Goal: Task Accomplishment & Management: Manage account settings

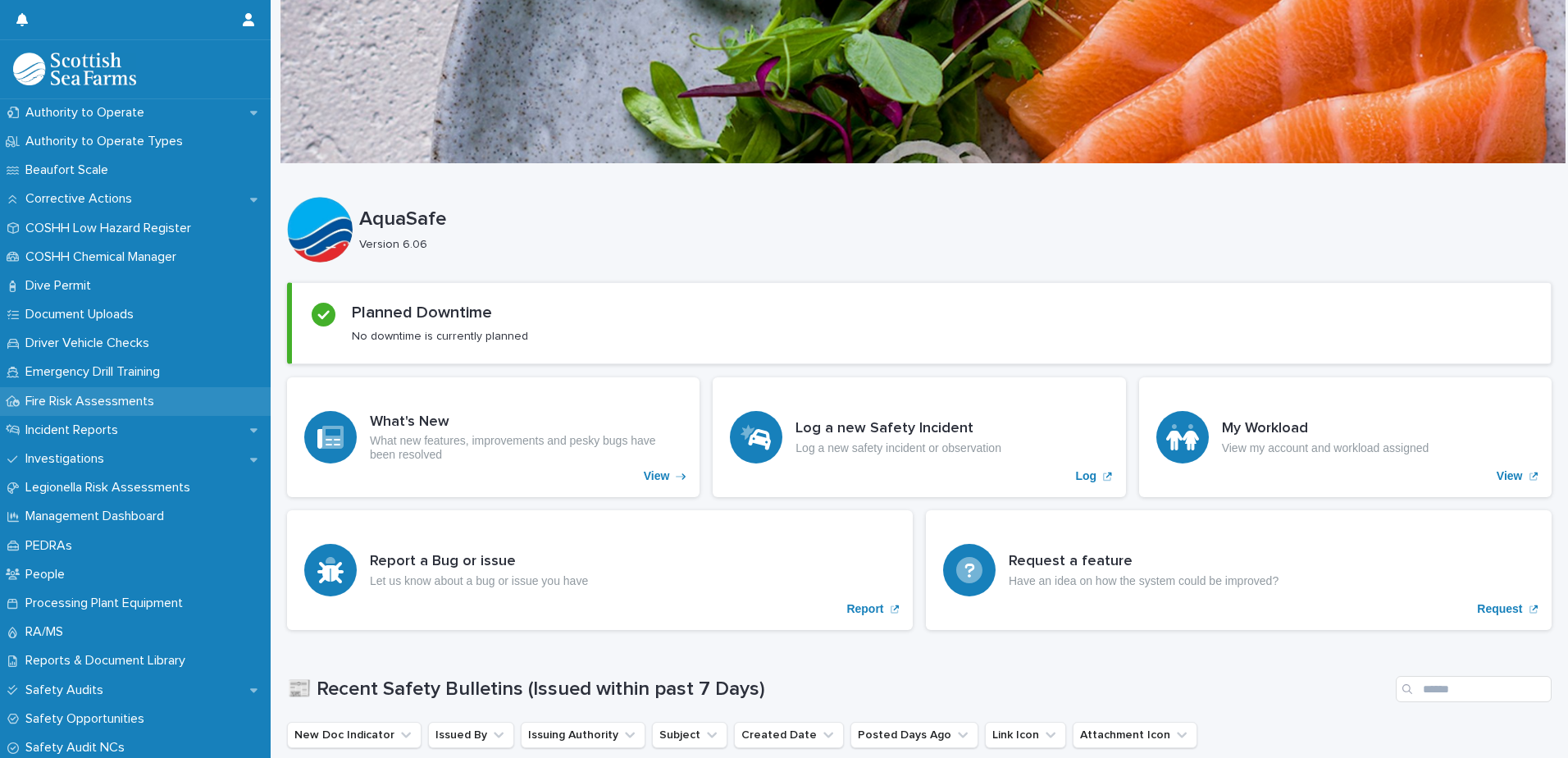
scroll to position [410, 0]
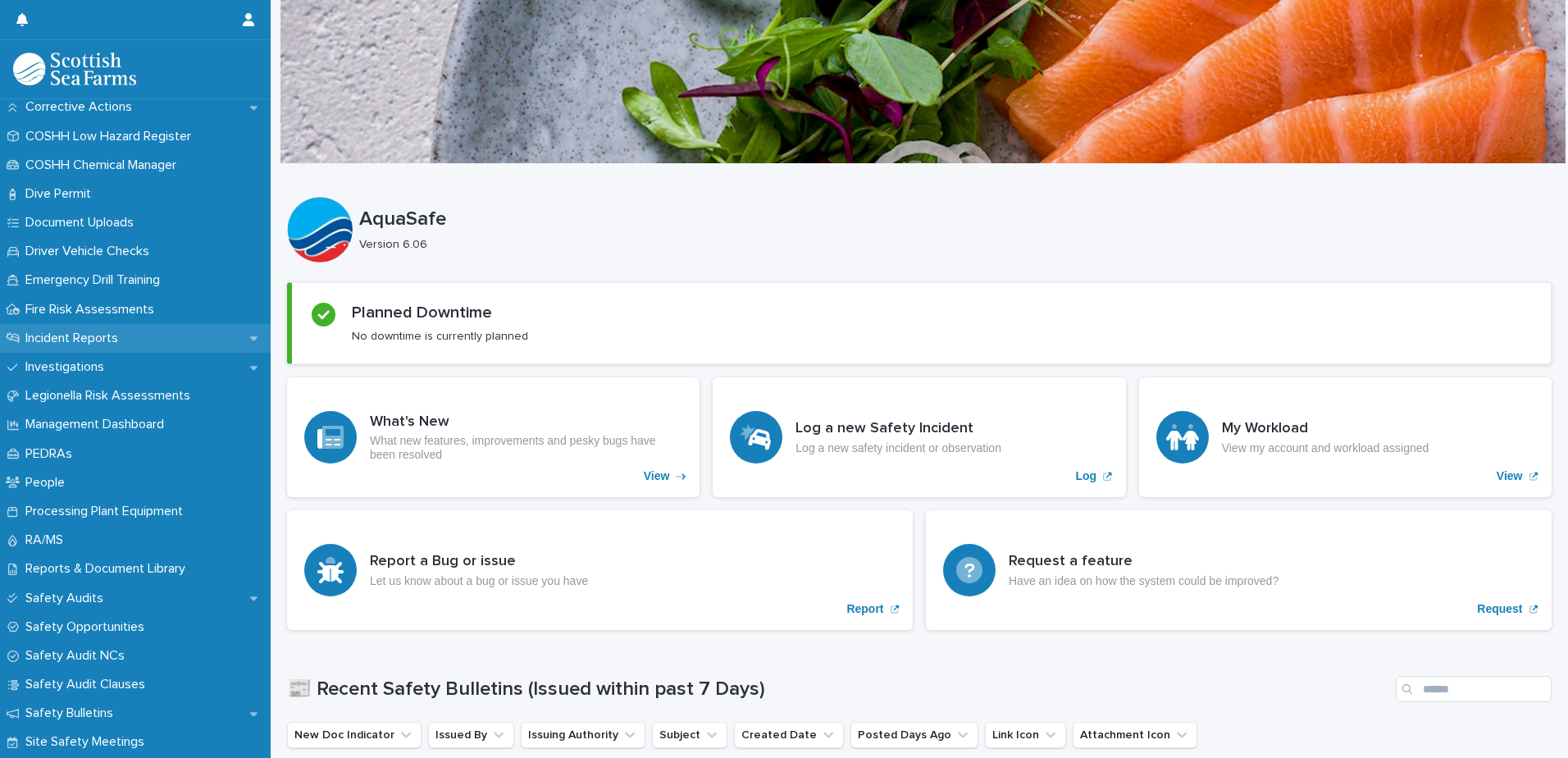
click at [124, 342] on p "Incident Reports" at bounding box center [75, 339] width 112 height 16
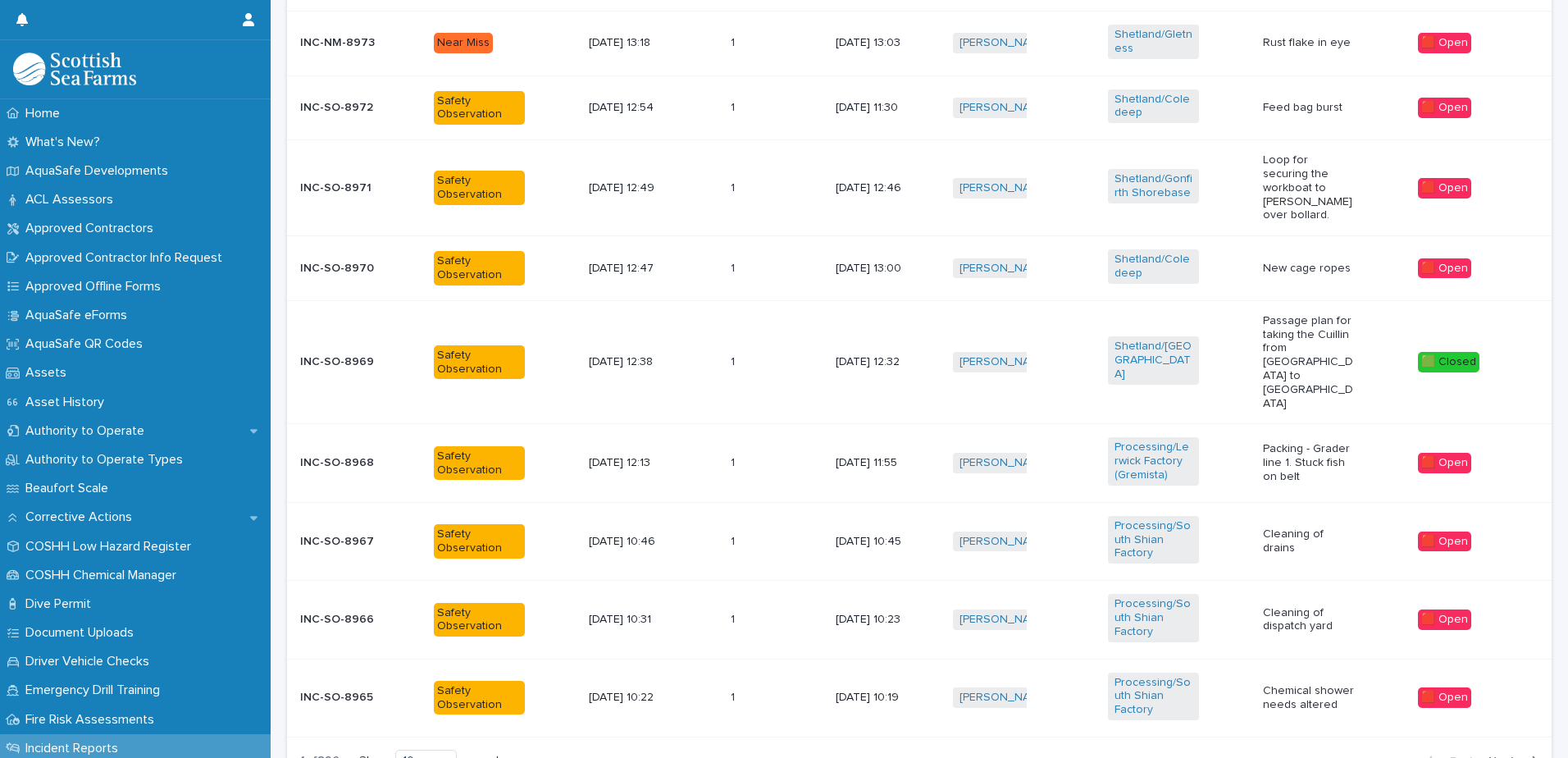
scroll to position [738, 0]
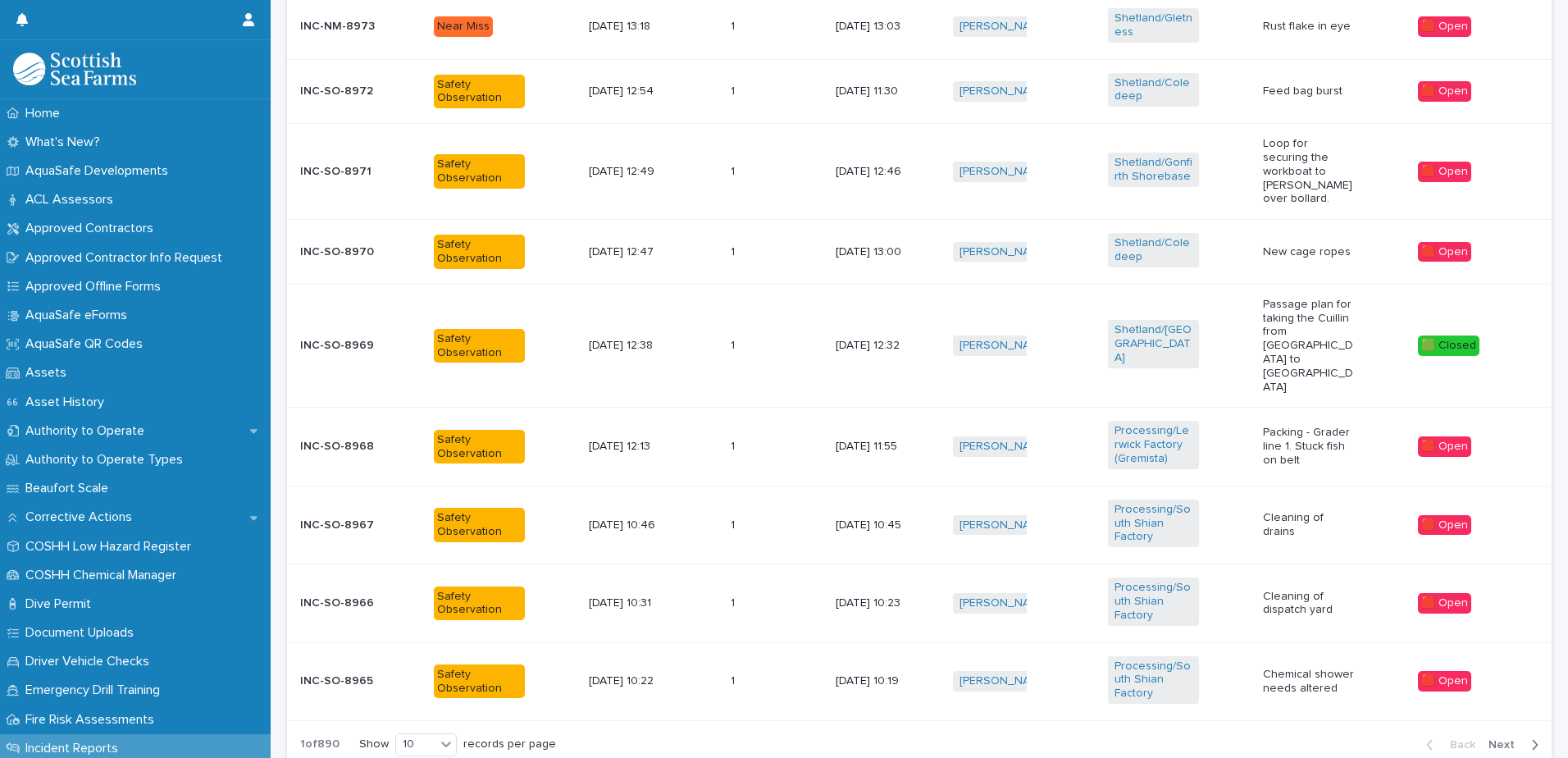
click at [1509, 739] on span "Next" at bounding box center [1506, 744] width 36 height 11
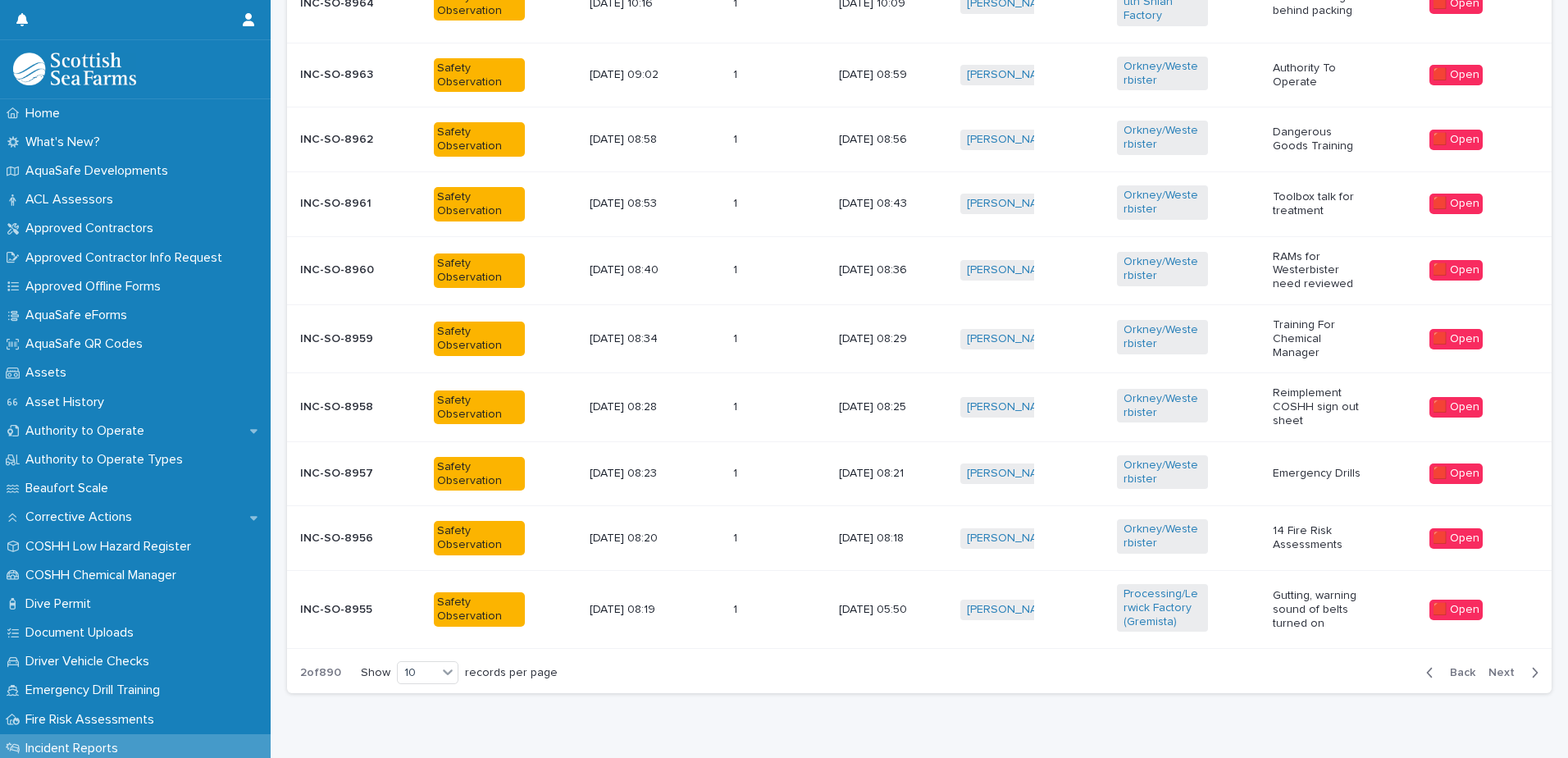
scroll to position [543, 0]
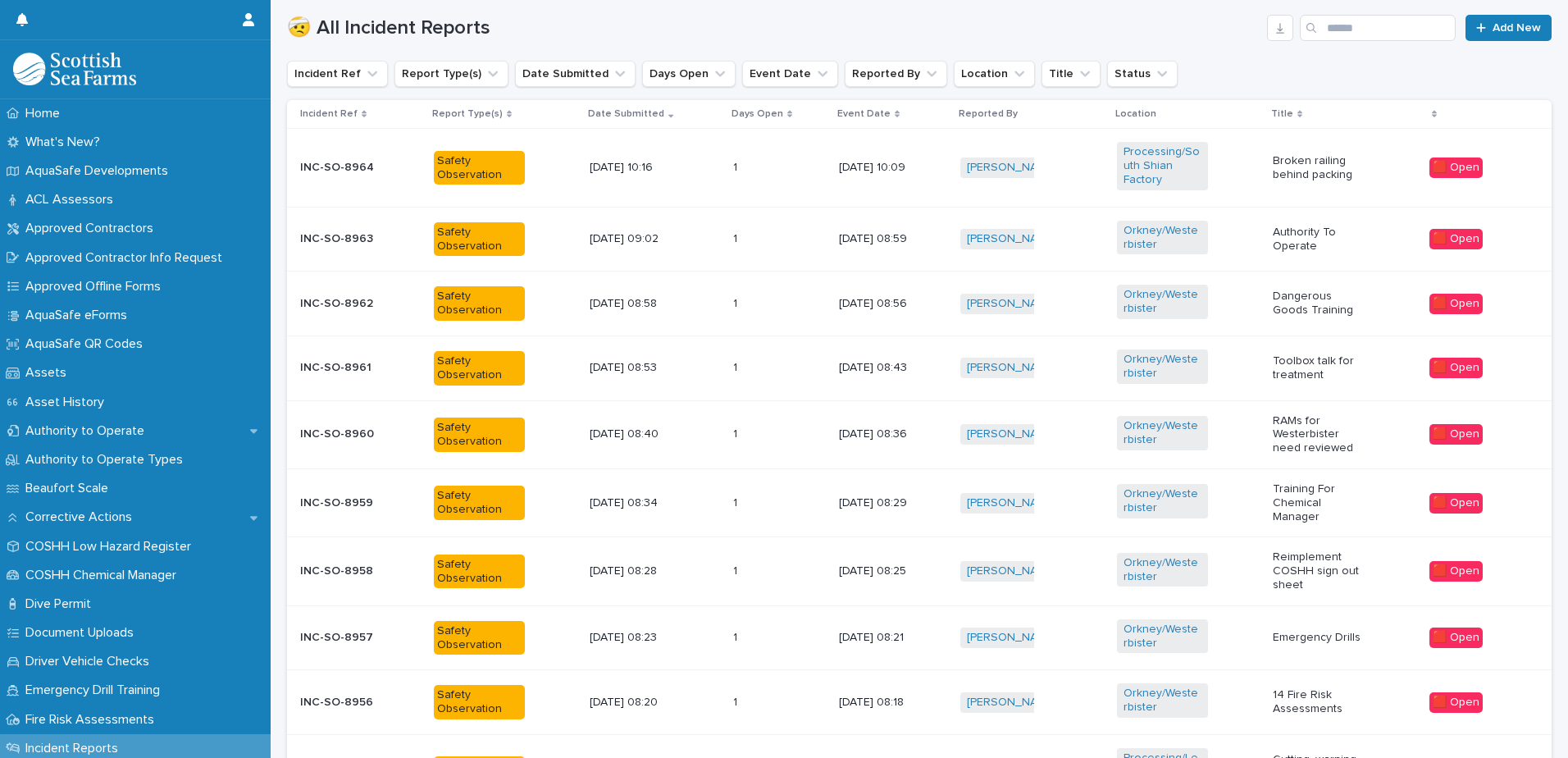
click at [1311, 232] on p "Authority To Operate" at bounding box center [1318, 239] width 91 height 28
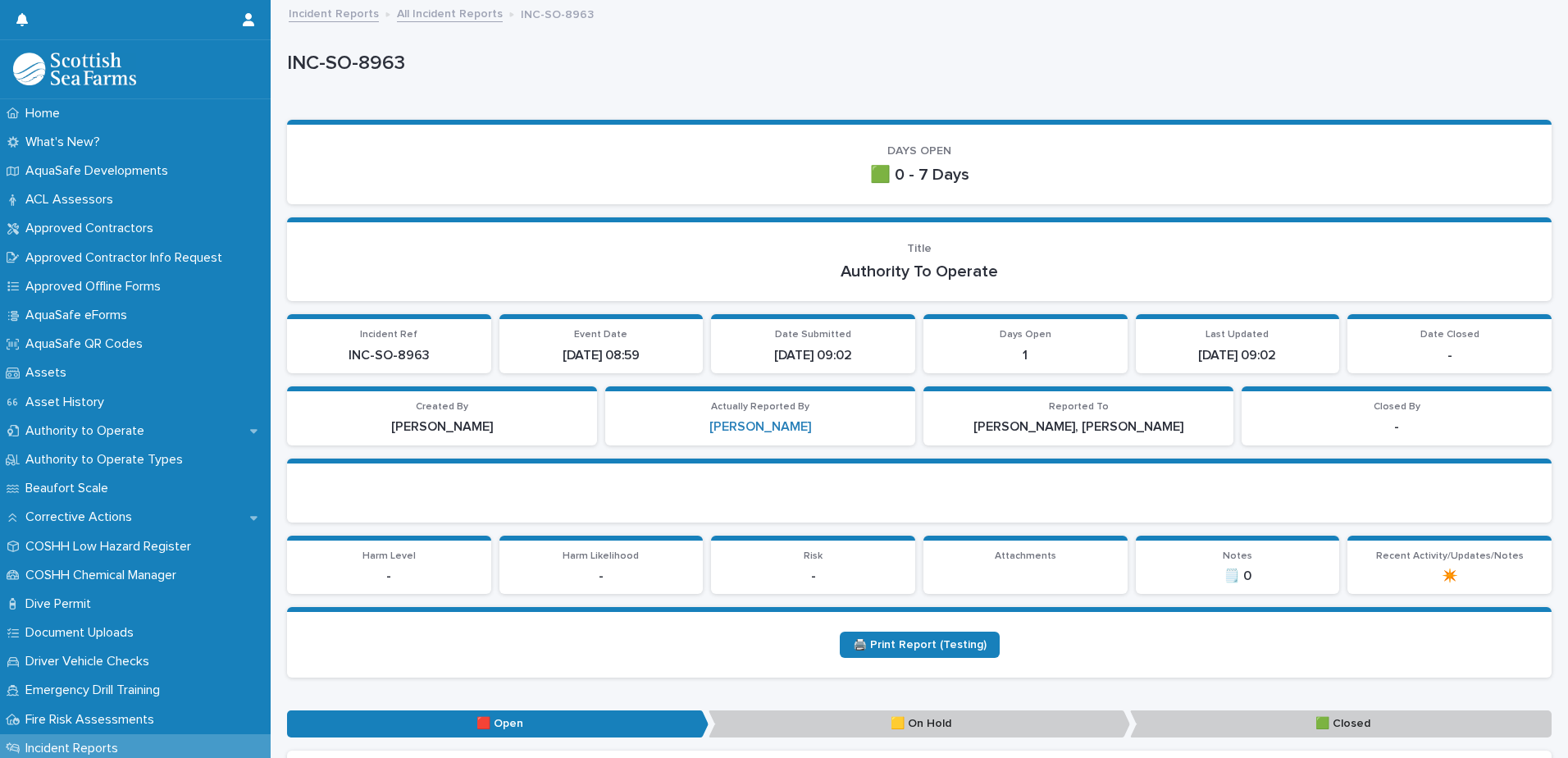
click at [448, 21] on link "All Incident Reports" at bounding box center [450, 13] width 106 height 19
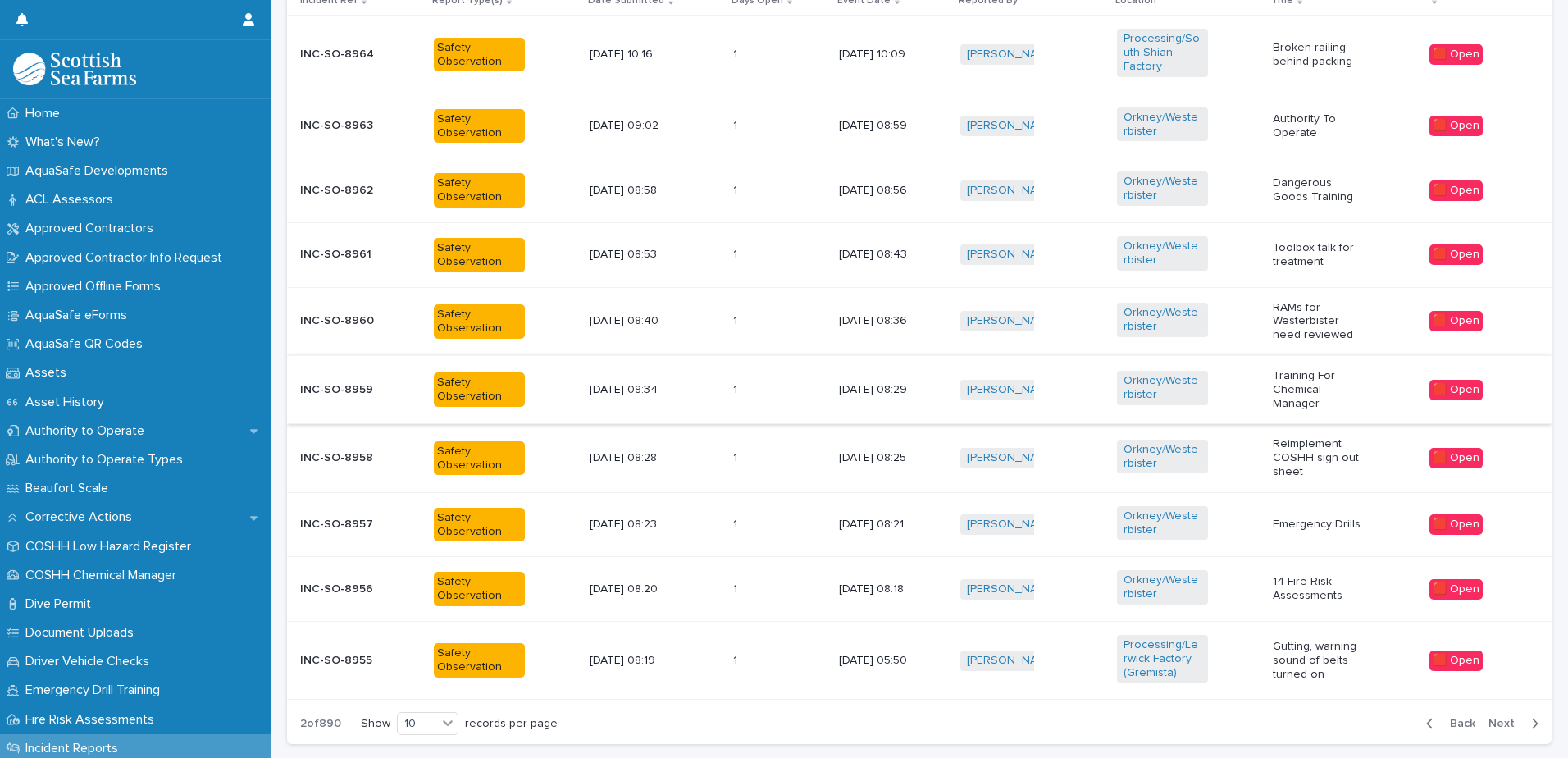
scroll to position [738, 0]
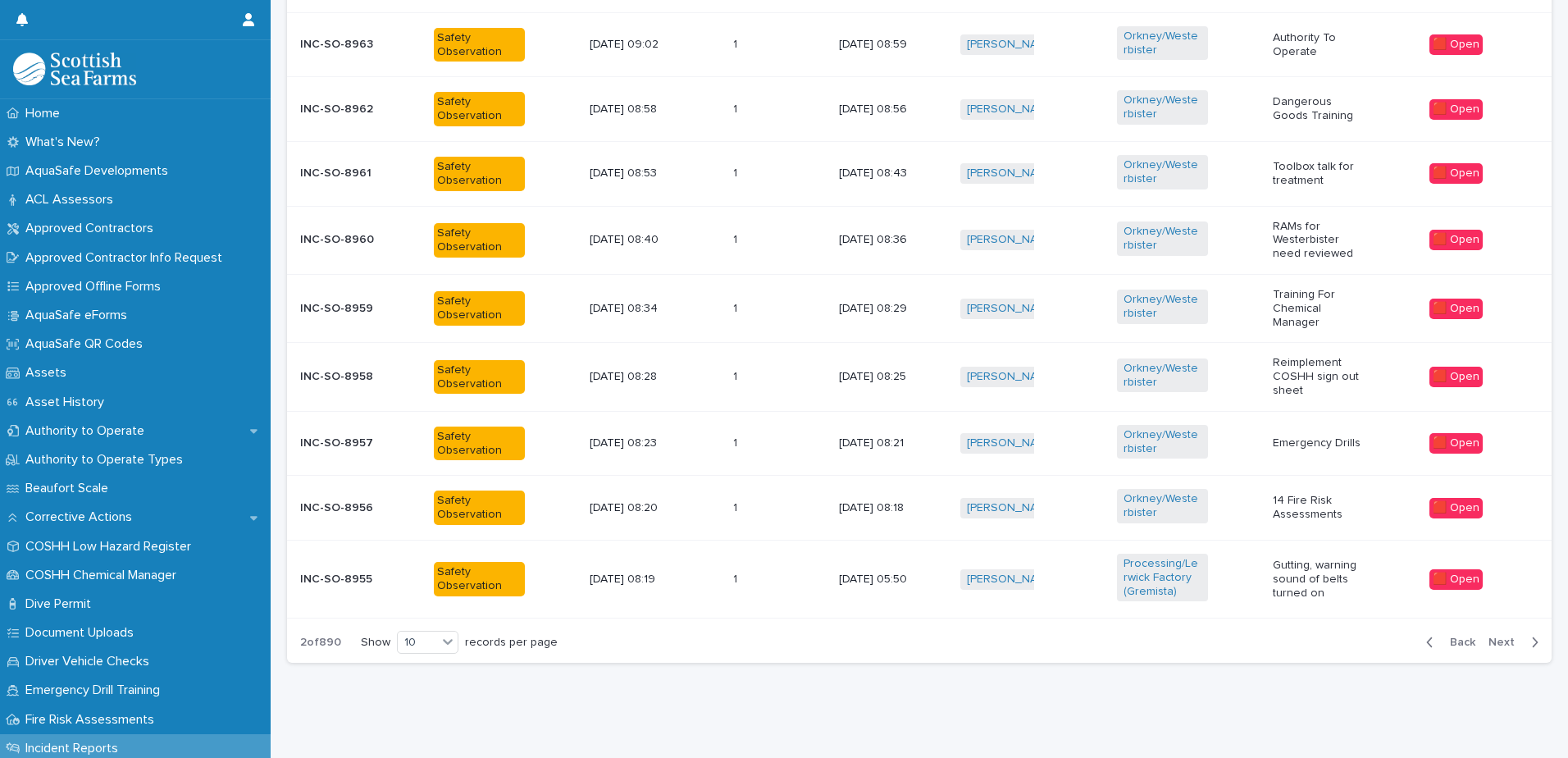
click at [1331, 493] on p "14 Fire Risk Assessments" at bounding box center [1318, 507] width 91 height 28
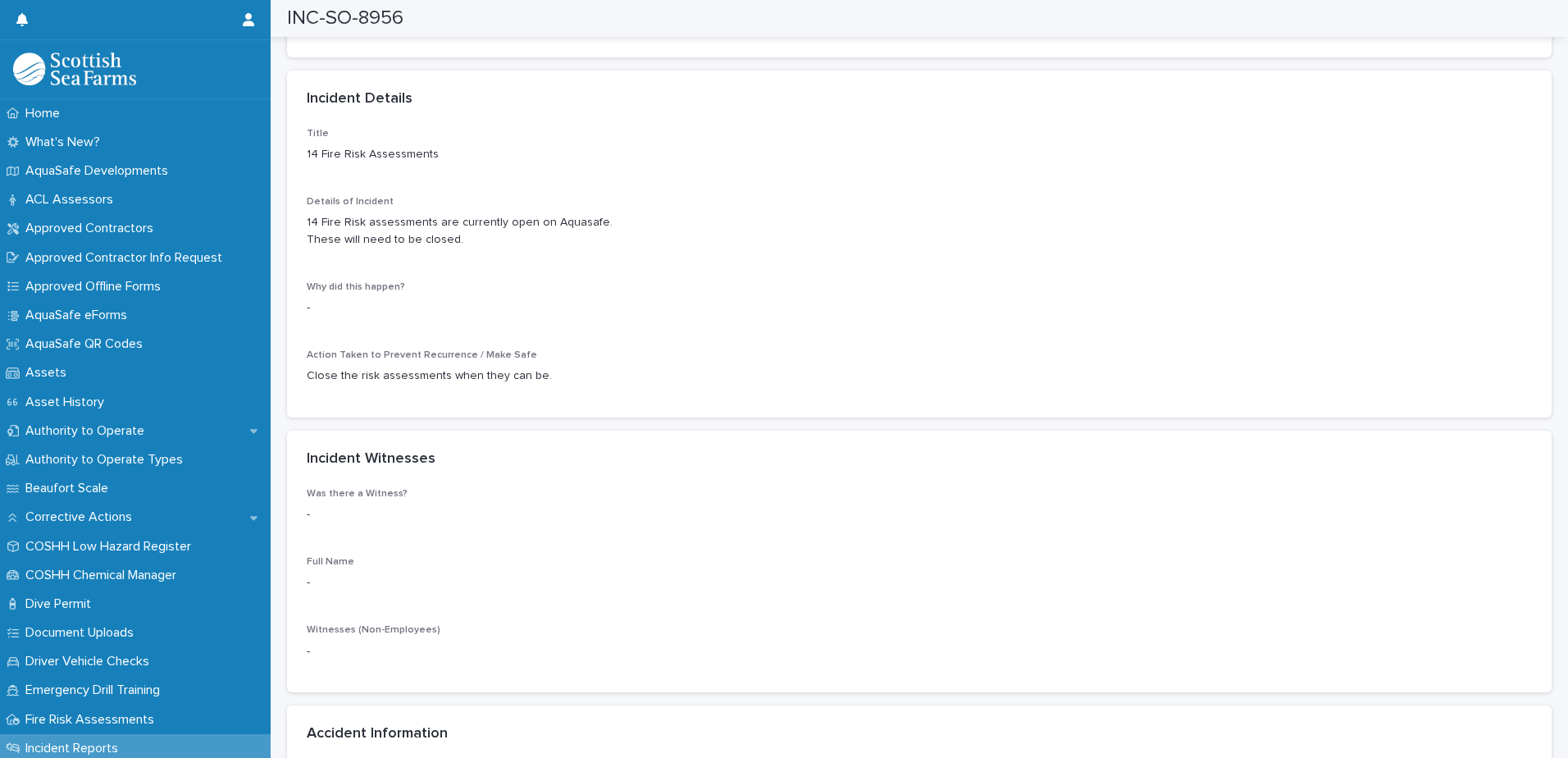
scroll to position [1312, 0]
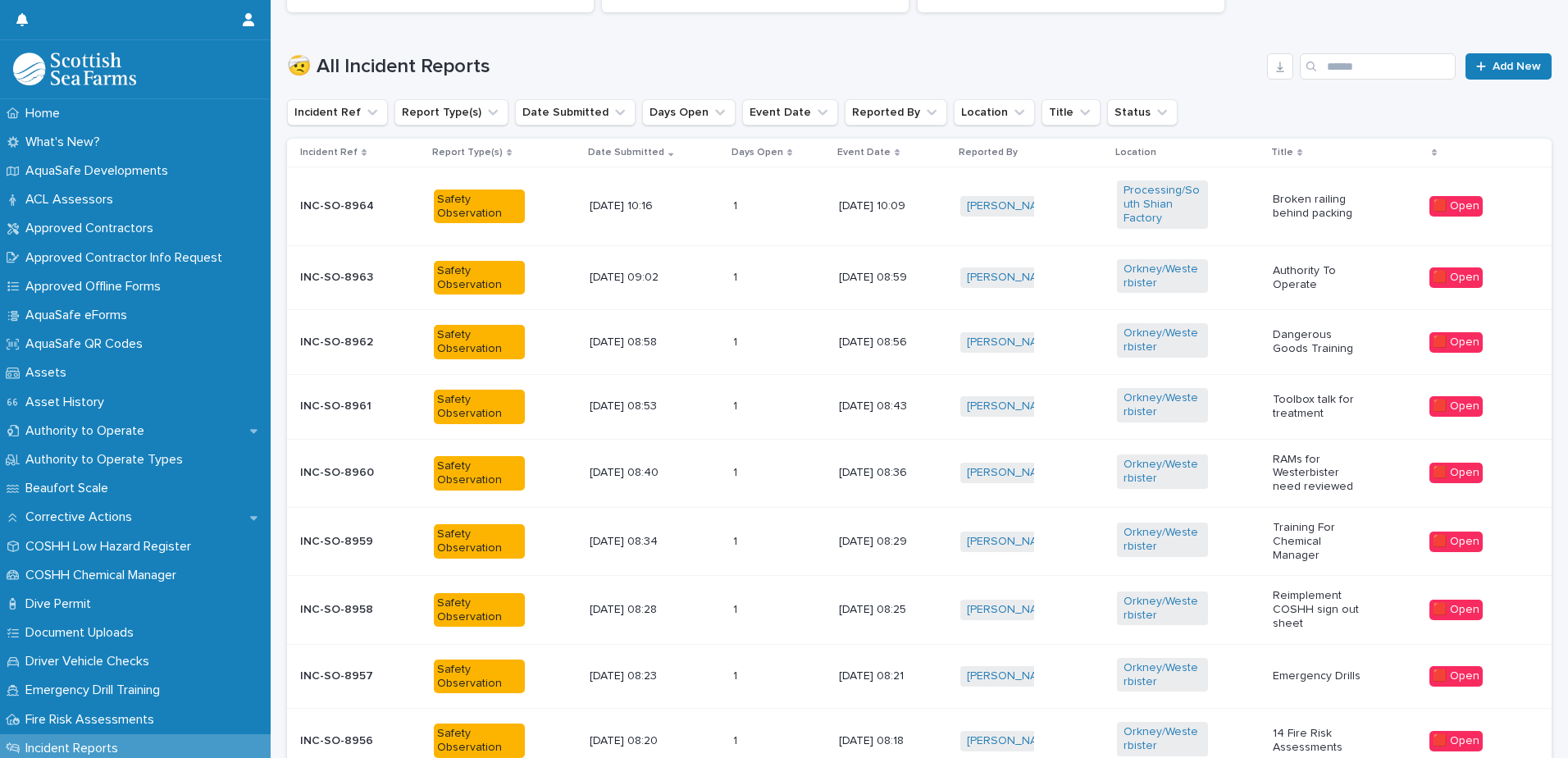
scroll to position [749, 0]
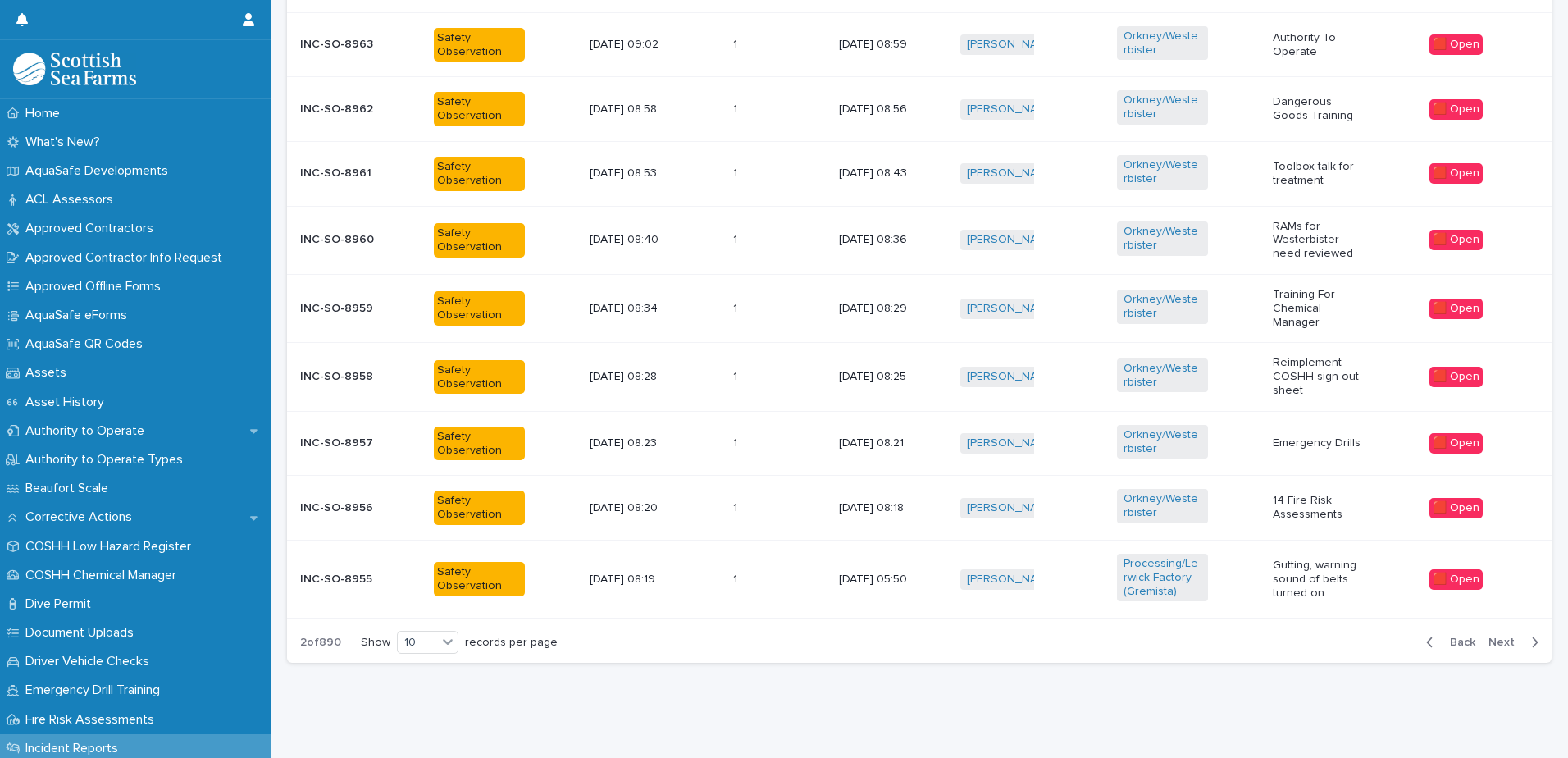
click at [1511, 636] on span "Next" at bounding box center [1506, 641] width 36 height 11
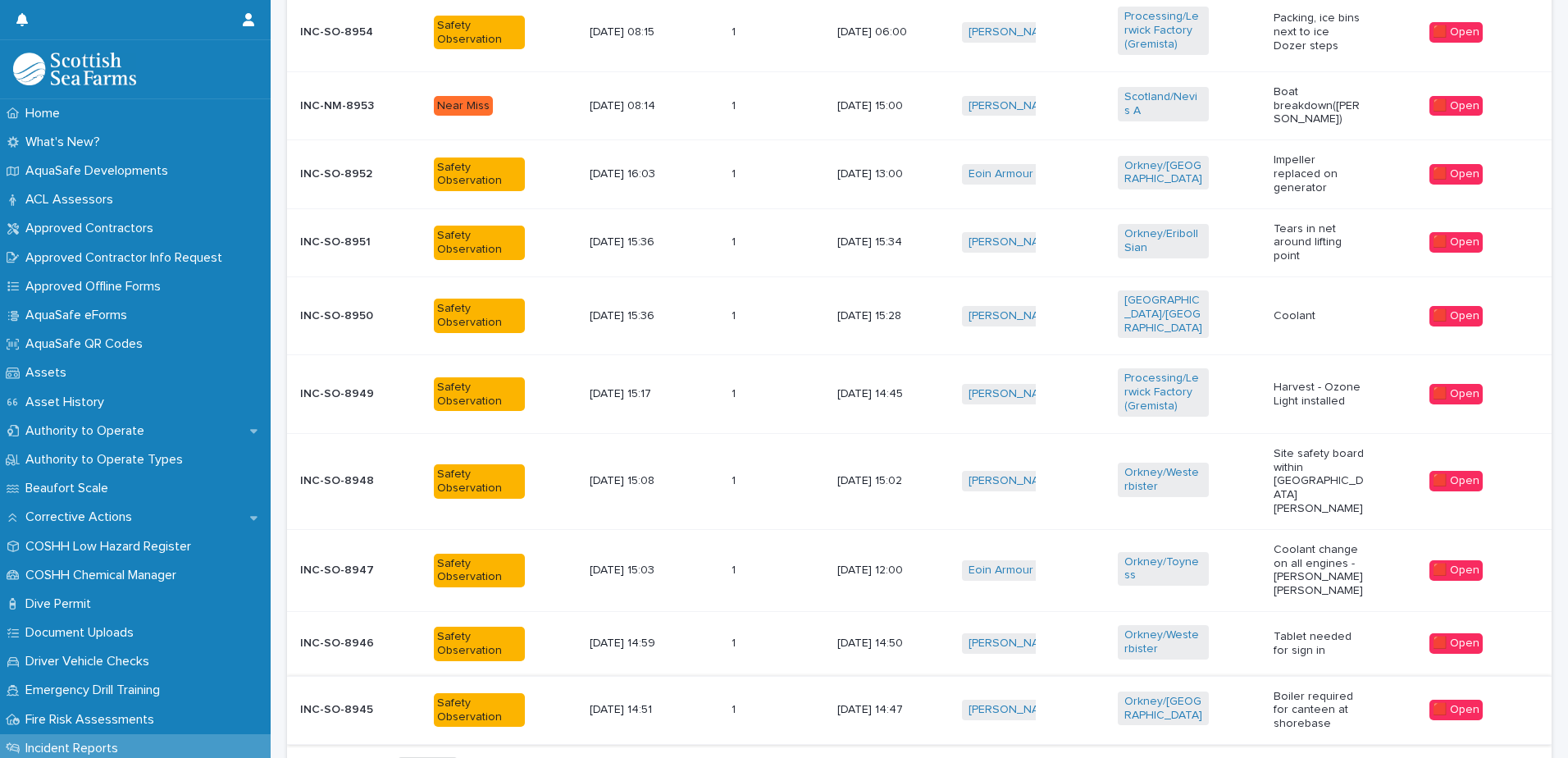
scroll to position [596, 0]
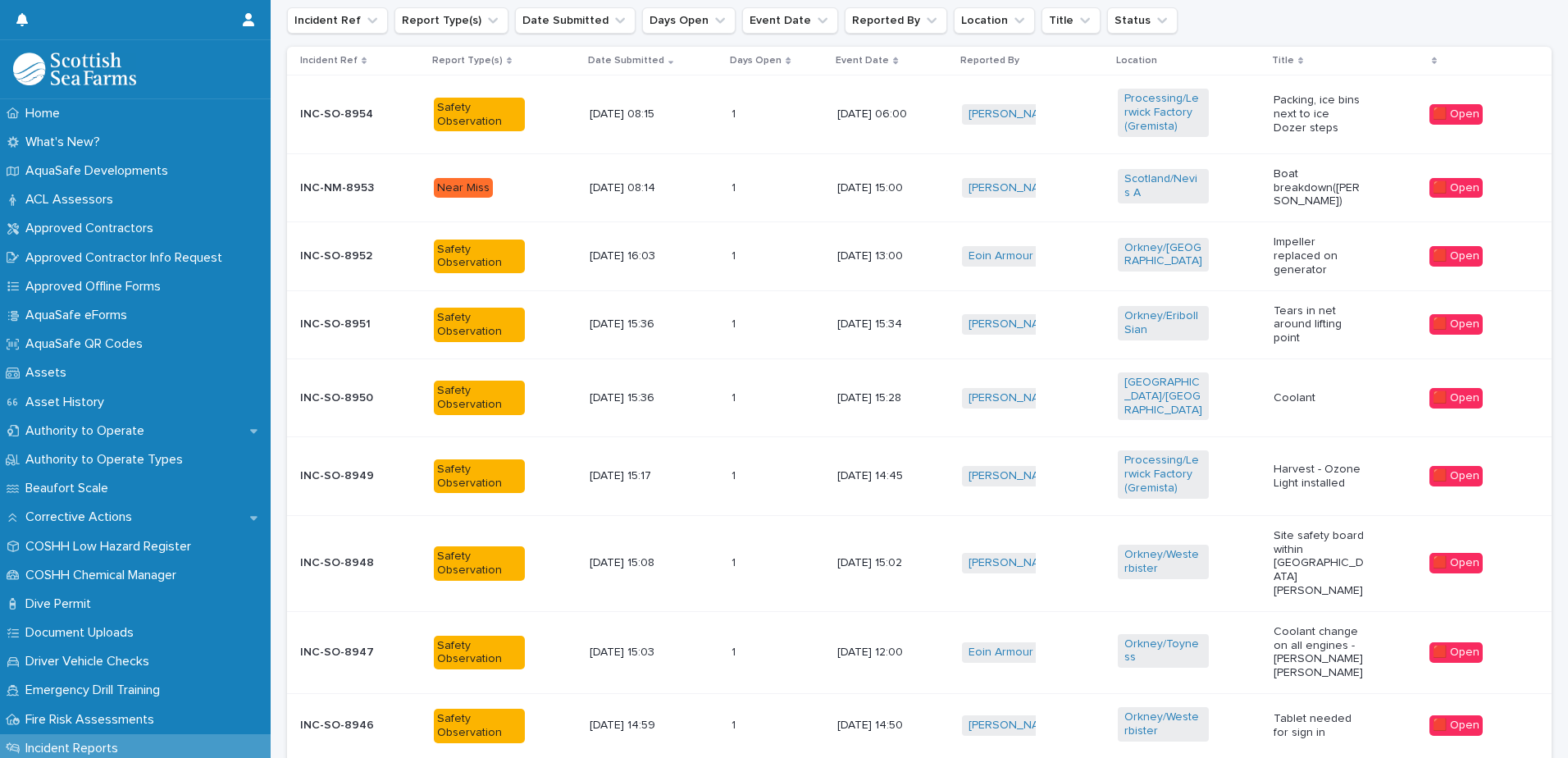
click at [1318, 259] on p "Impeller replaced on generator" at bounding box center [1319, 255] width 91 height 41
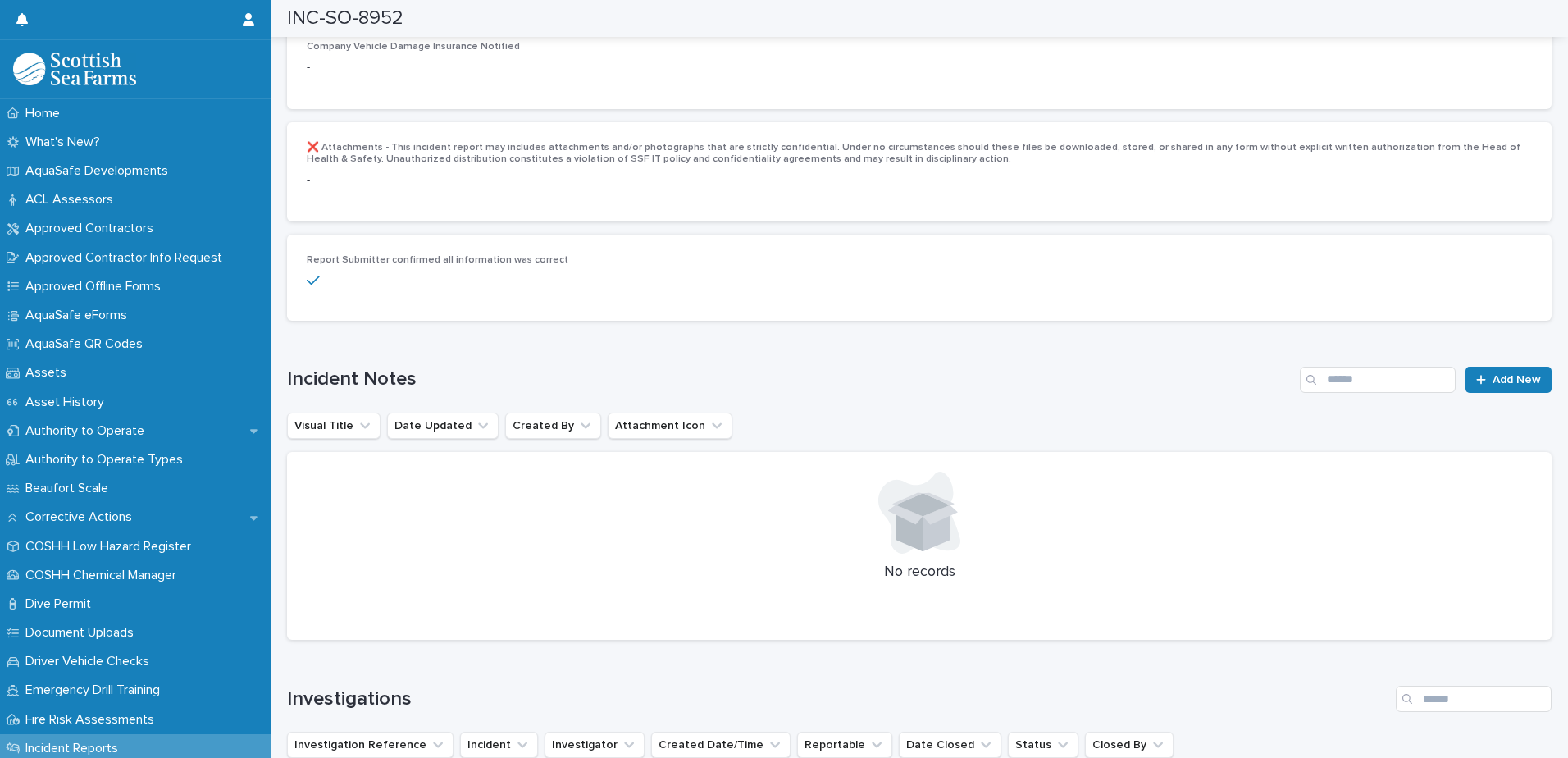
scroll to position [3198, 0]
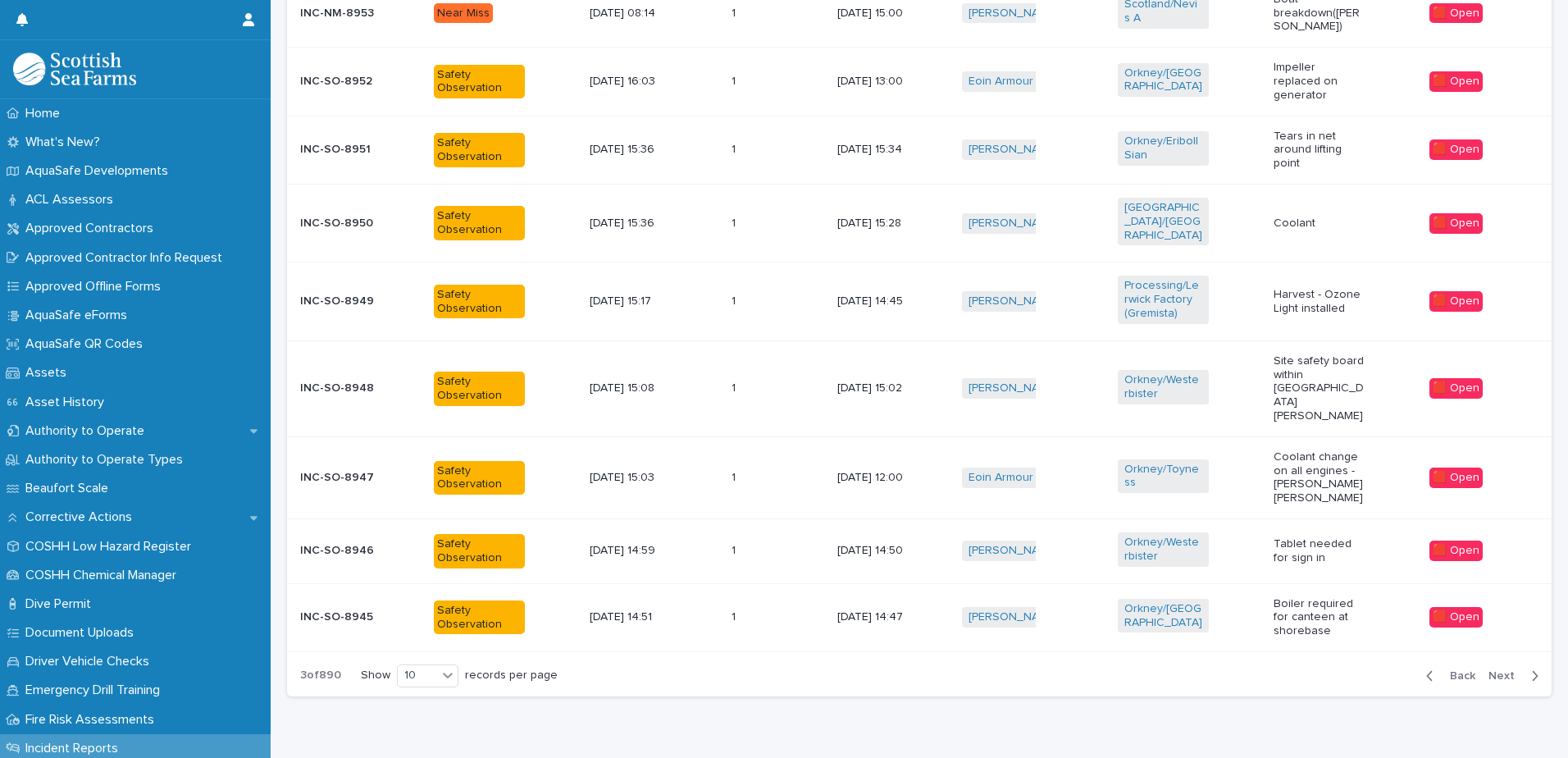
scroll to position [772, 0]
click at [1504, 669] on span "Next" at bounding box center [1506, 674] width 36 height 11
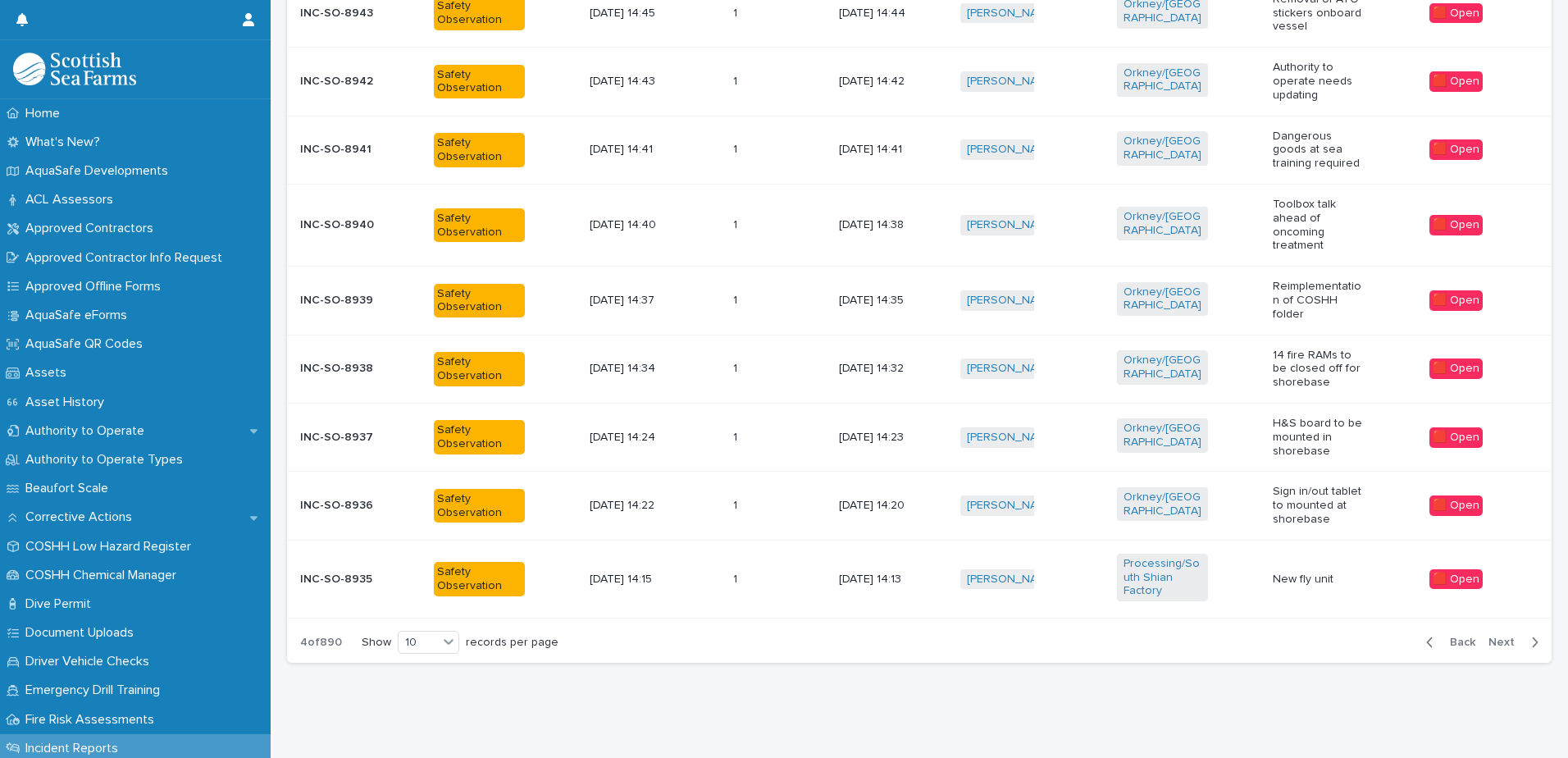
scroll to position [517, 0]
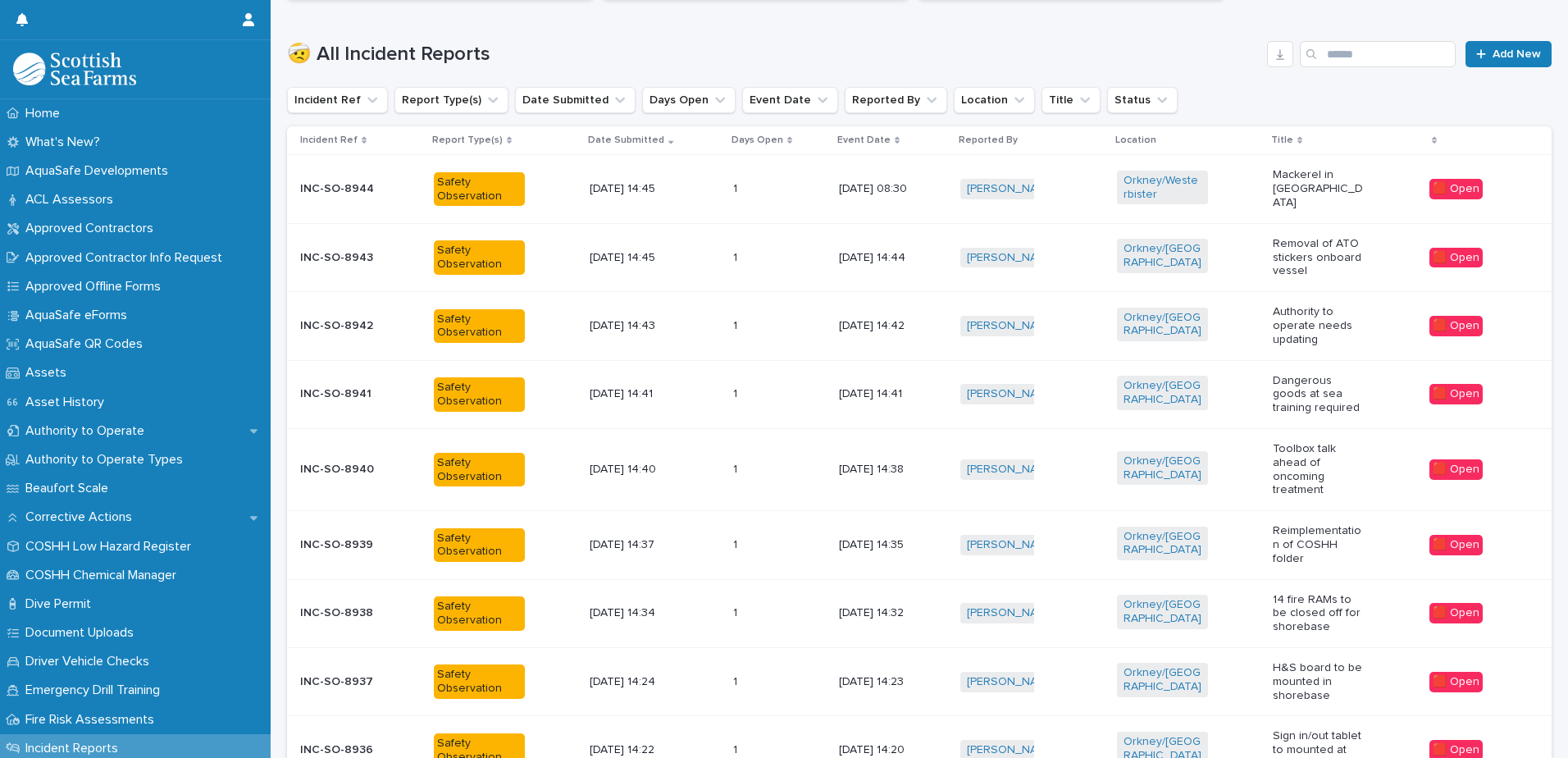
click at [1301, 187] on p "Mackerel in [GEOGRAPHIC_DATA]" at bounding box center [1318, 188] width 91 height 41
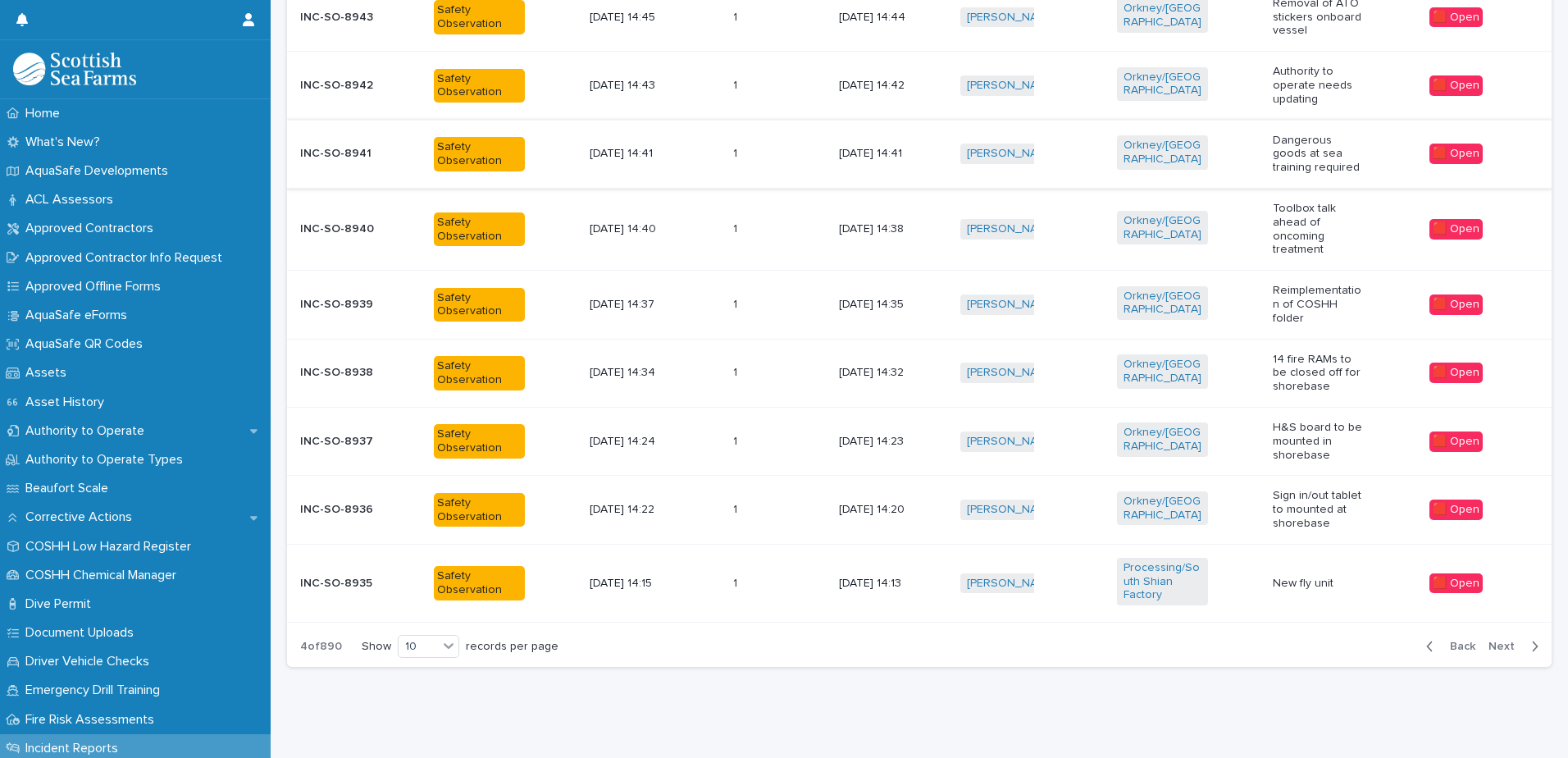
scroll to position [762, 0]
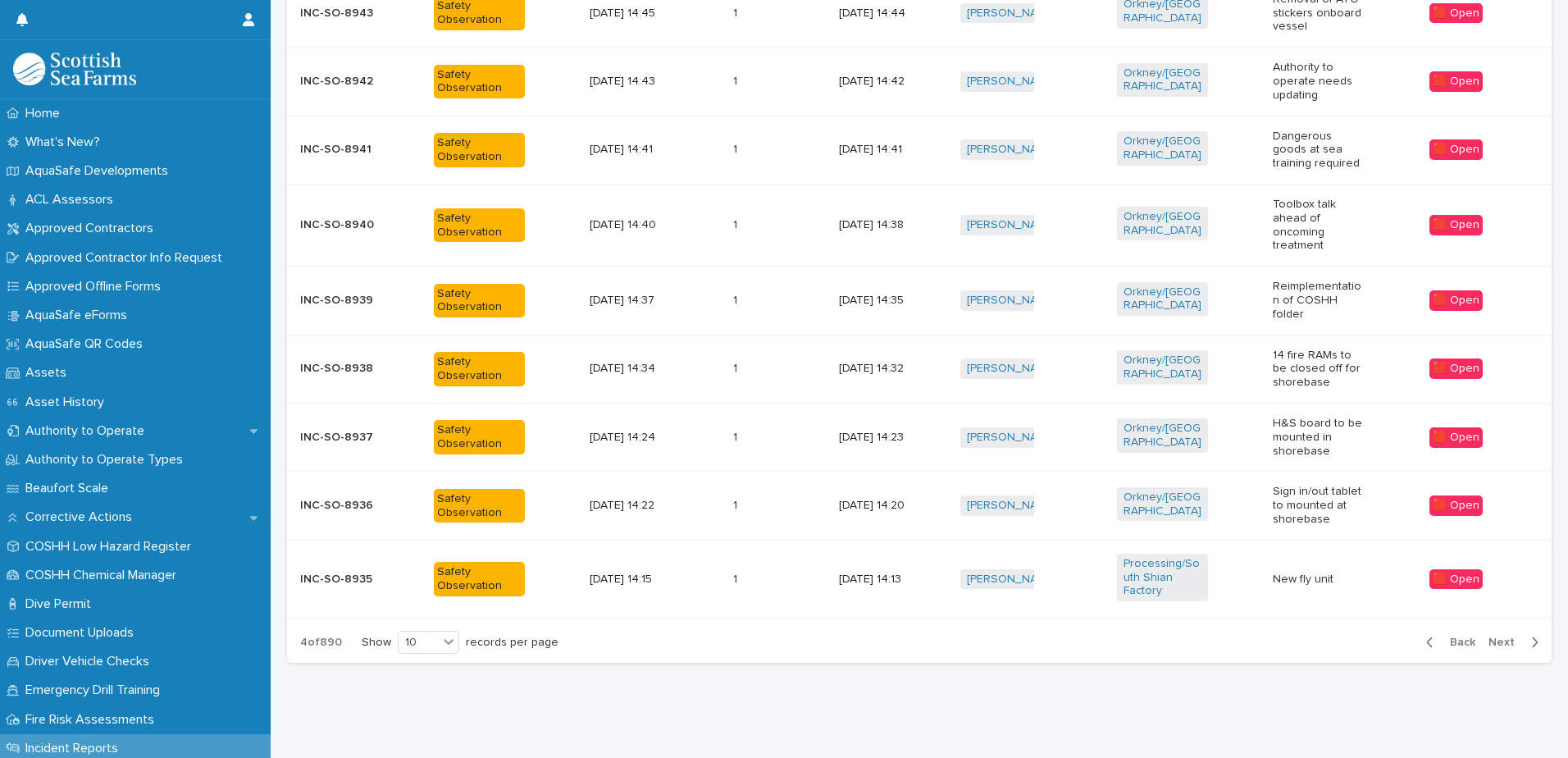
click at [1493, 636] on span "Next" at bounding box center [1506, 641] width 36 height 11
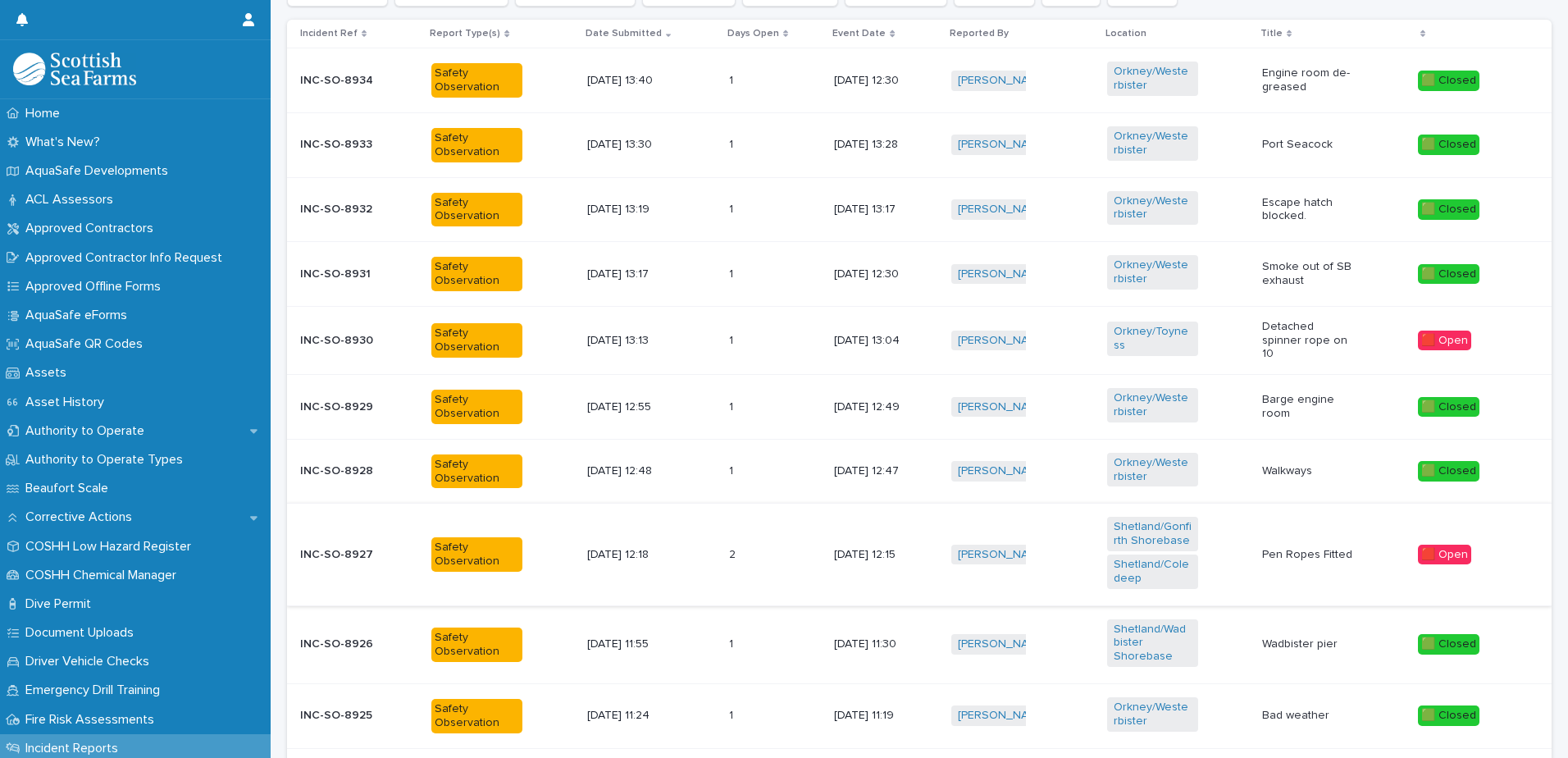
scroll to position [598, 0]
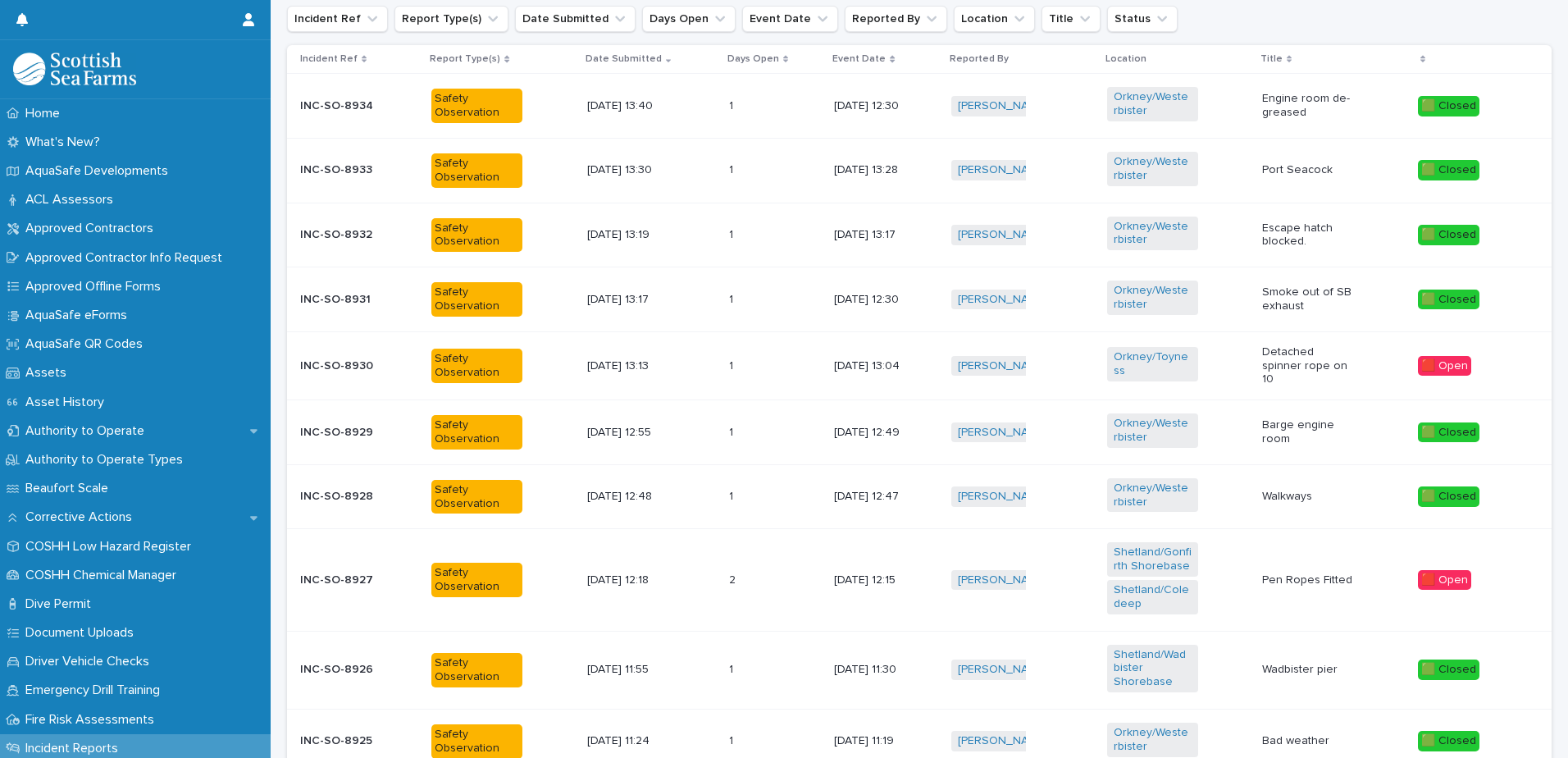
click at [1241, 153] on div "Orkney/Westerbister" at bounding box center [1178, 171] width 142 height 50
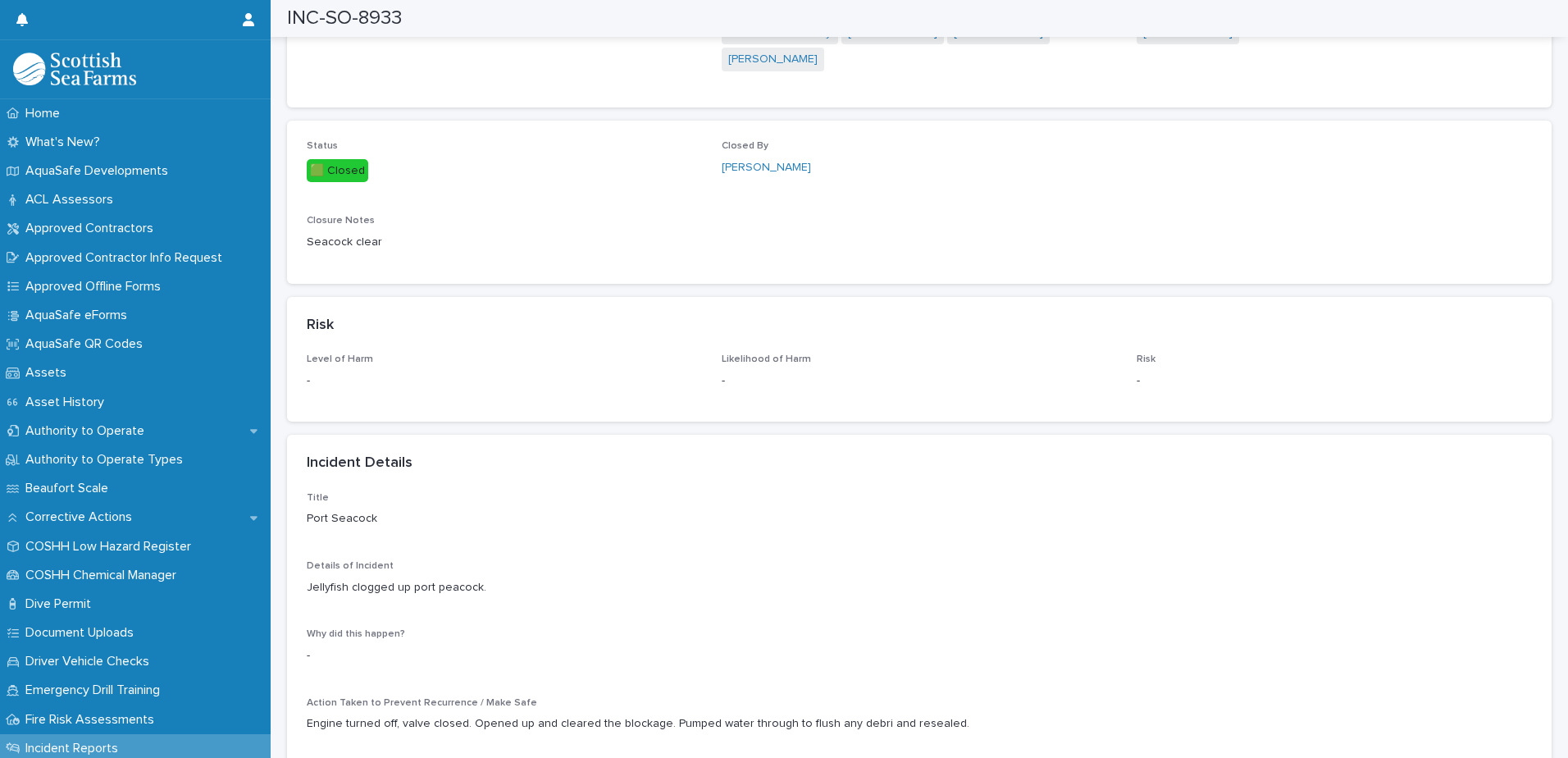
scroll to position [984, 0]
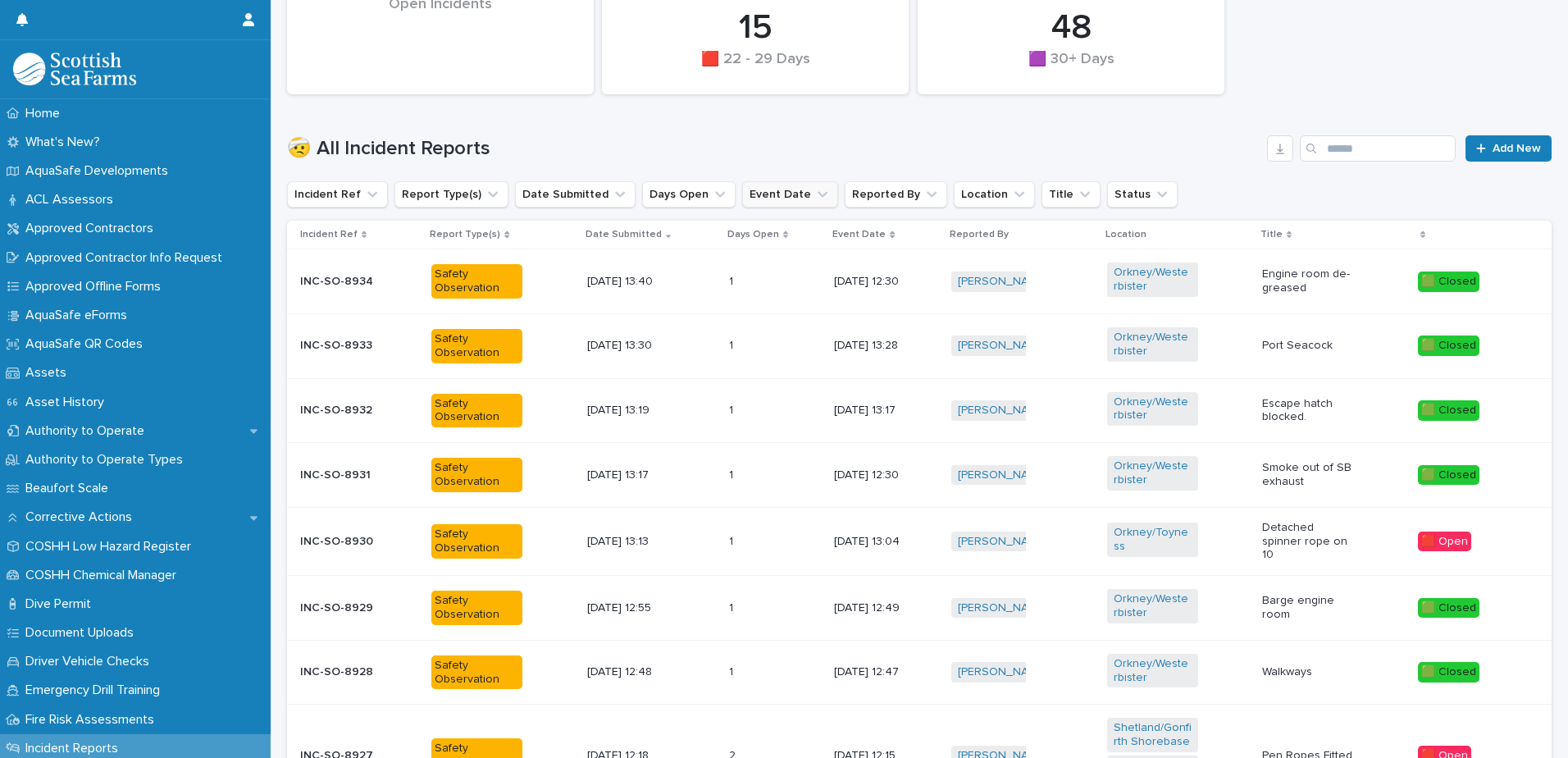
scroll to position [504, 0]
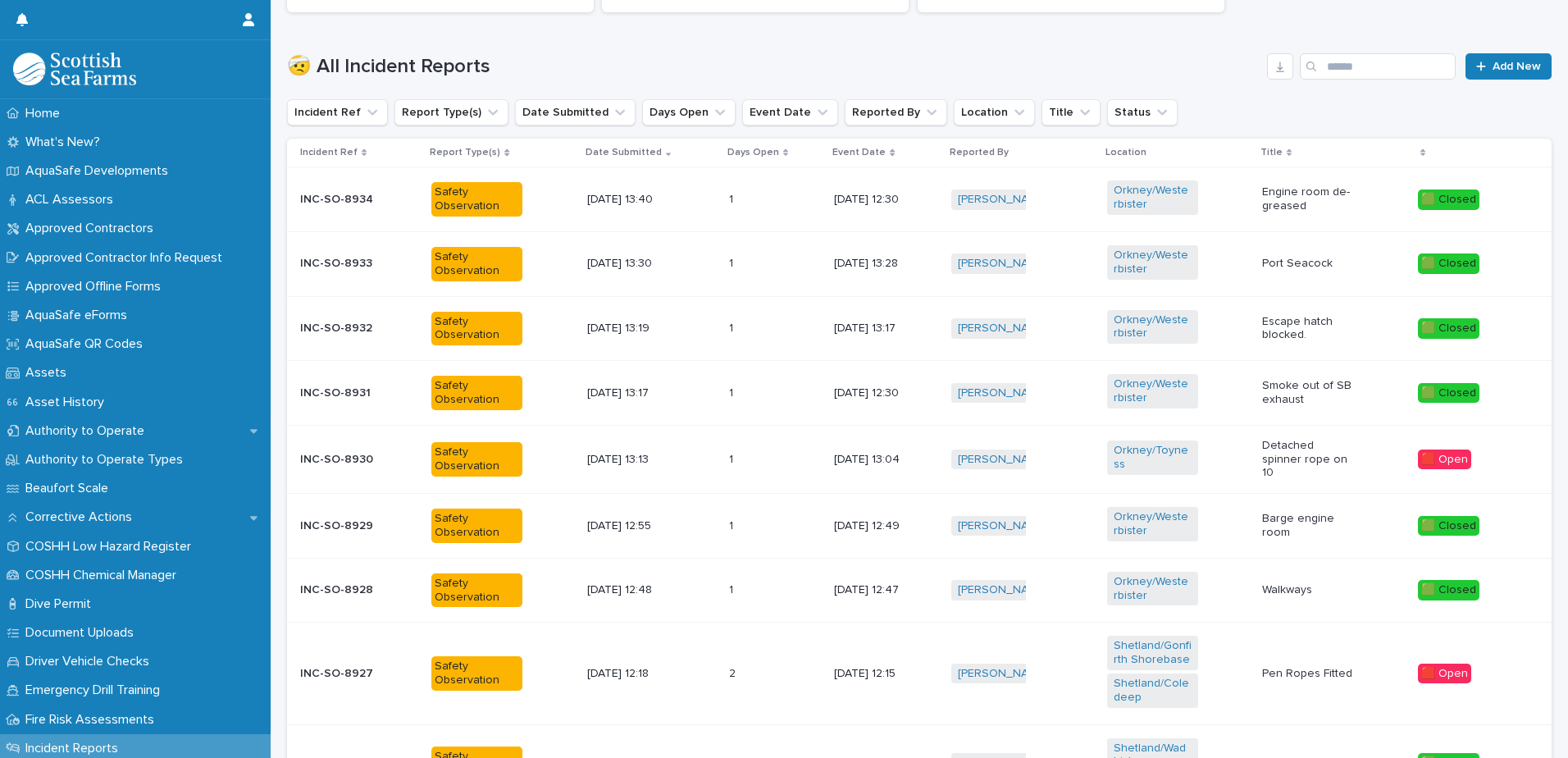
click at [901, 529] on div "[DATE] 12:49" at bounding box center [886, 526] width 104 height 27
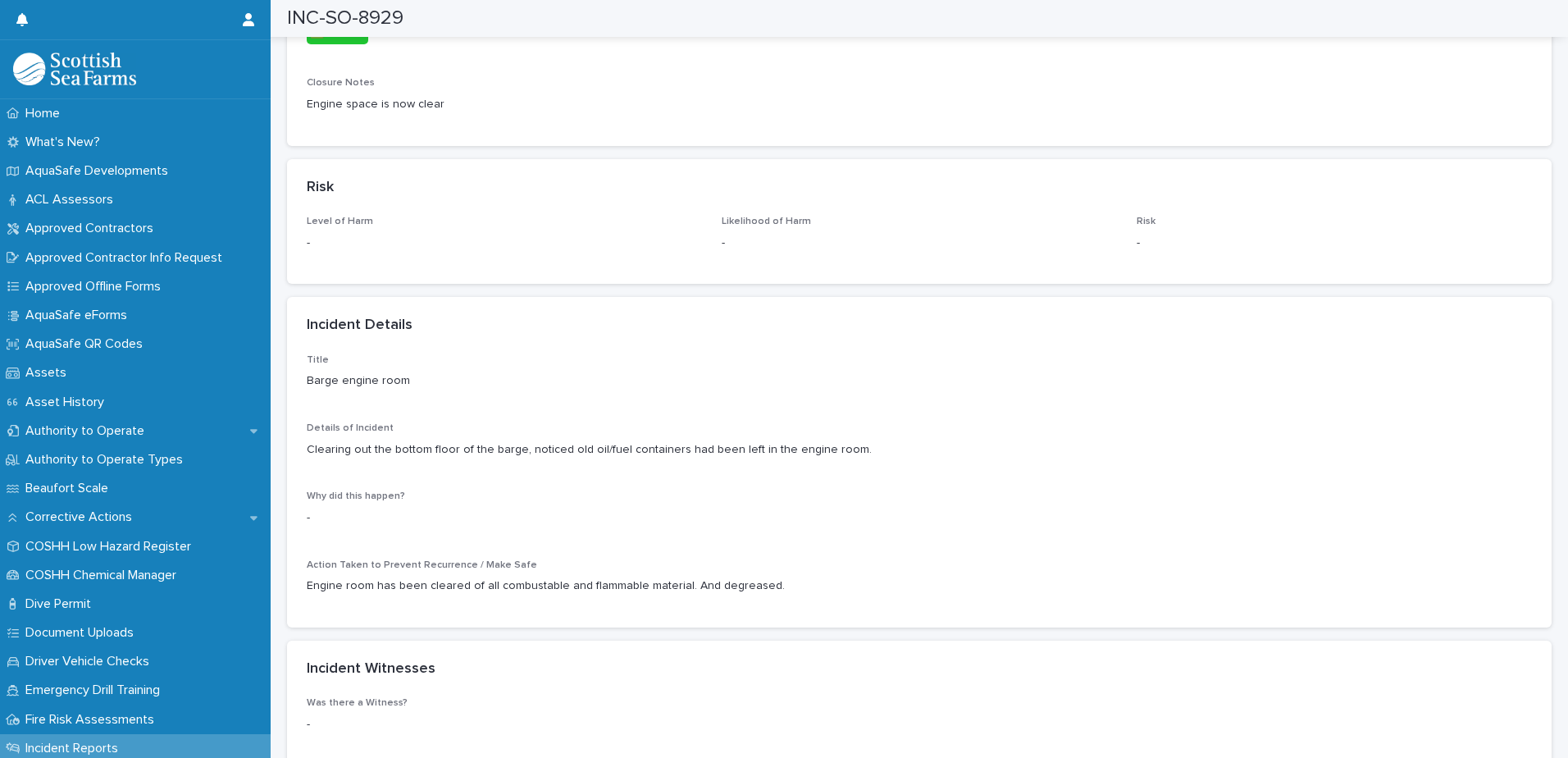
scroll to position [1066, 0]
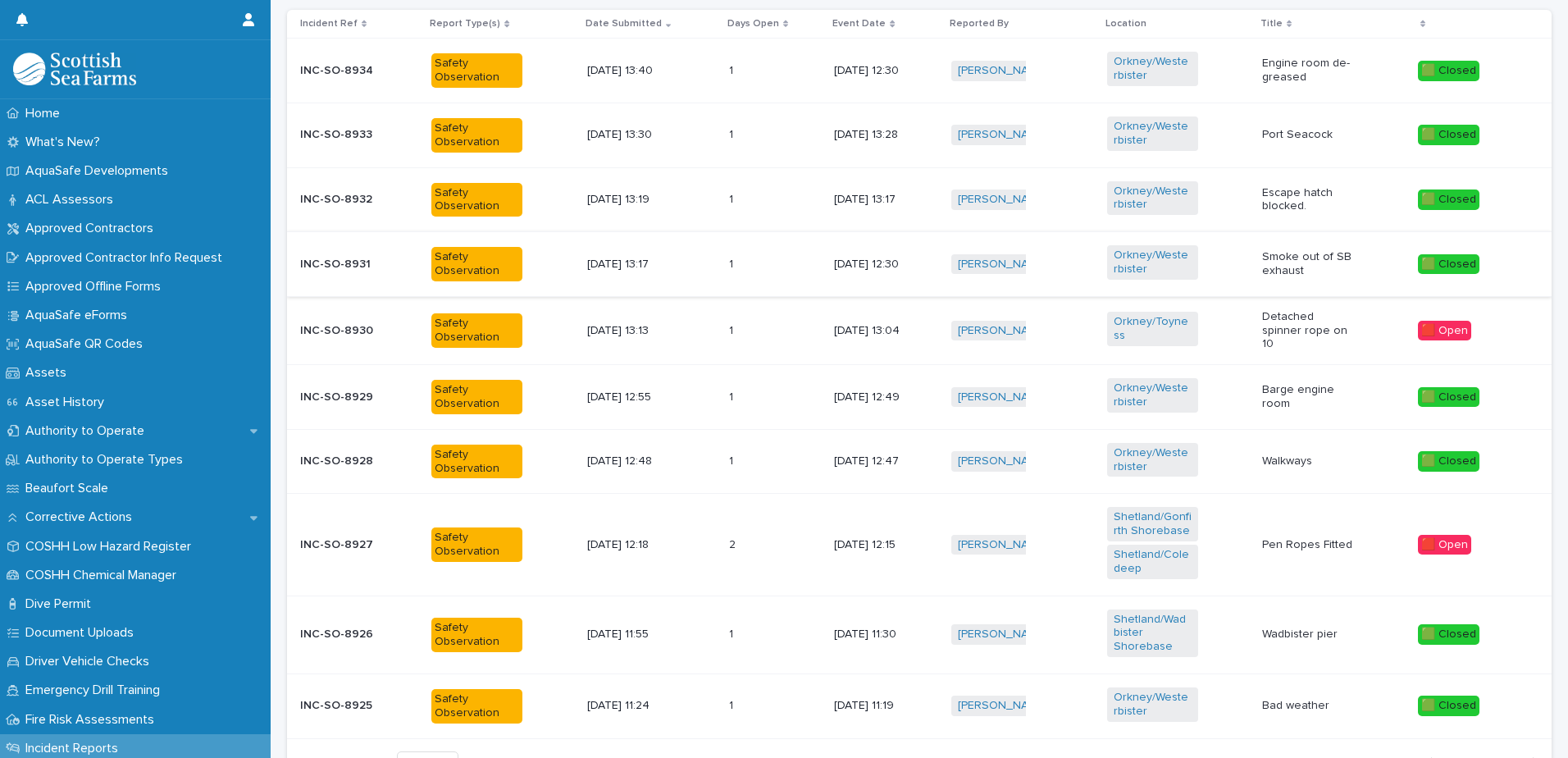
scroll to position [761, 0]
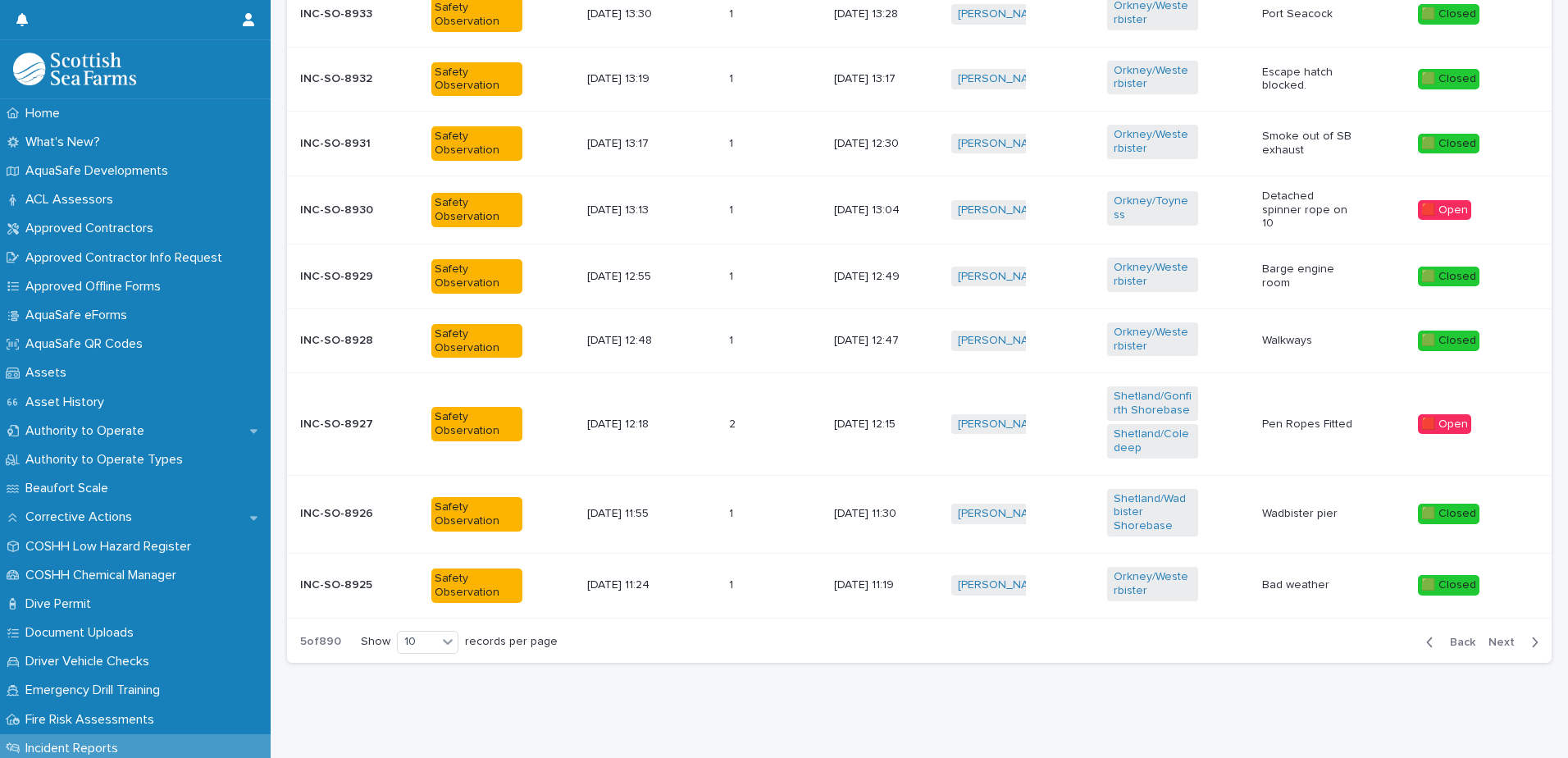
click at [1503, 636] on span "Next" at bounding box center [1506, 641] width 36 height 11
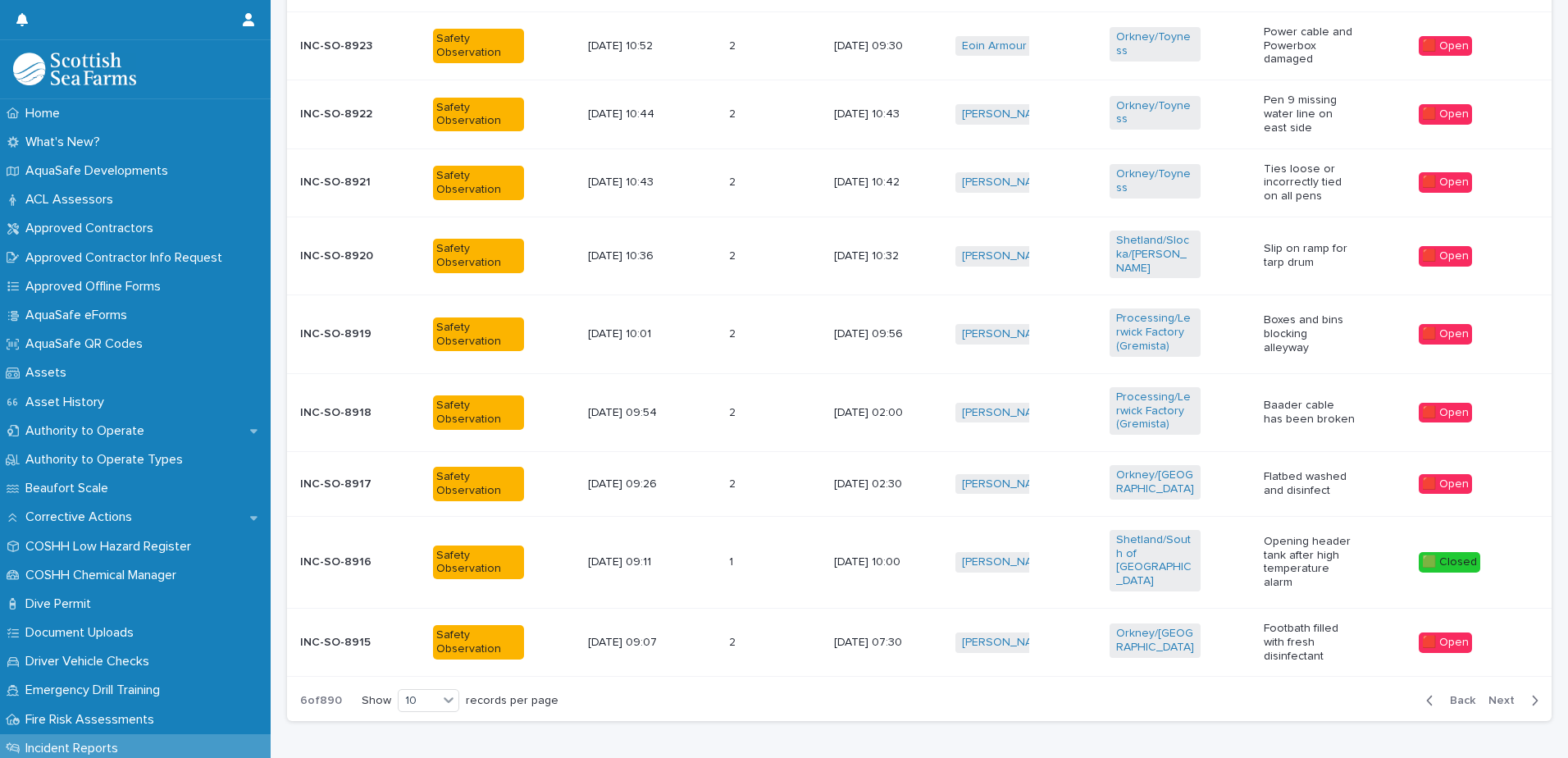
scroll to position [782, 0]
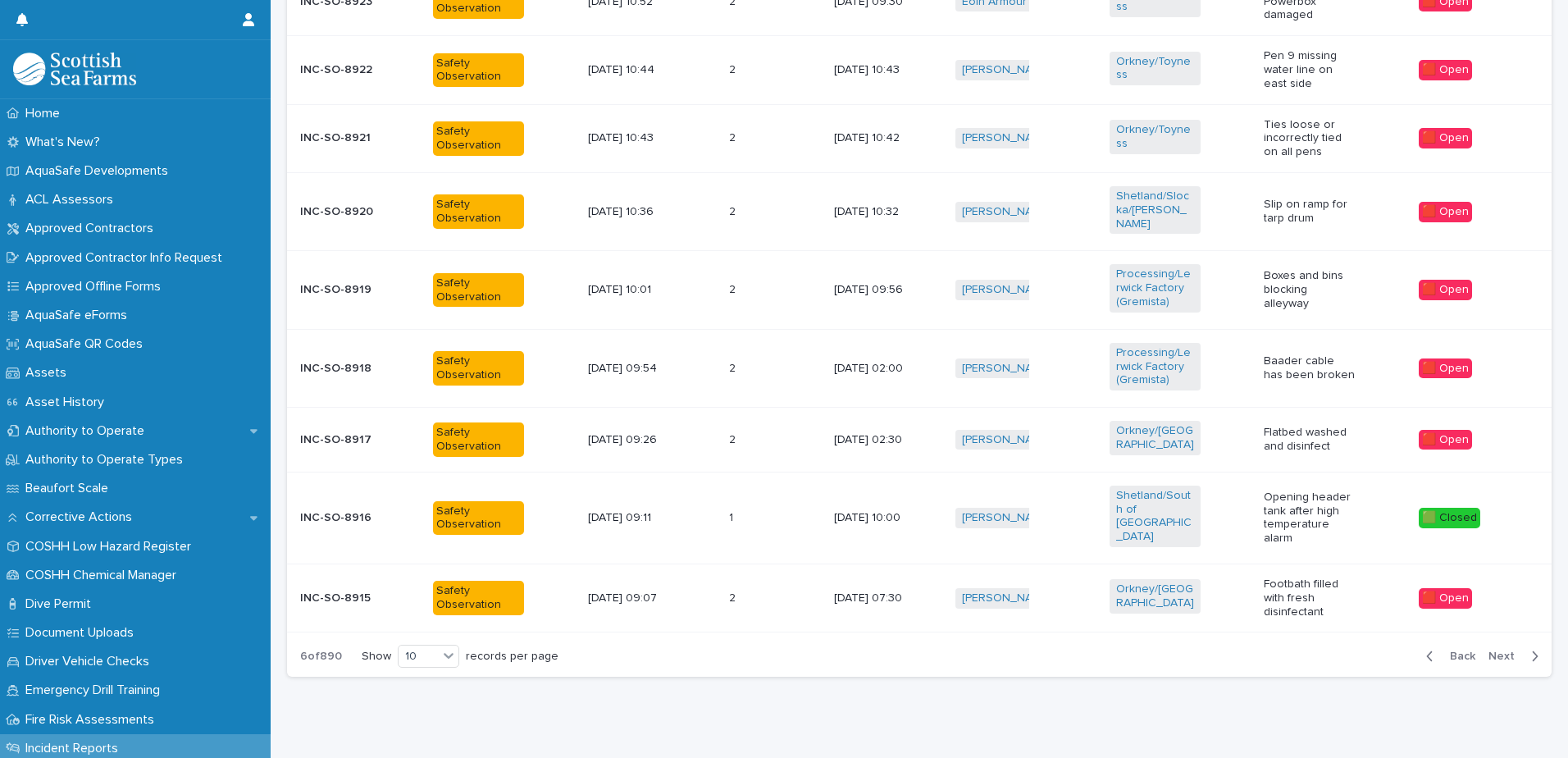
click at [1503, 650] on span "Next" at bounding box center [1506, 655] width 36 height 11
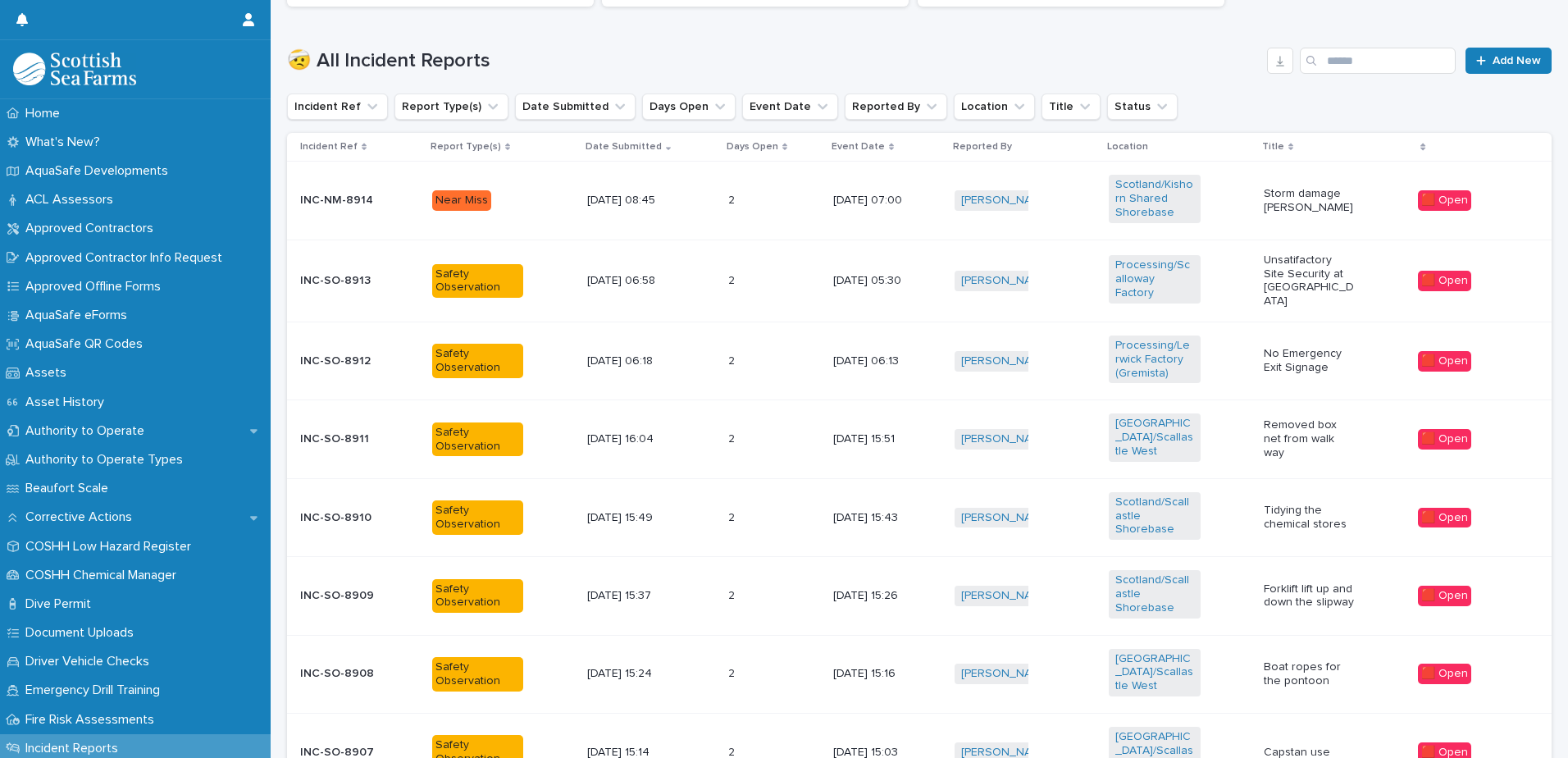
scroll to position [756, 0]
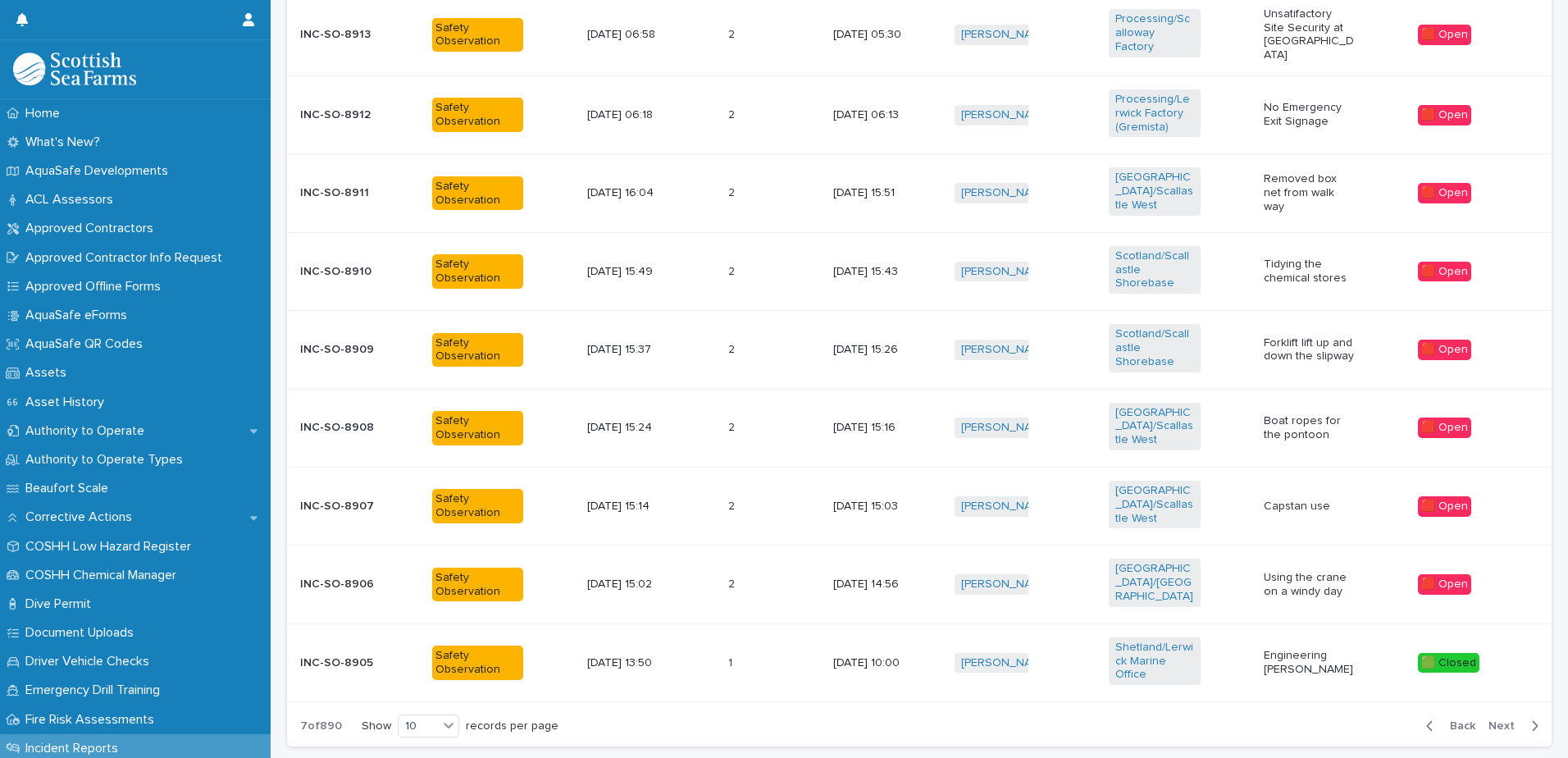
click at [1503, 720] on span "Next" at bounding box center [1506, 725] width 36 height 11
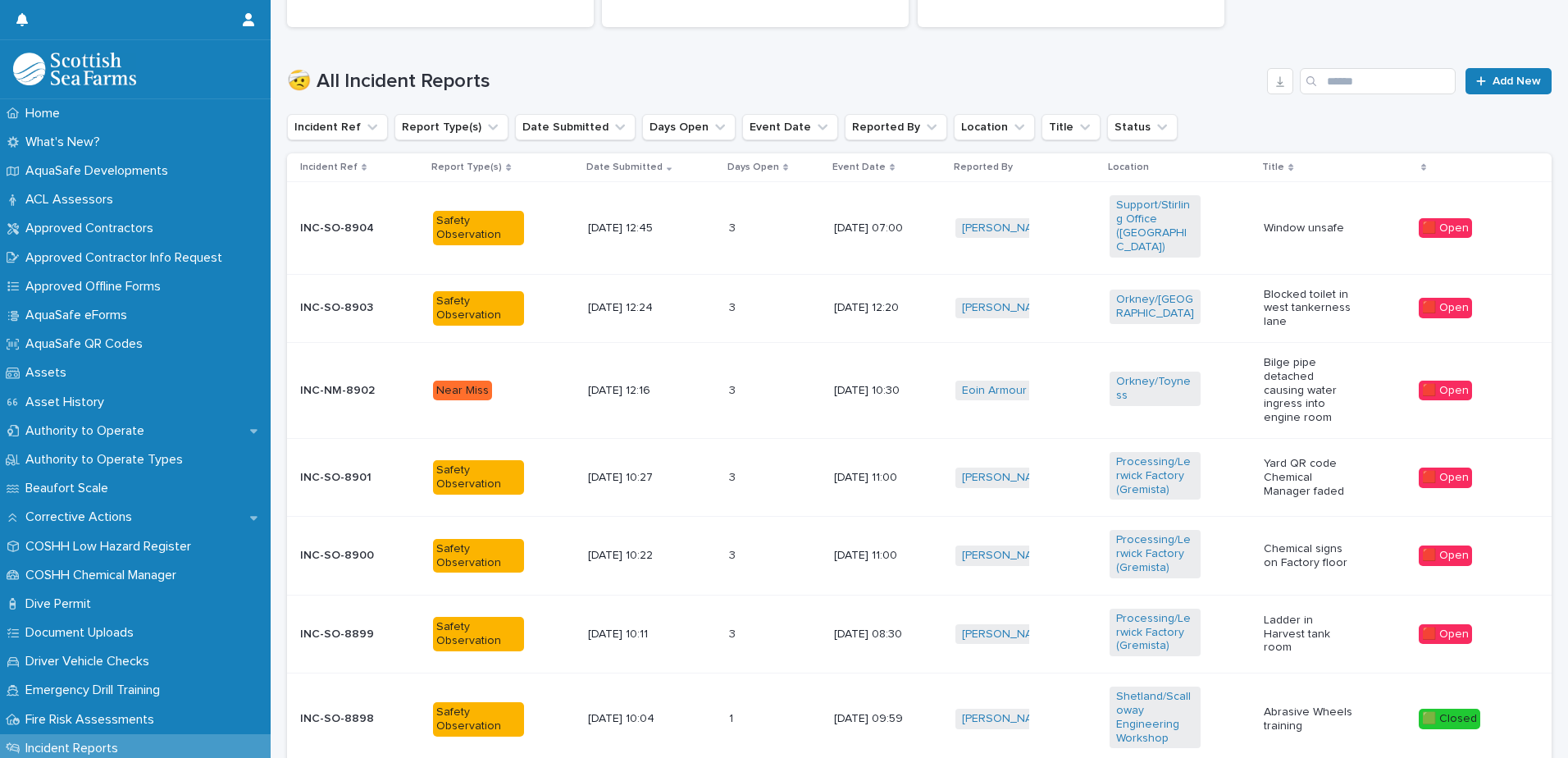
scroll to position [483, 0]
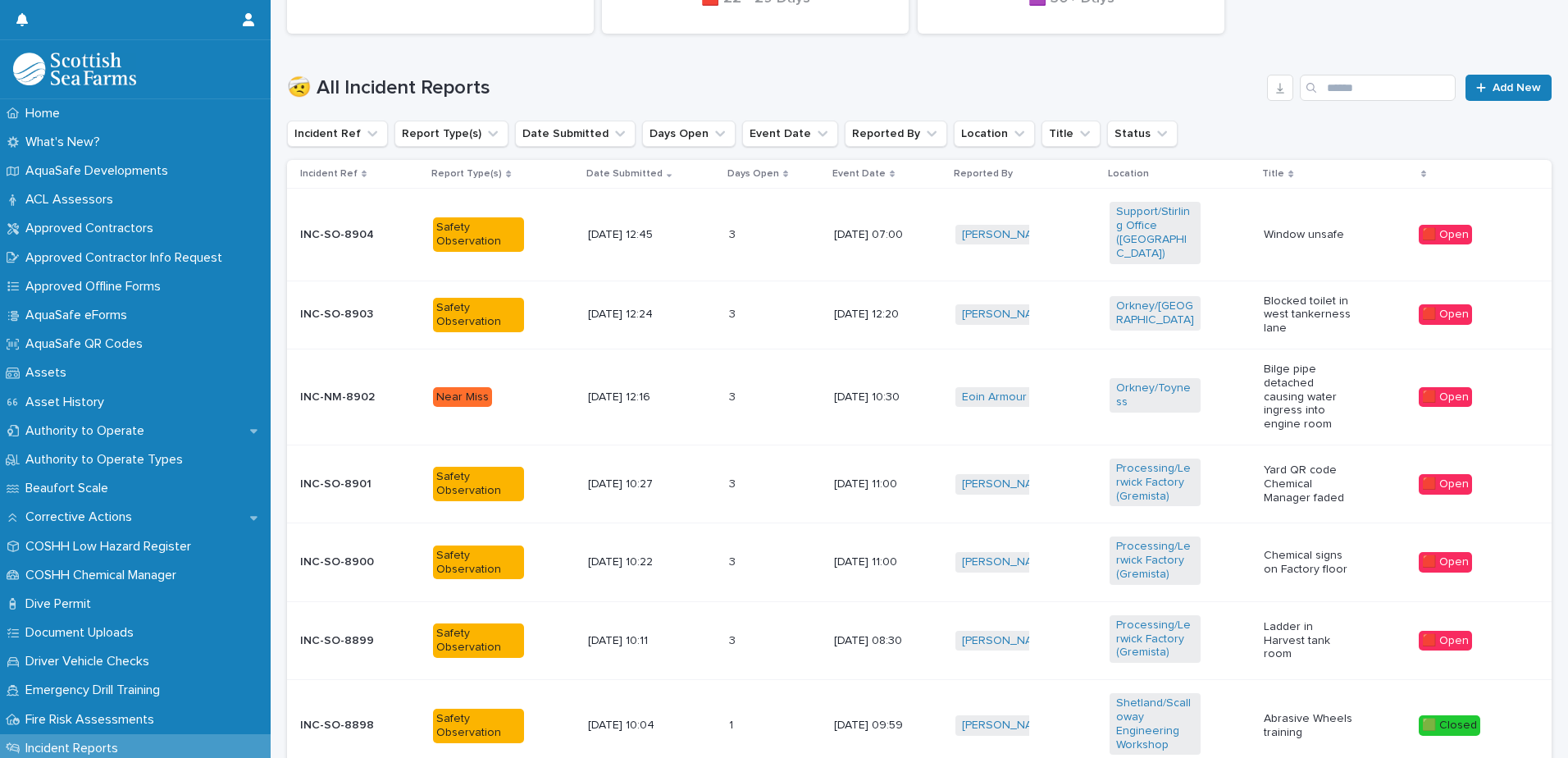
click at [1346, 297] on p "Blocked toilet in west tankerness lane" at bounding box center [1309, 314] width 91 height 41
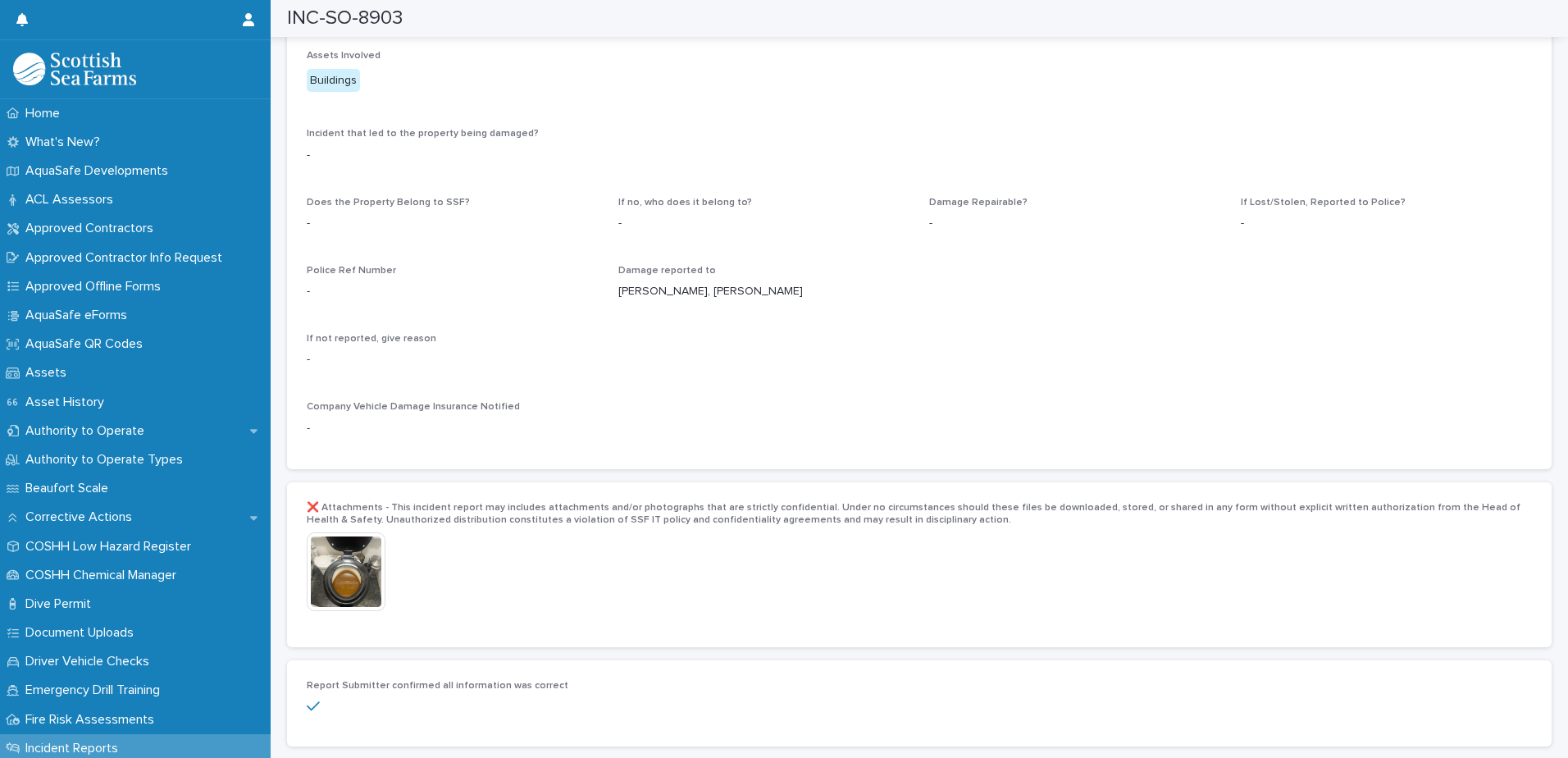
scroll to position [2870, 0]
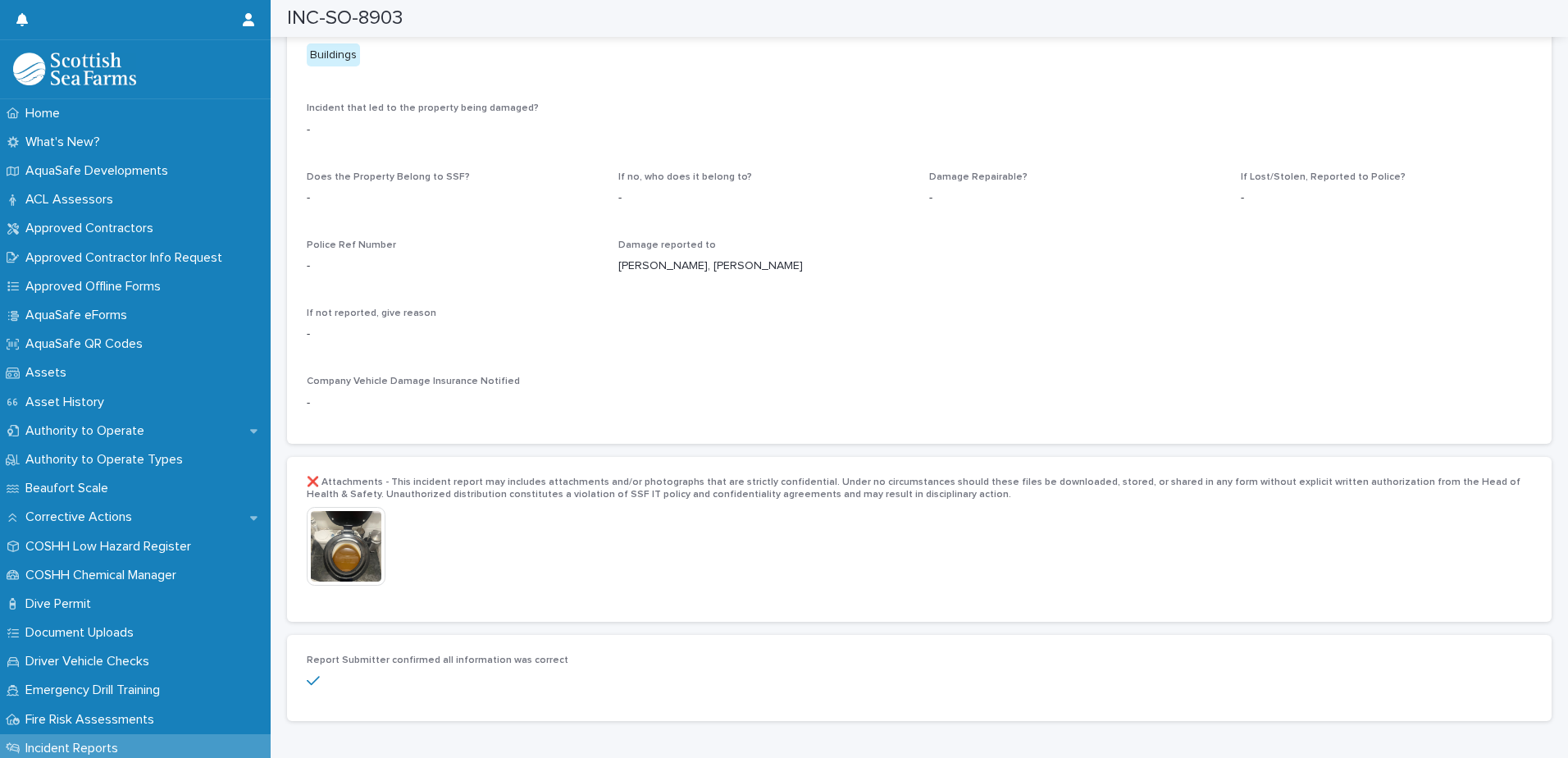
click at [337, 533] on img at bounding box center [346, 546] width 78 height 78
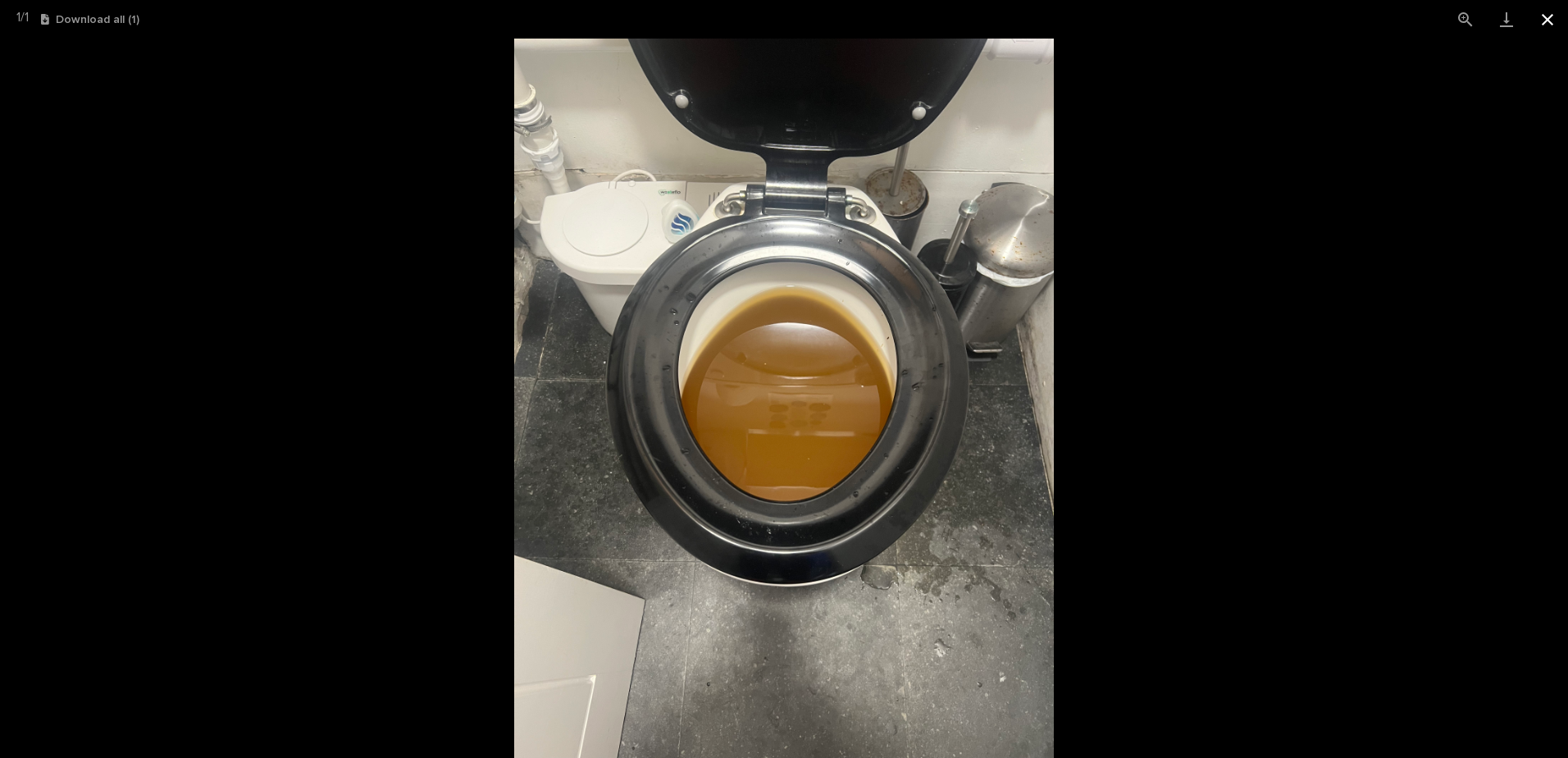
click at [1546, 23] on button "Close gallery" at bounding box center [1547, 19] width 41 height 38
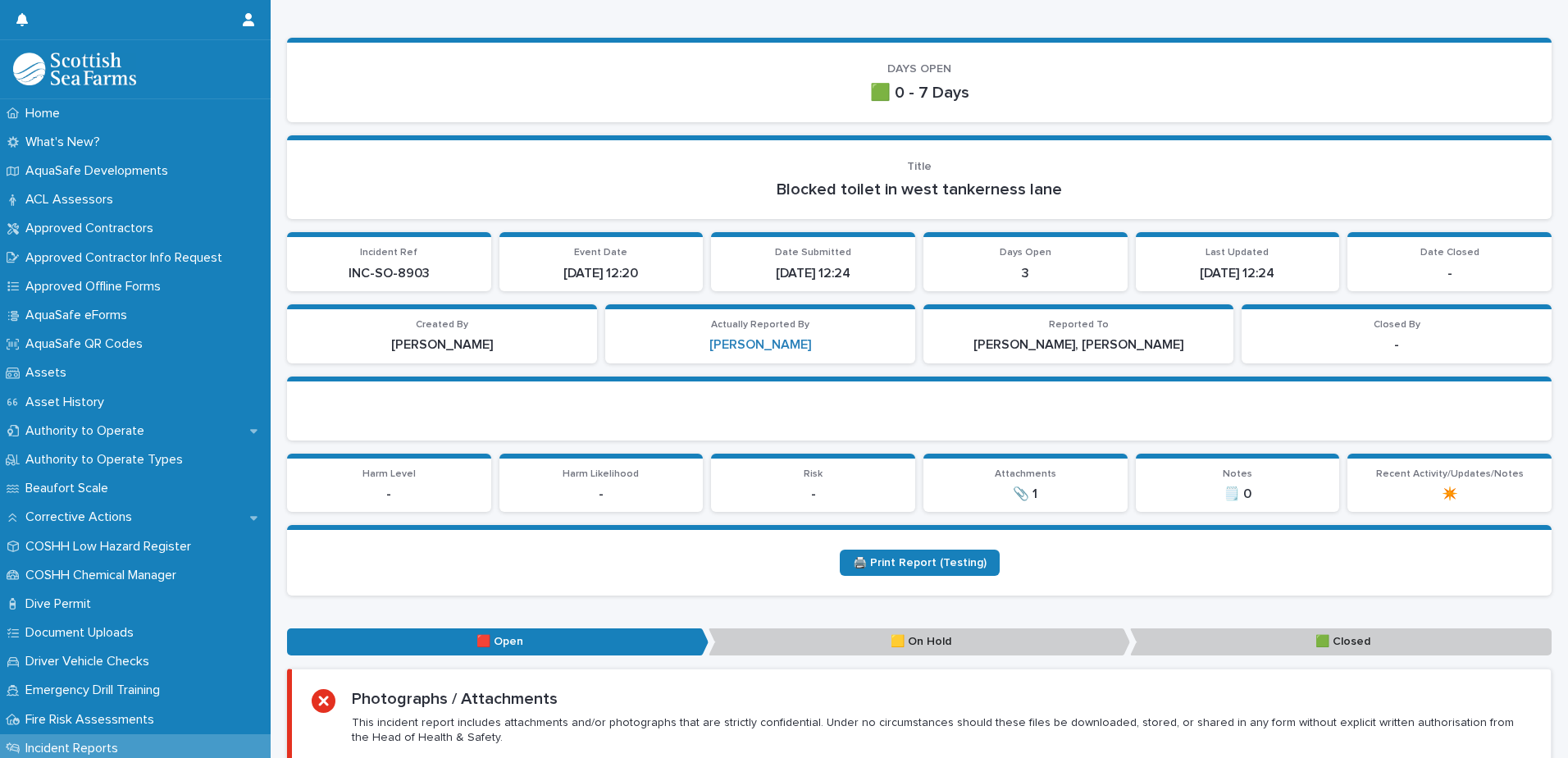
scroll to position [0, 0]
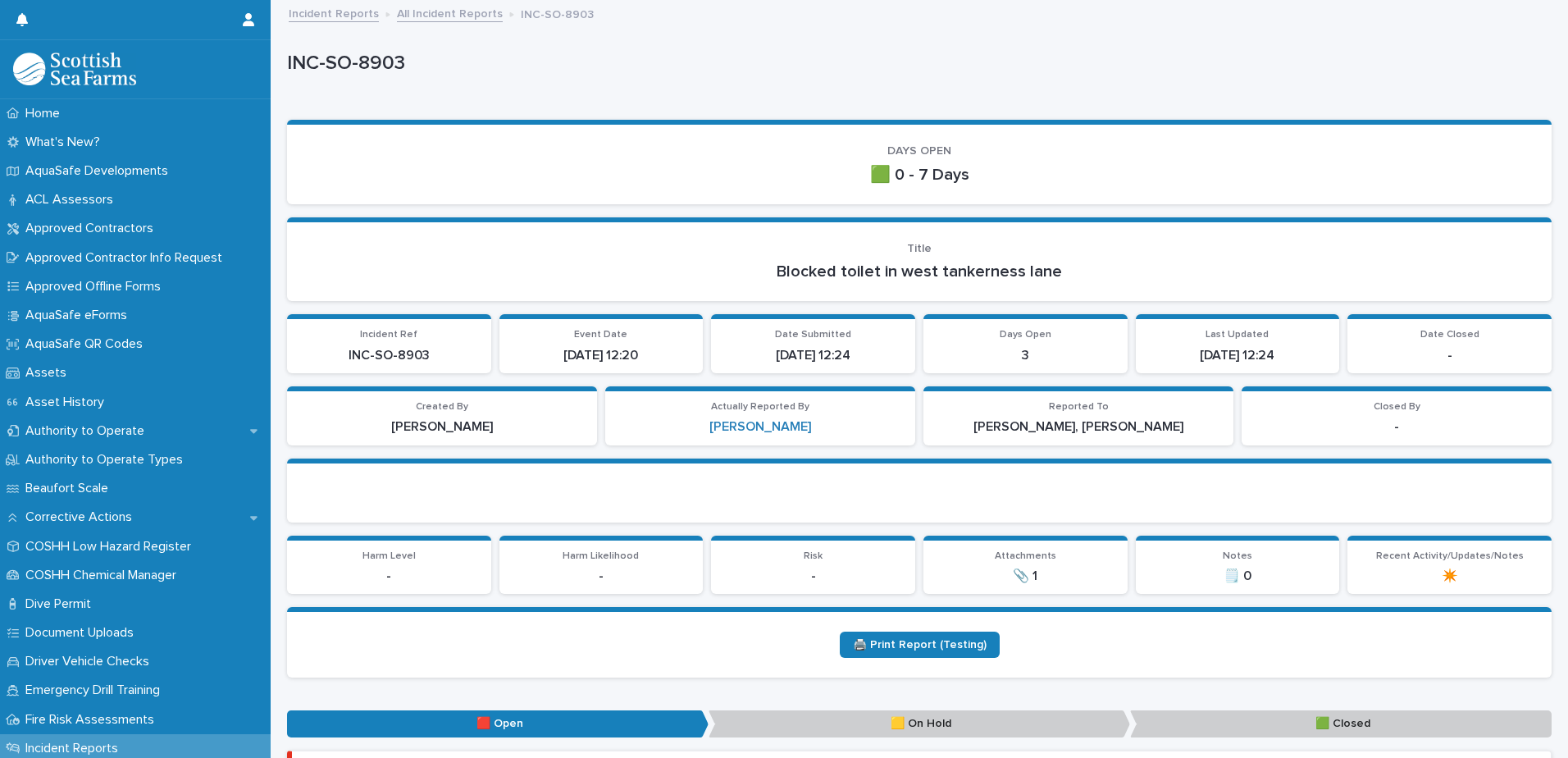
click at [431, 10] on link "All Incident Reports" at bounding box center [450, 13] width 106 height 19
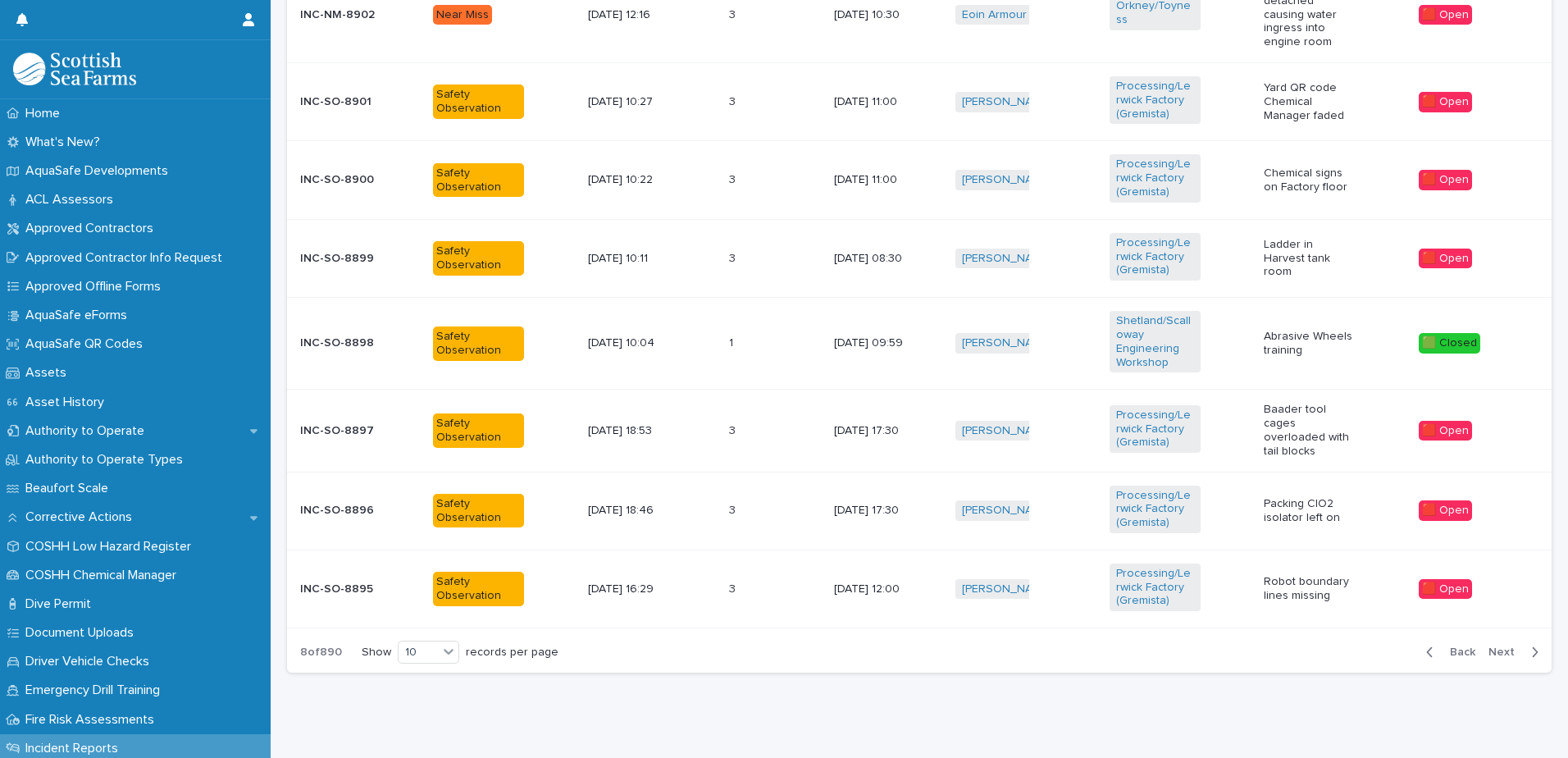
scroll to position [866, 0]
click at [1513, 631] on div "Back Next" at bounding box center [1482, 651] width 138 height 41
click at [1511, 646] on span "Next" at bounding box center [1506, 651] width 36 height 11
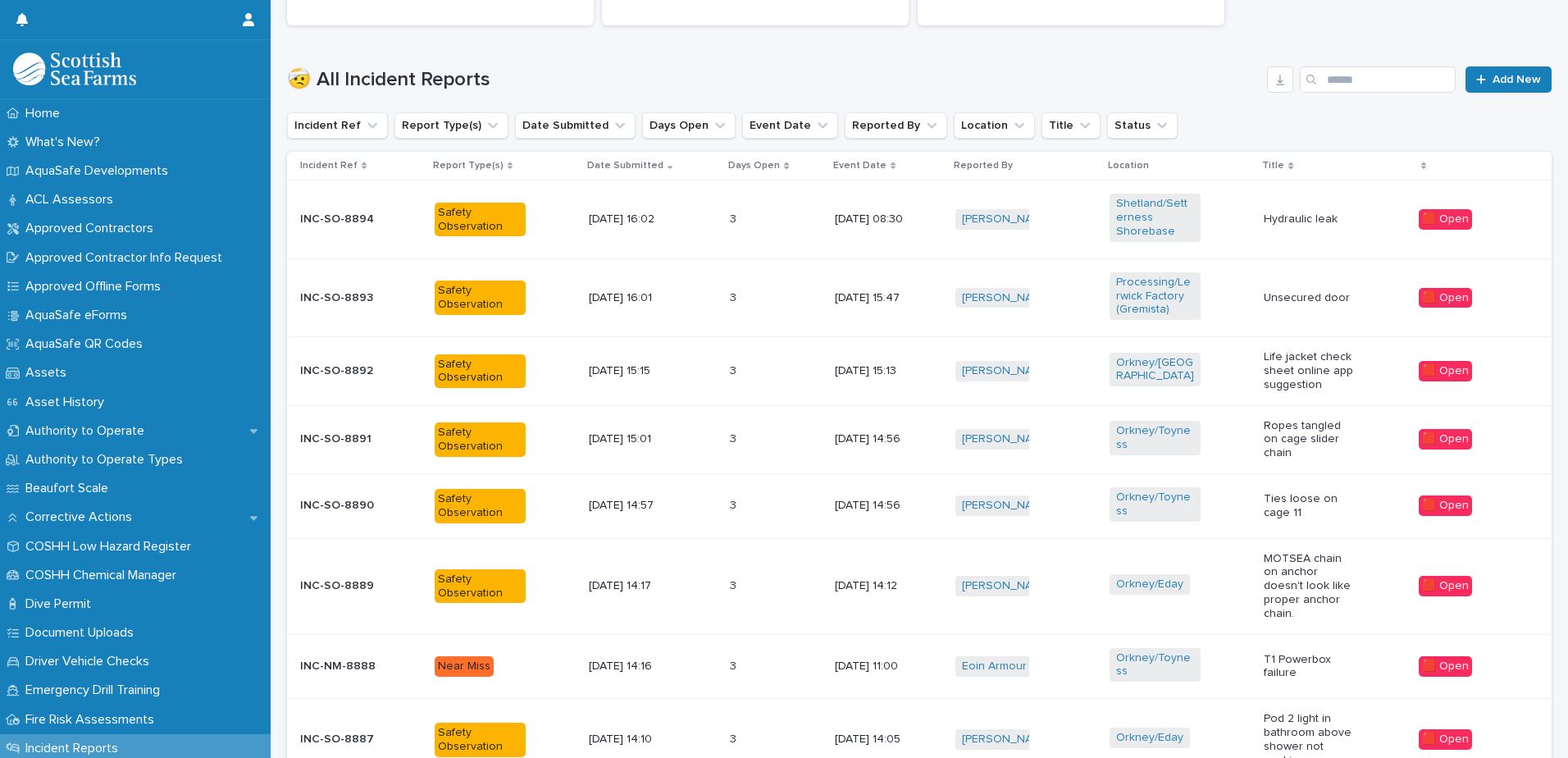
scroll to position [463, 0]
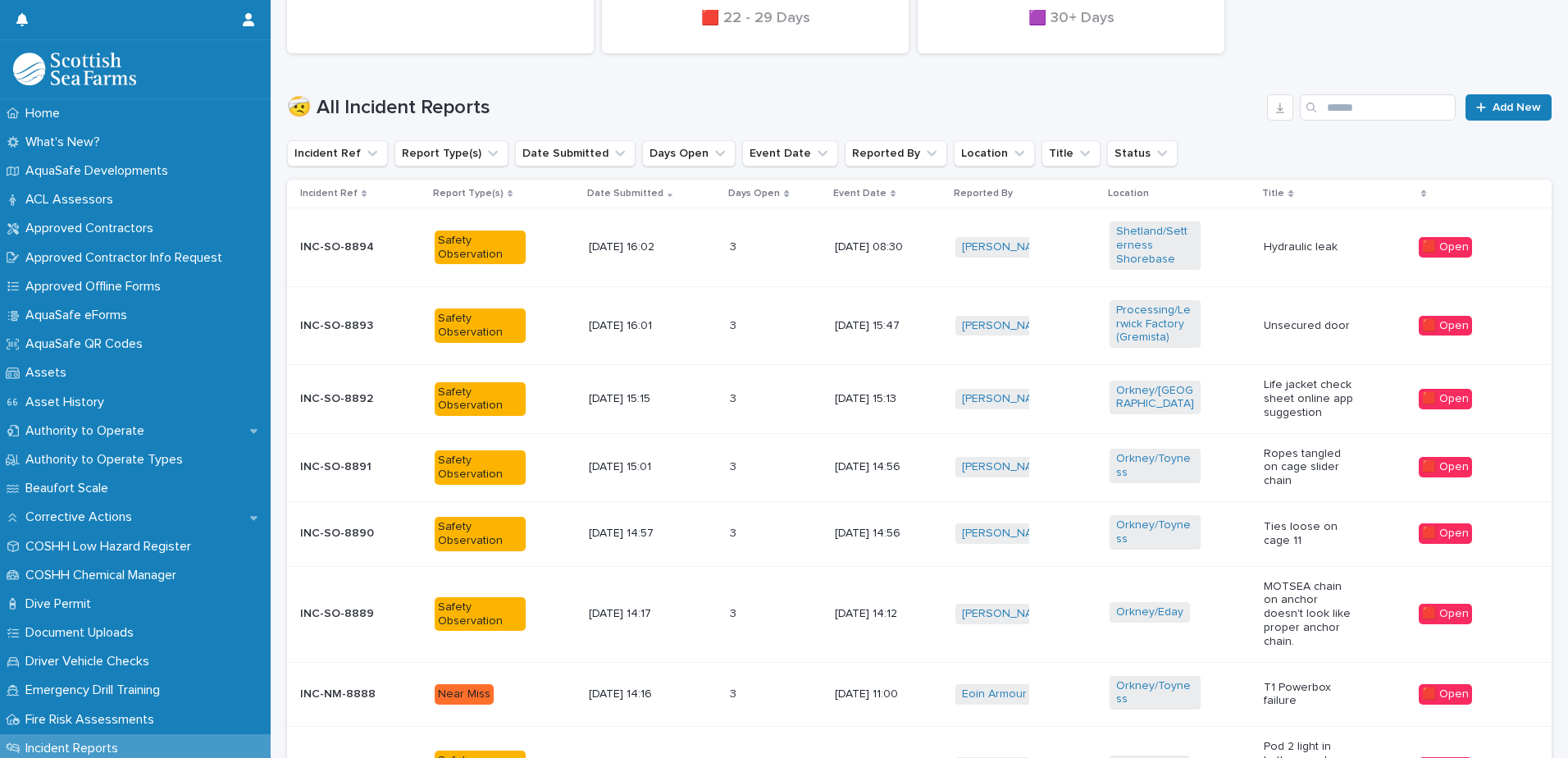
click at [1511, 625] on div "🟥 Open" at bounding box center [1472, 614] width 106 height 34
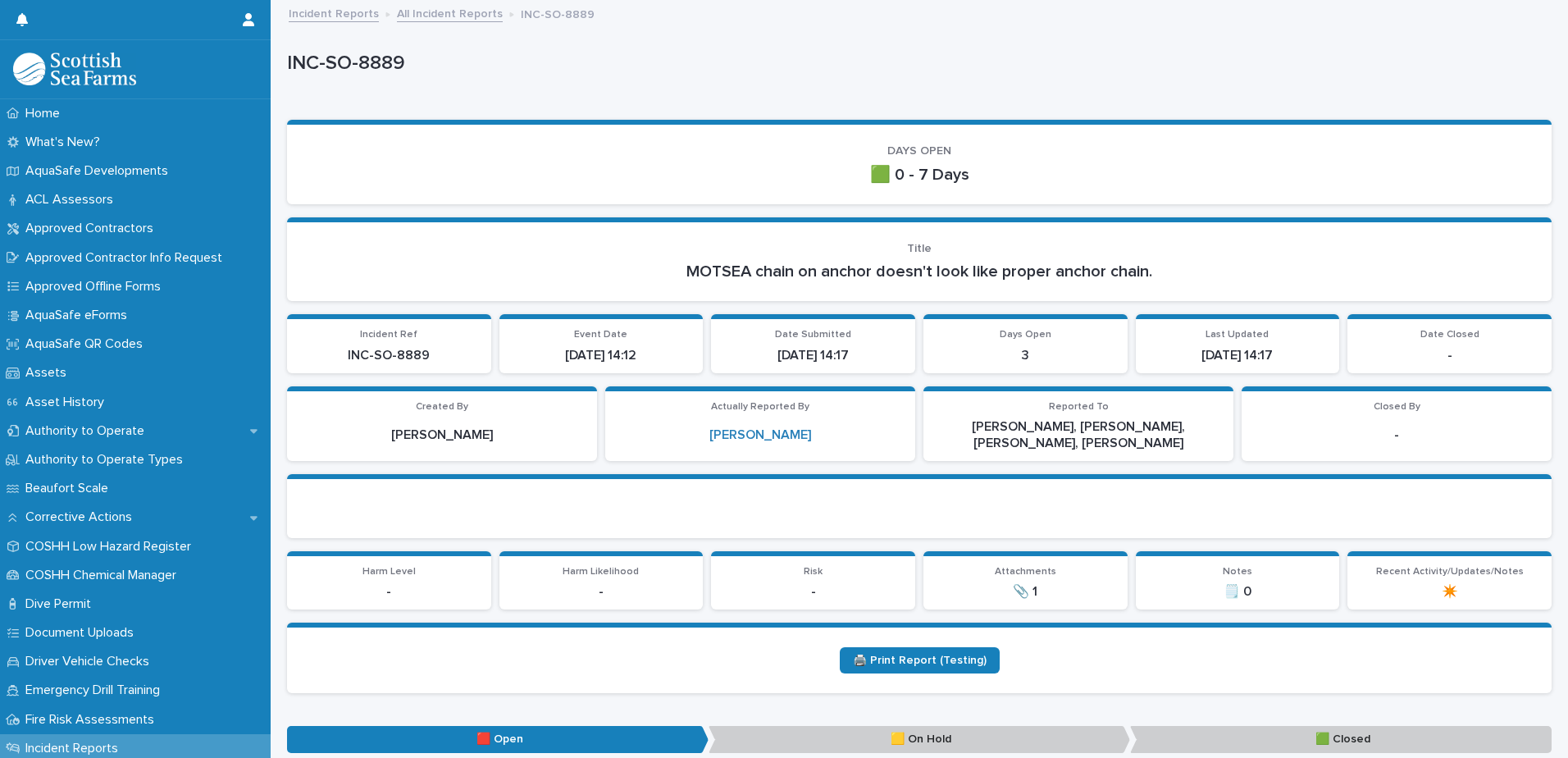
click at [459, 14] on link "All Incident Reports" at bounding box center [450, 13] width 106 height 19
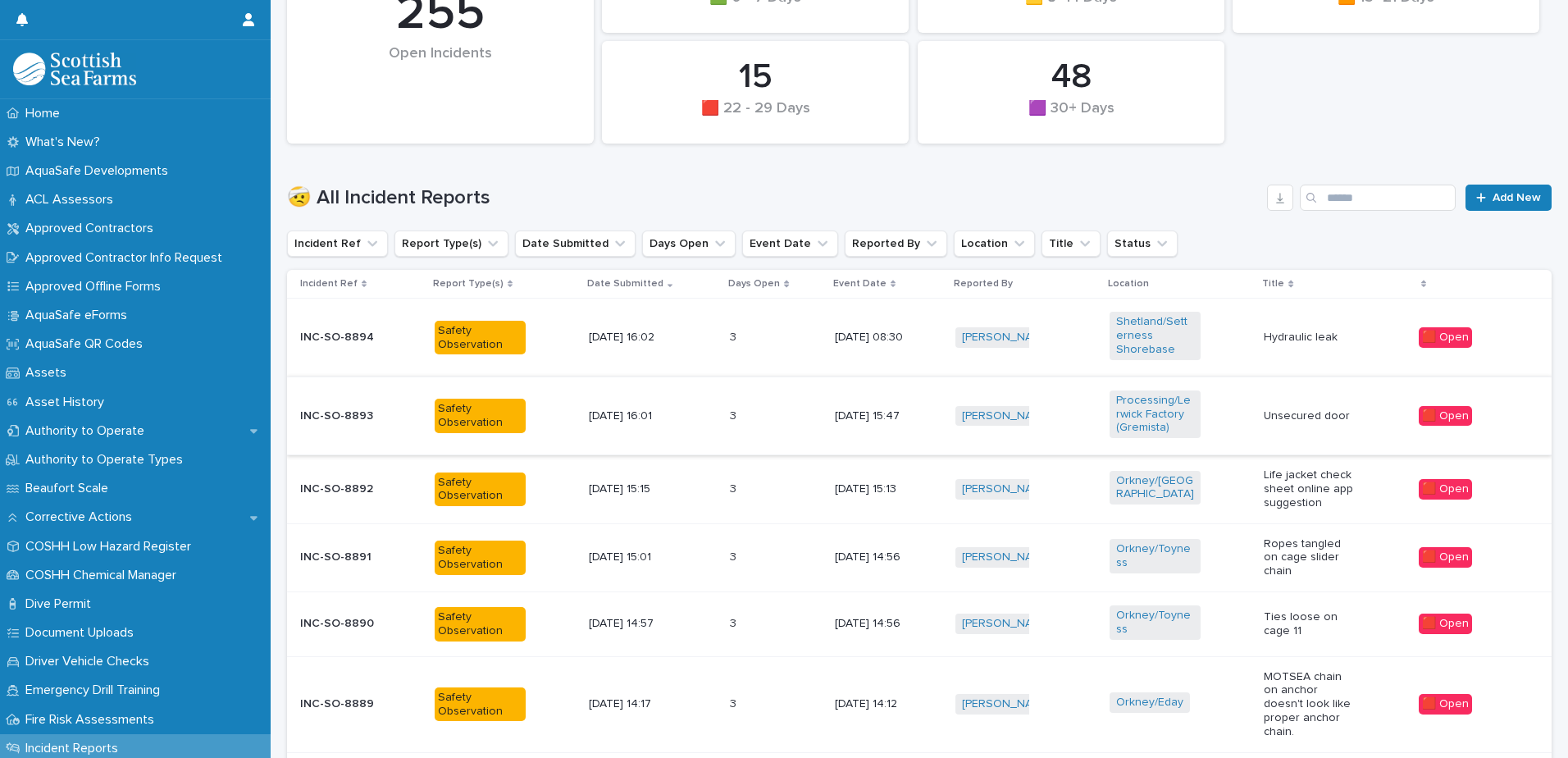
scroll to position [410, 0]
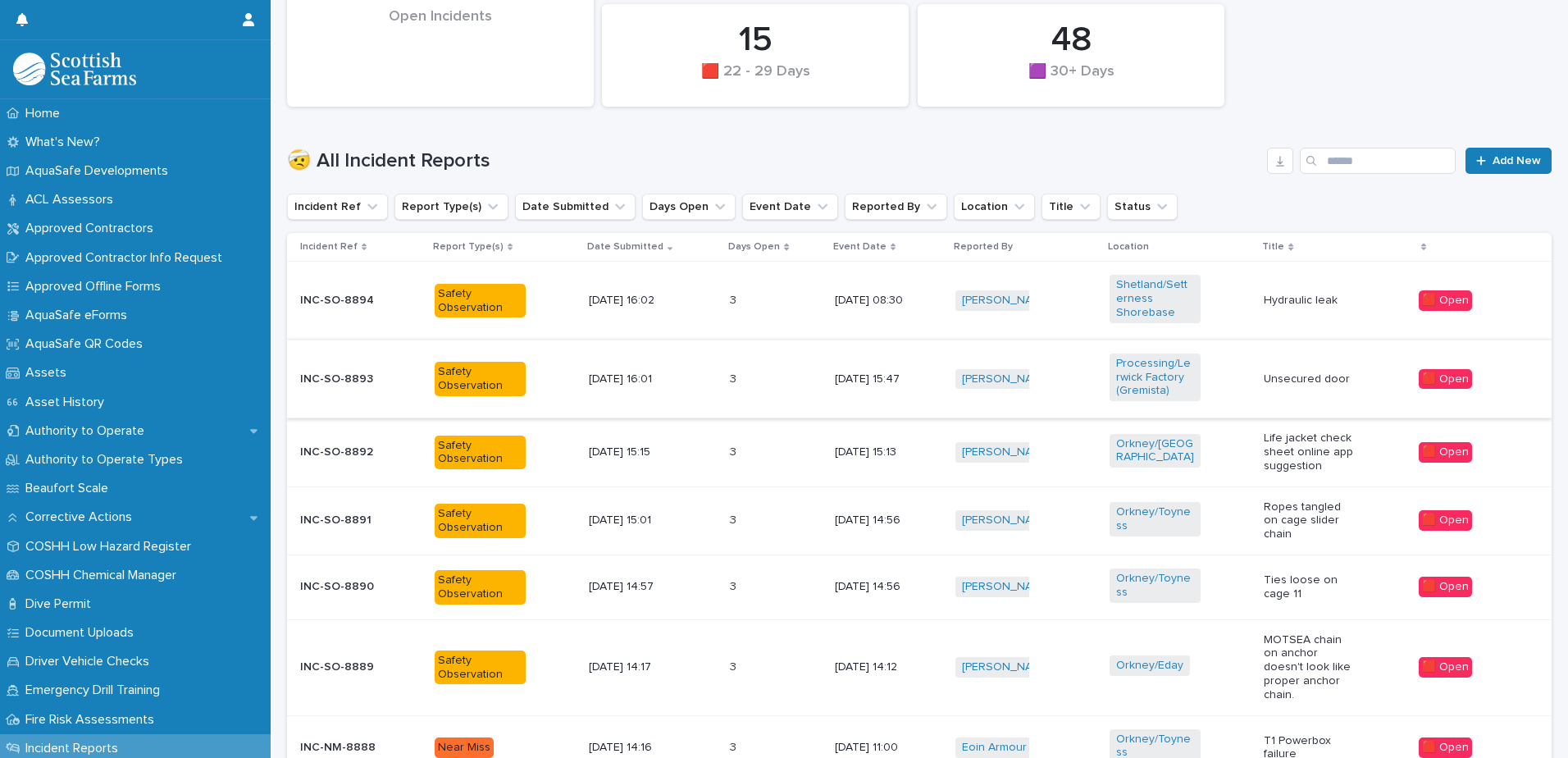
click at [1503, 454] on div "🟥 Open" at bounding box center [1472, 452] width 106 height 34
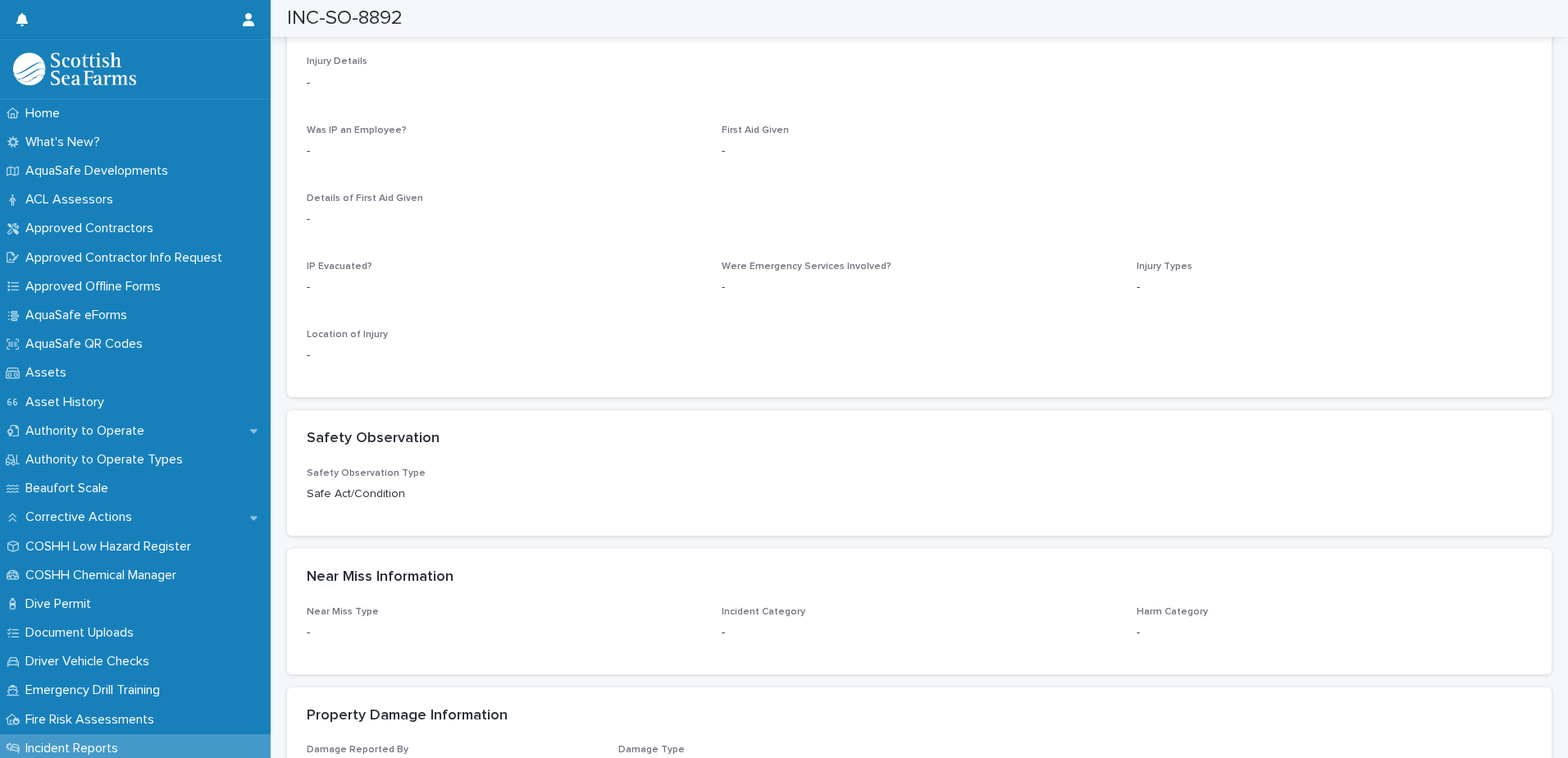
scroll to position [2132, 0]
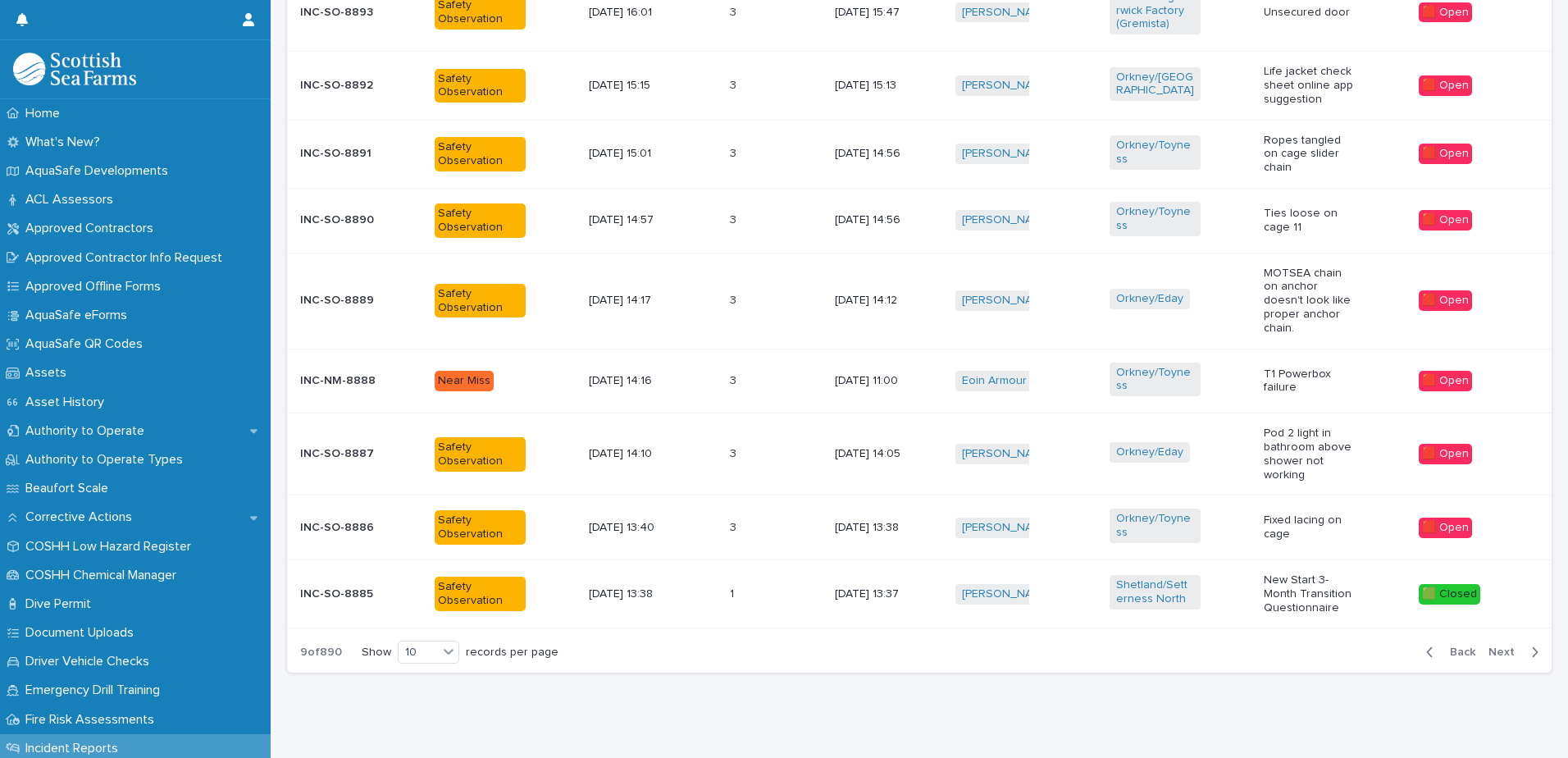
scroll to position [791, 0]
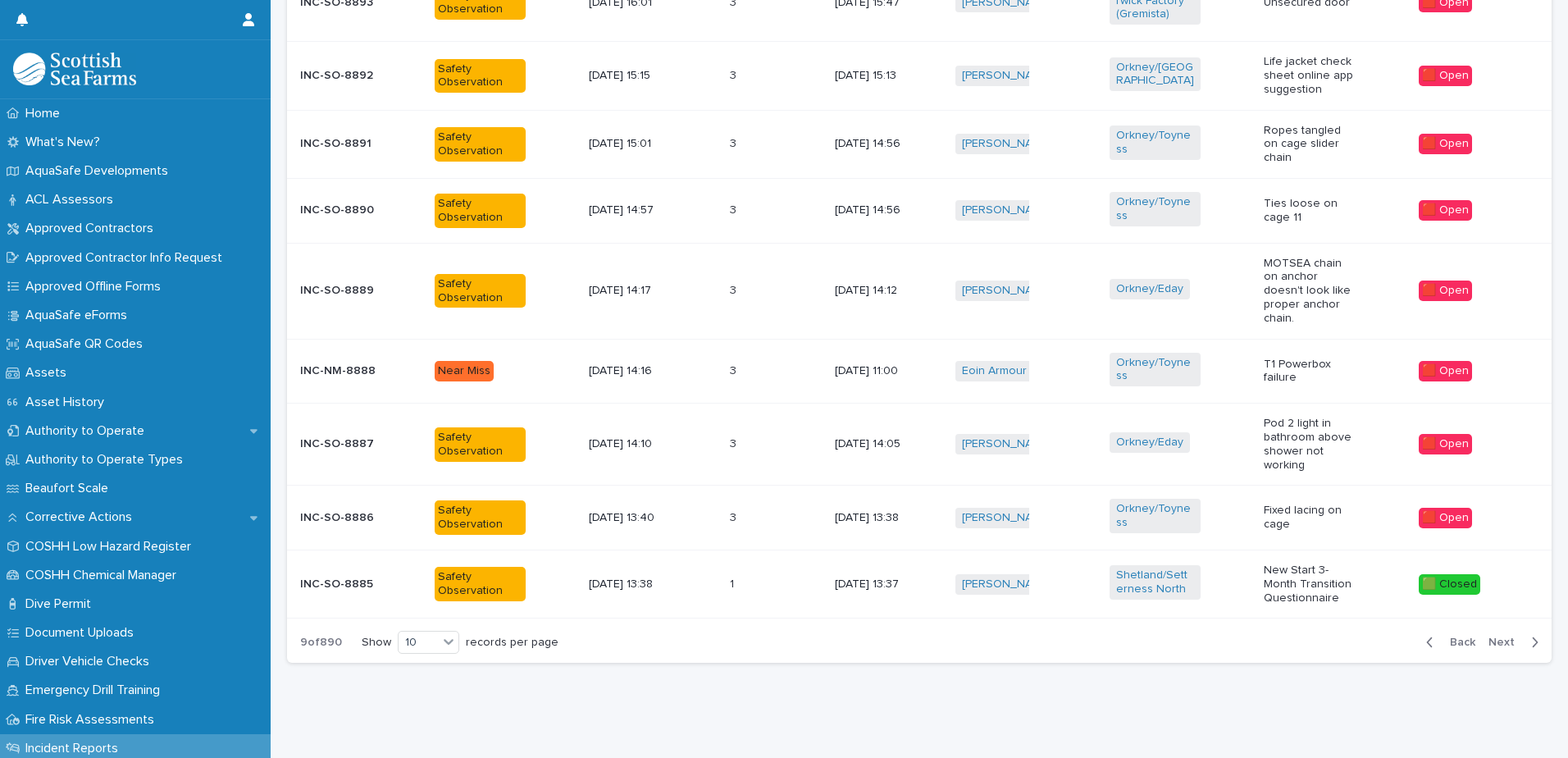
click at [1497, 622] on div "Back Next" at bounding box center [1482, 641] width 138 height 41
click at [1497, 634] on button "Next" at bounding box center [1518, 641] width 70 height 15
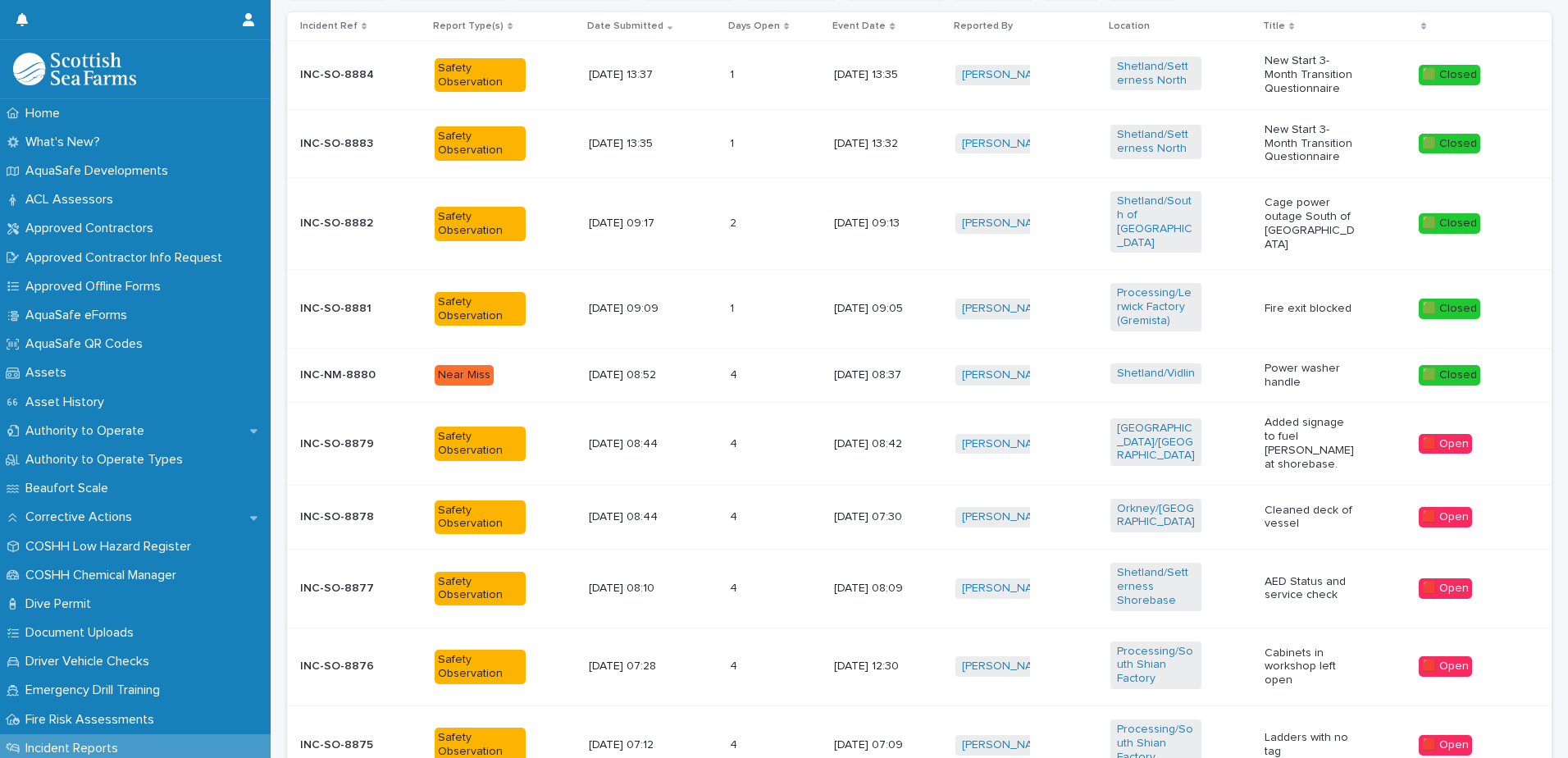
scroll to position [778, 0]
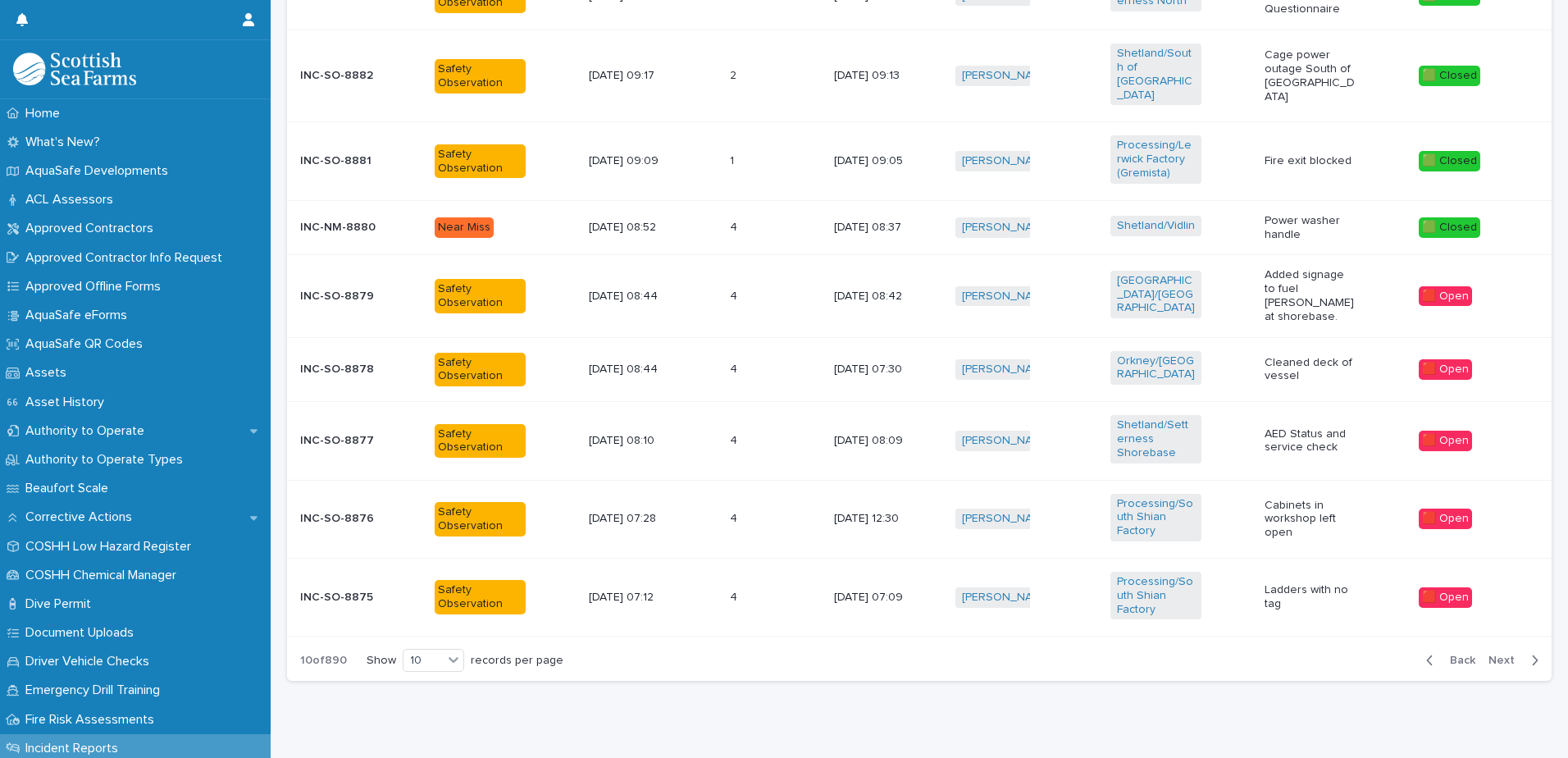
click at [1491, 654] on span "Next" at bounding box center [1506, 660] width 36 height 11
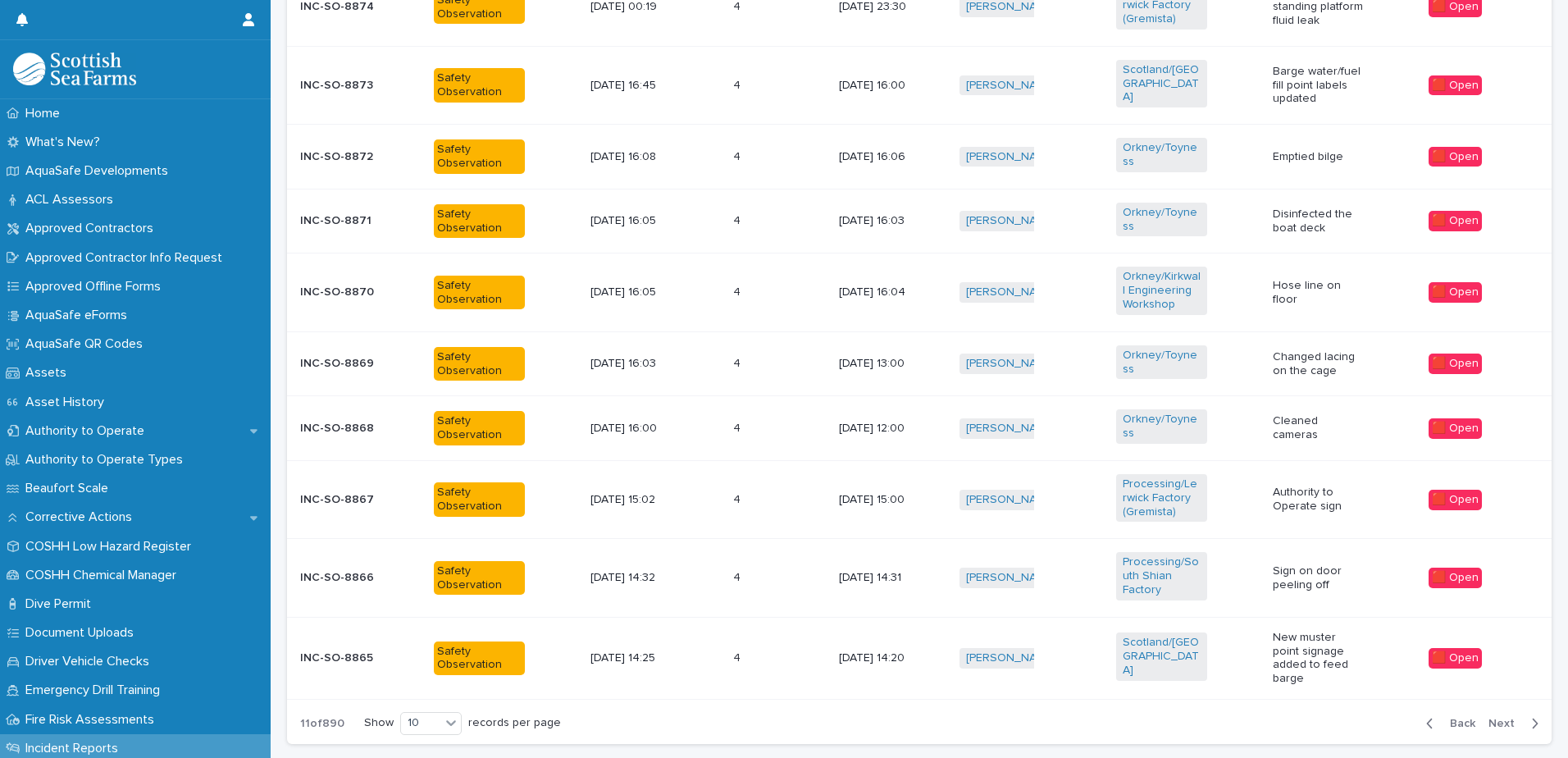
scroll to position [773, 0]
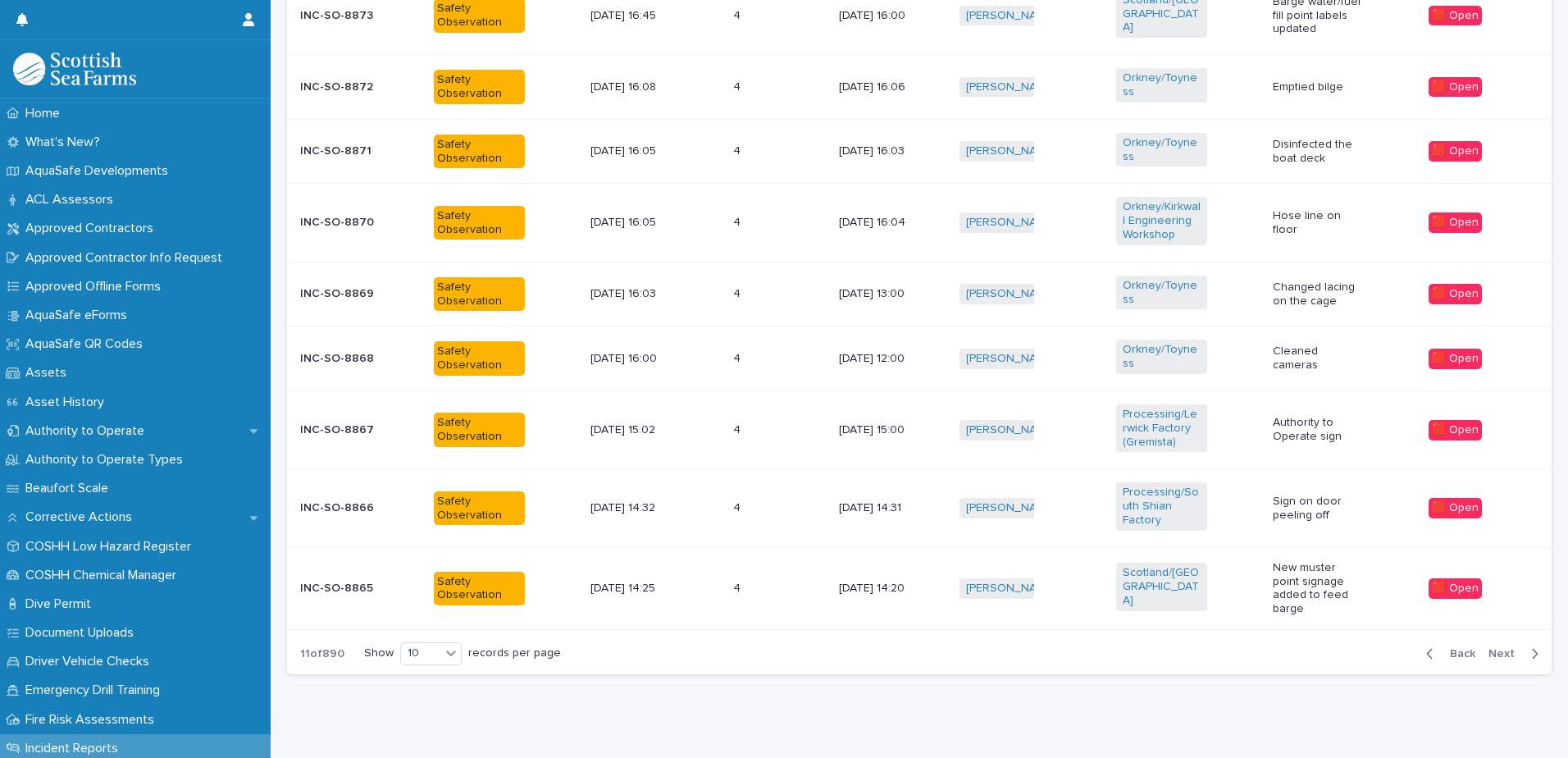
click at [1491, 647] on span "Next" at bounding box center [1506, 653] width 36 height 11
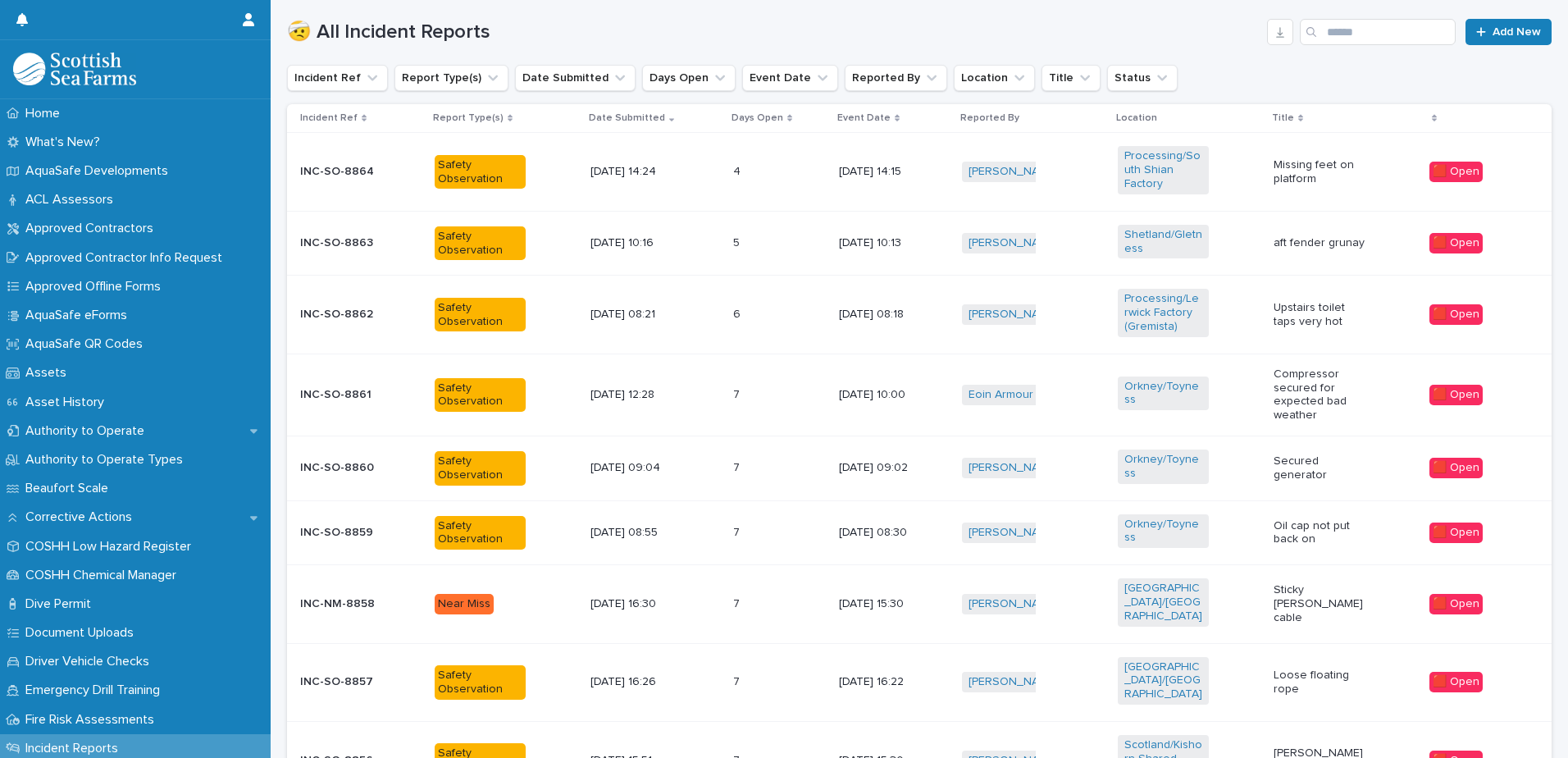
scroll to position [797, 0]
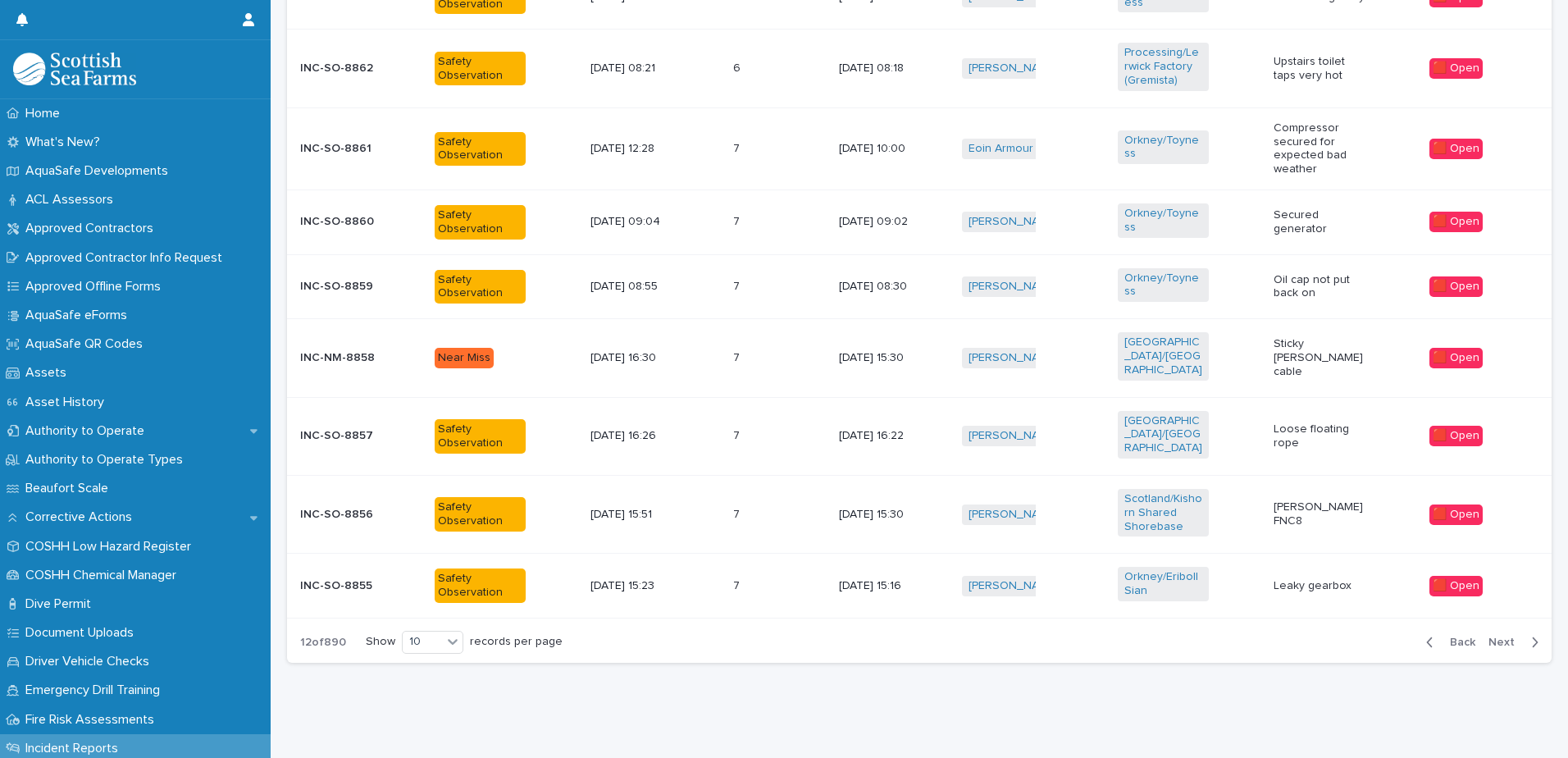
click at [1451, 636] on span "Back" at bounding box center [1458, 641] width 36 height 11
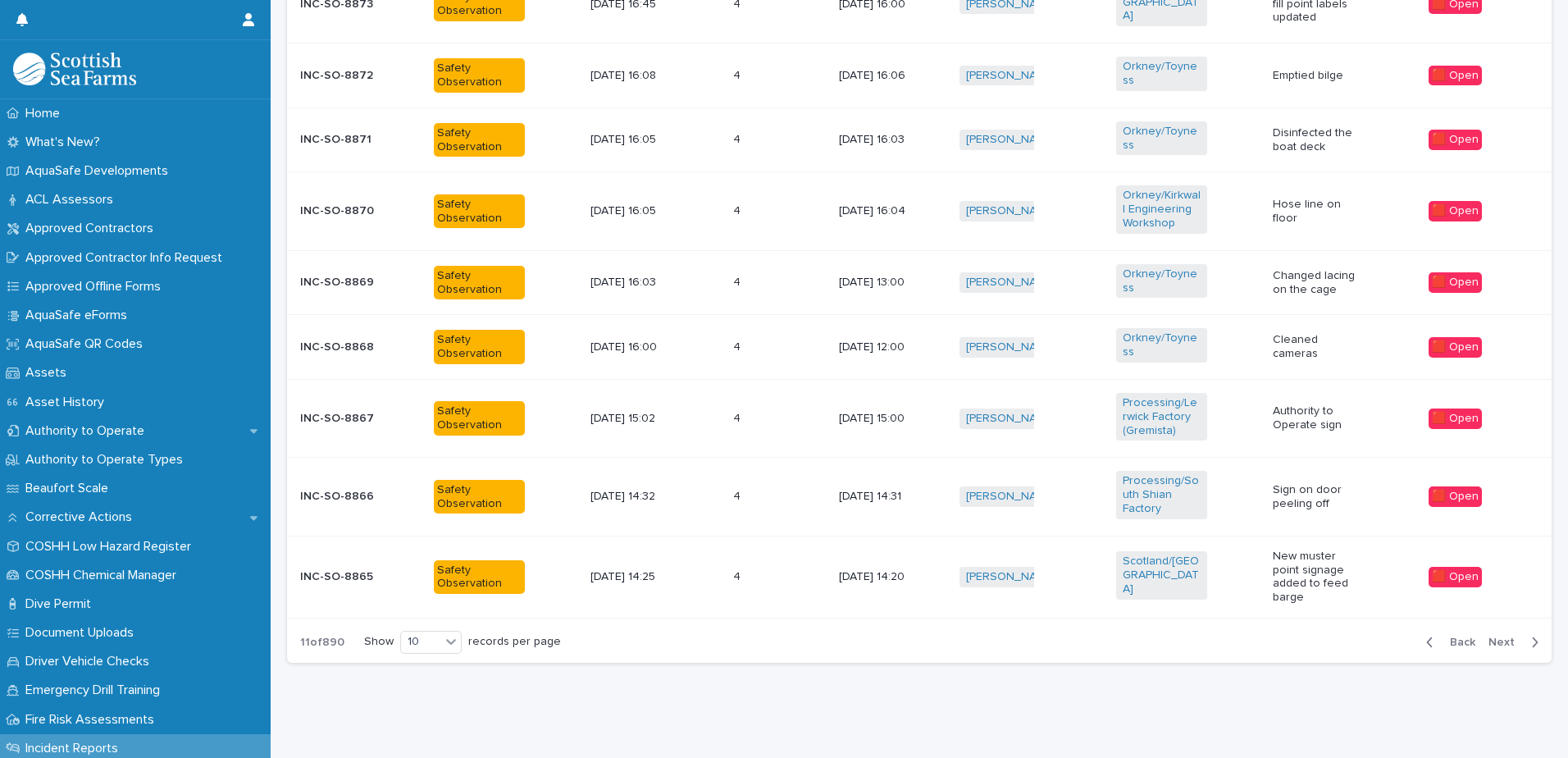
scroll to position [773, 0]
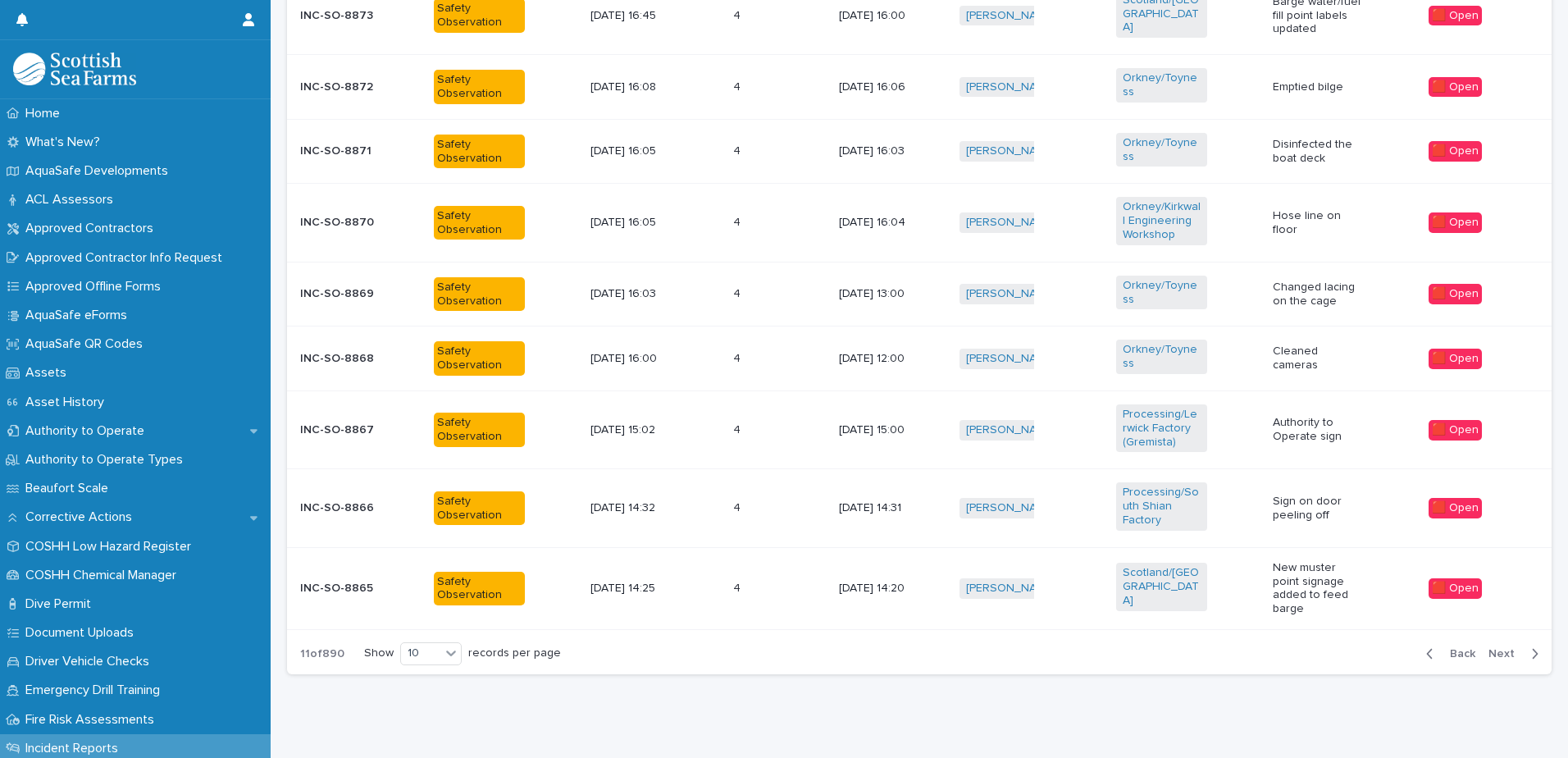
click at [1451, 647] on span "Back" at bounding box center [1458, 653] width 36 height 11
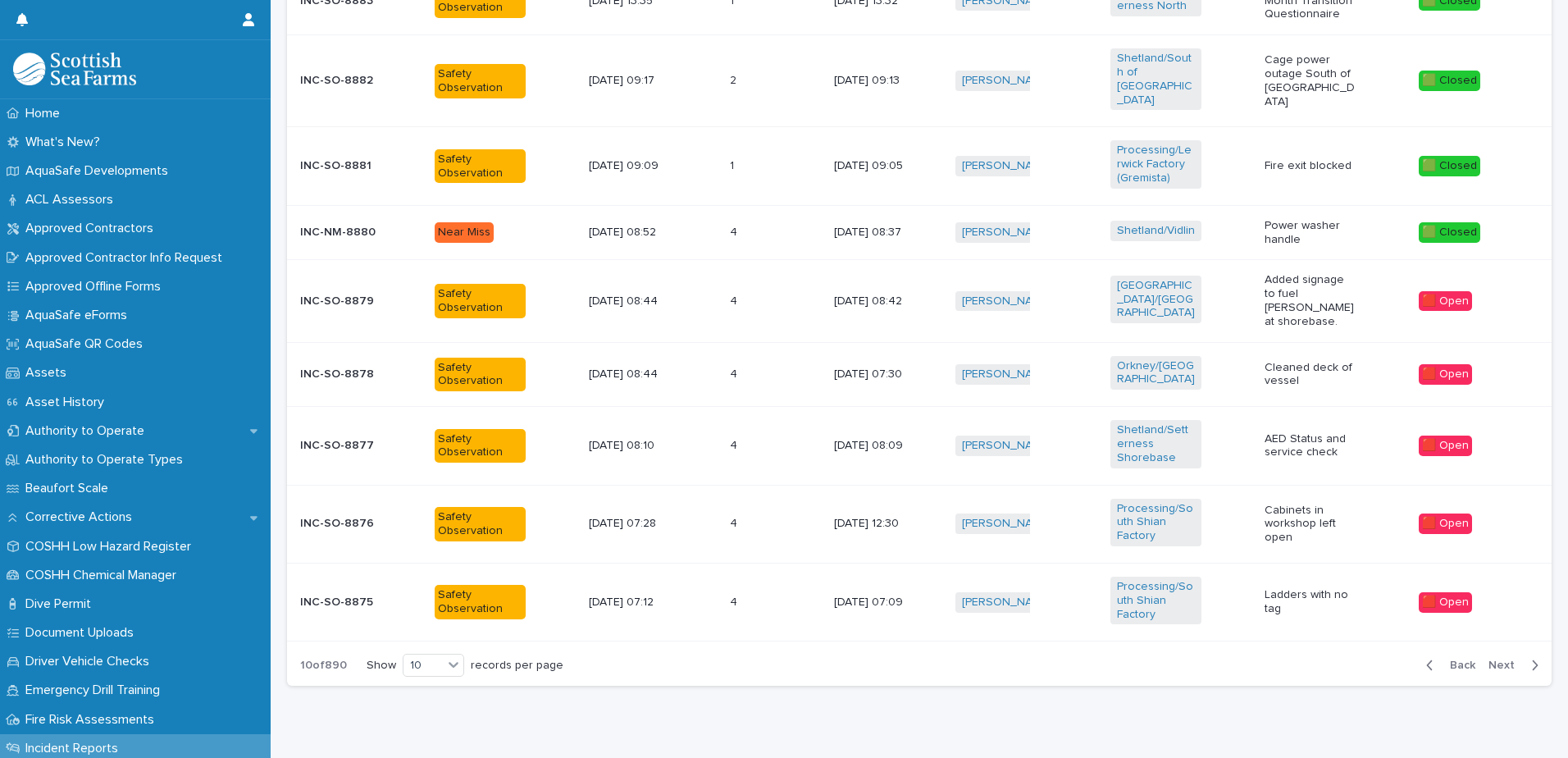
scroll to position [775, 0]
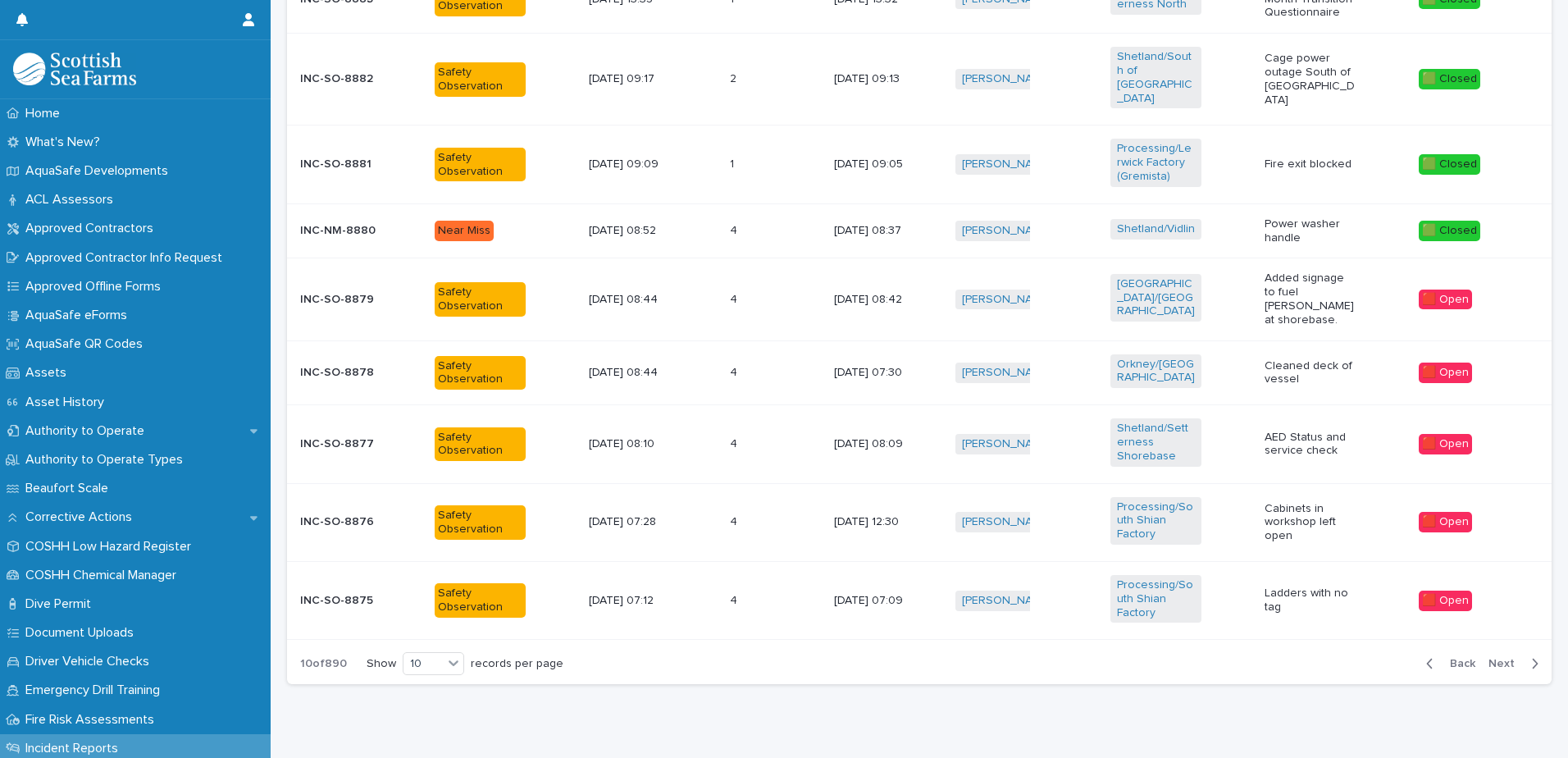
click at [1451, 658] on span "Back" at bounding box center [1458, 663] width 36 height 11
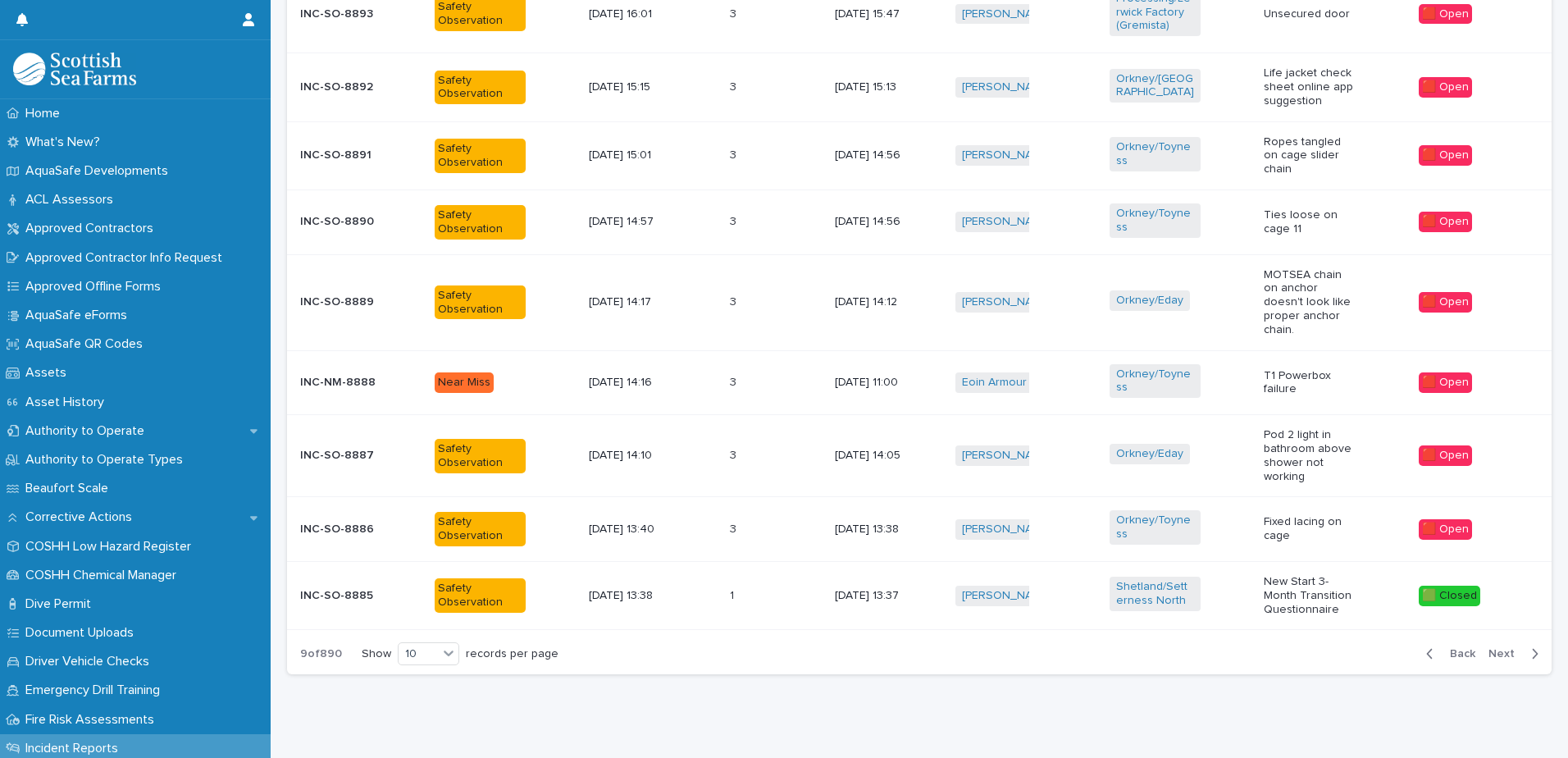
scroll to position [781, 0]
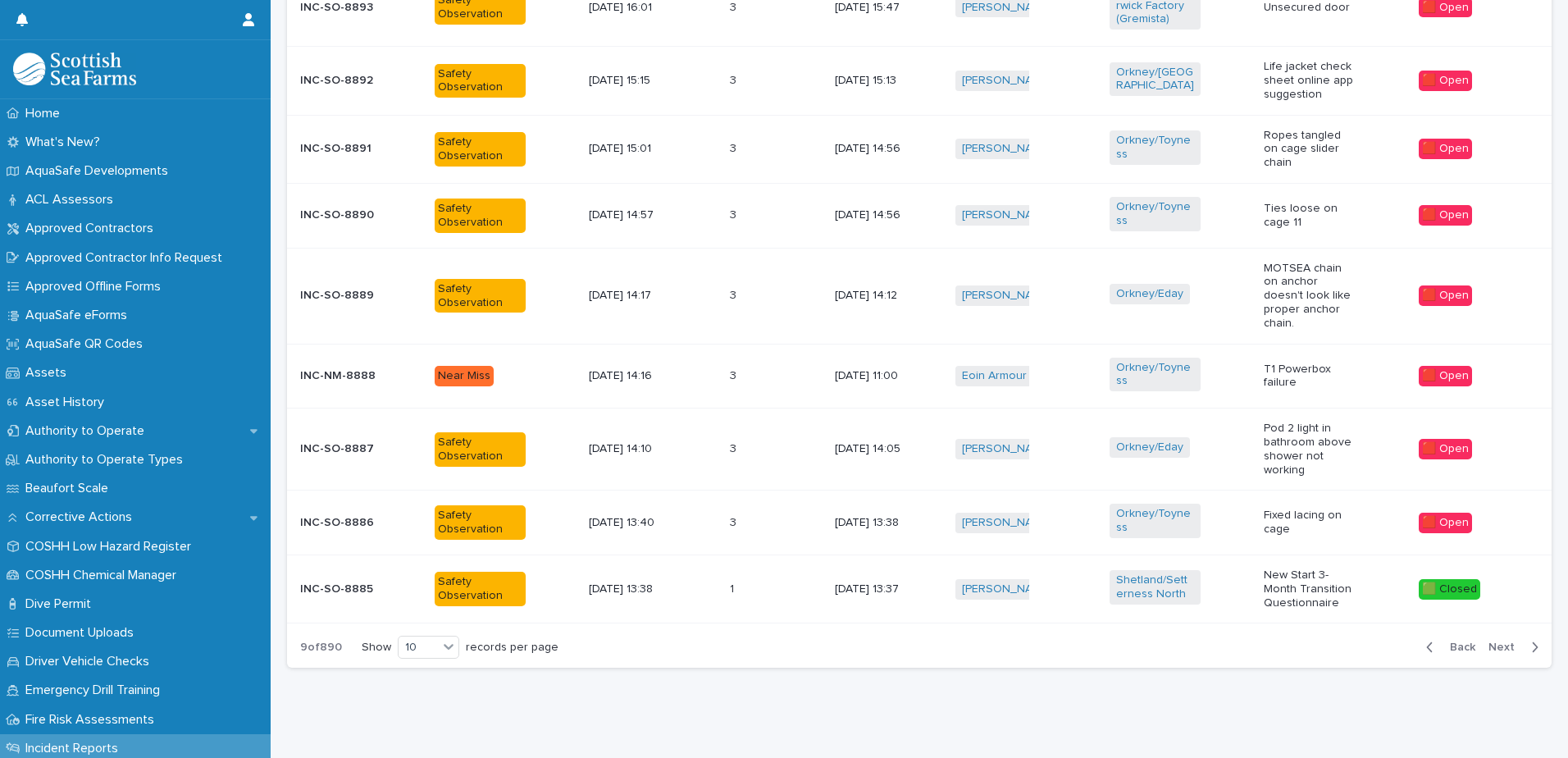
click at [1451, 628] on div "Back Next" at bounding box center [1482, 647] width 138 height 41
click at [1441, 643] on span "Back" at bounding box center [1458, 647] width 36 height 11
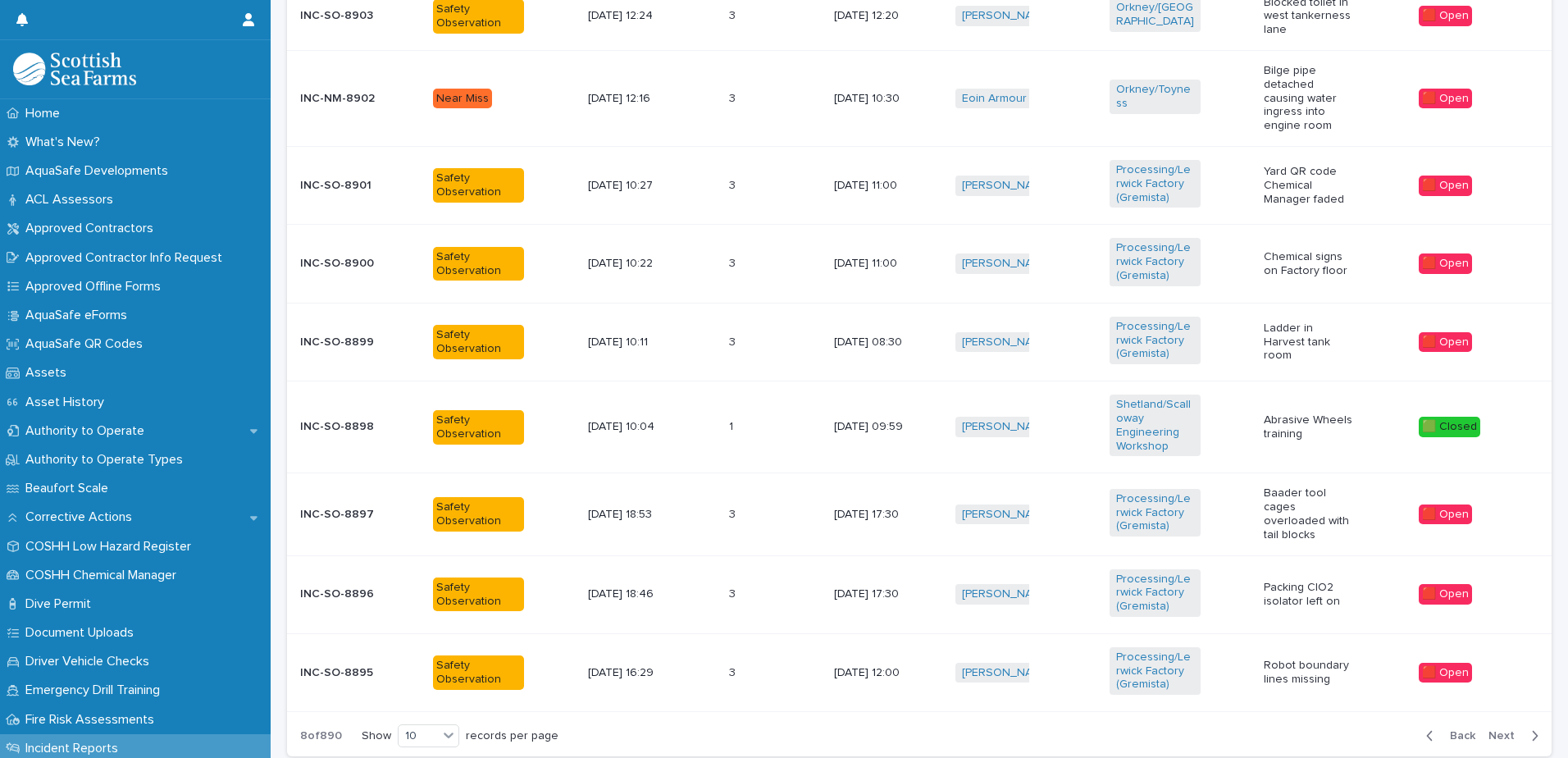
scroll to position [819, 0]
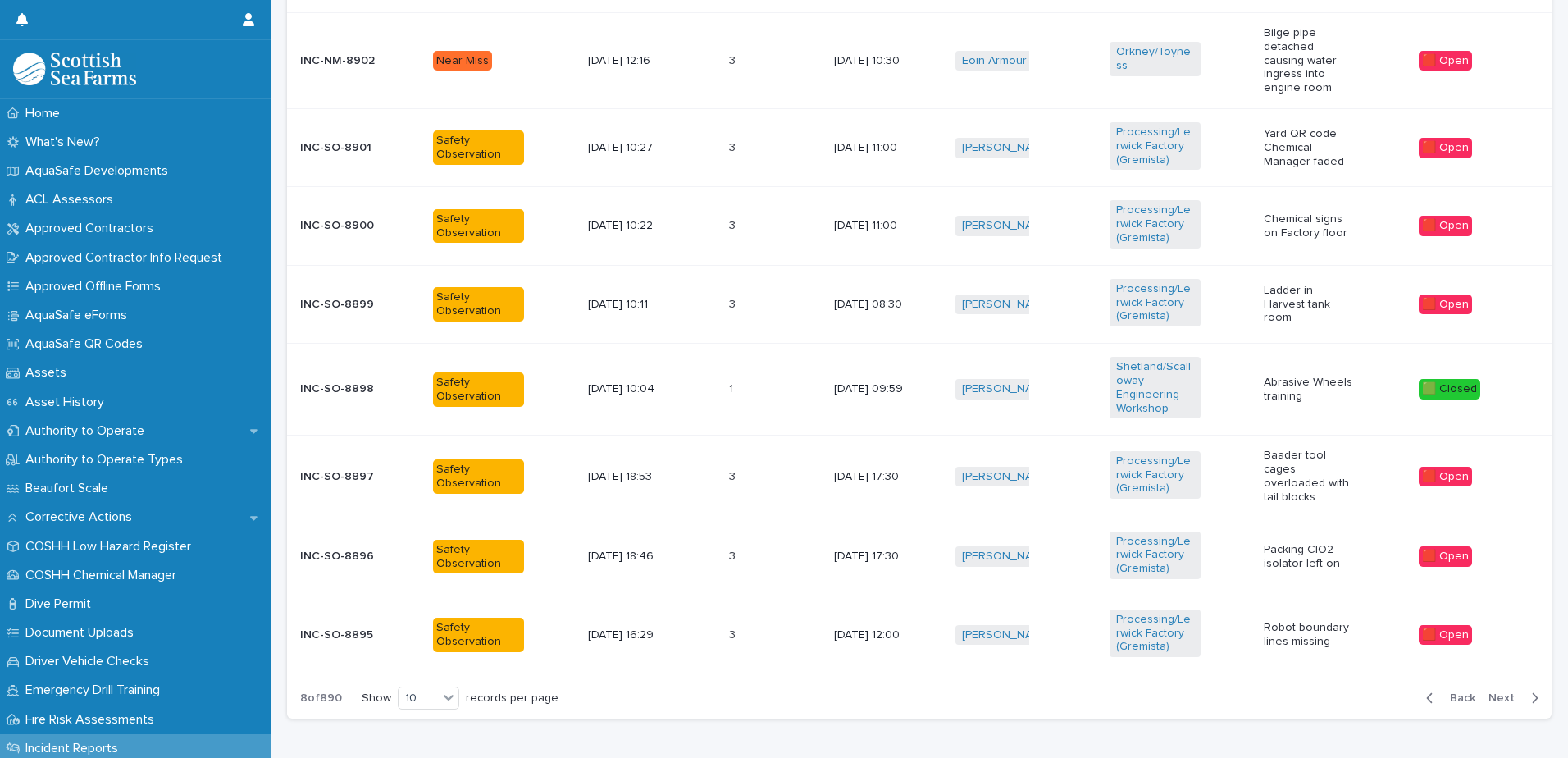
click at [1441, 692] on span "Back" at bounding box center [1458, 697] width 36 height 11
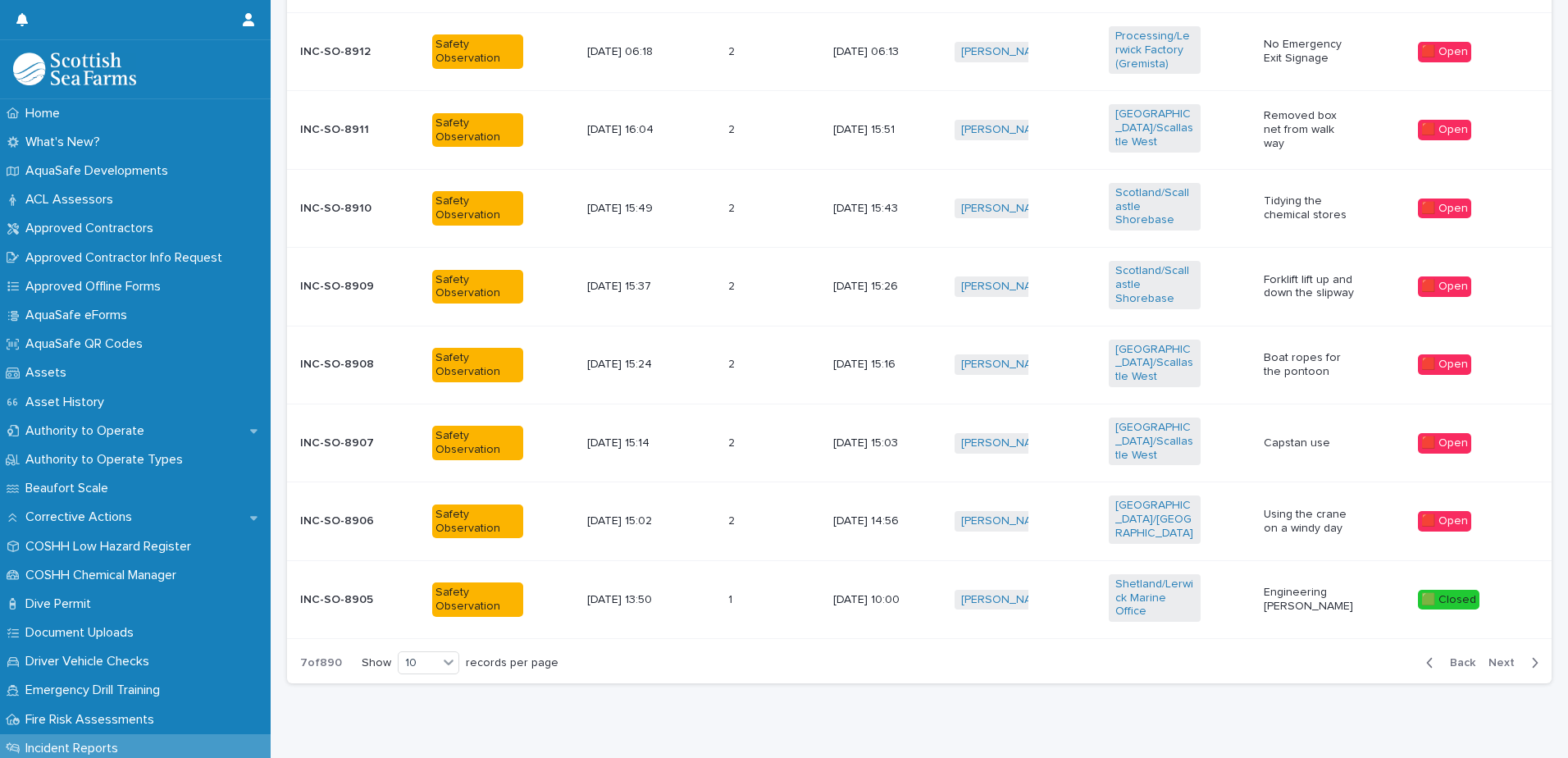
scroll to position [756, 0]
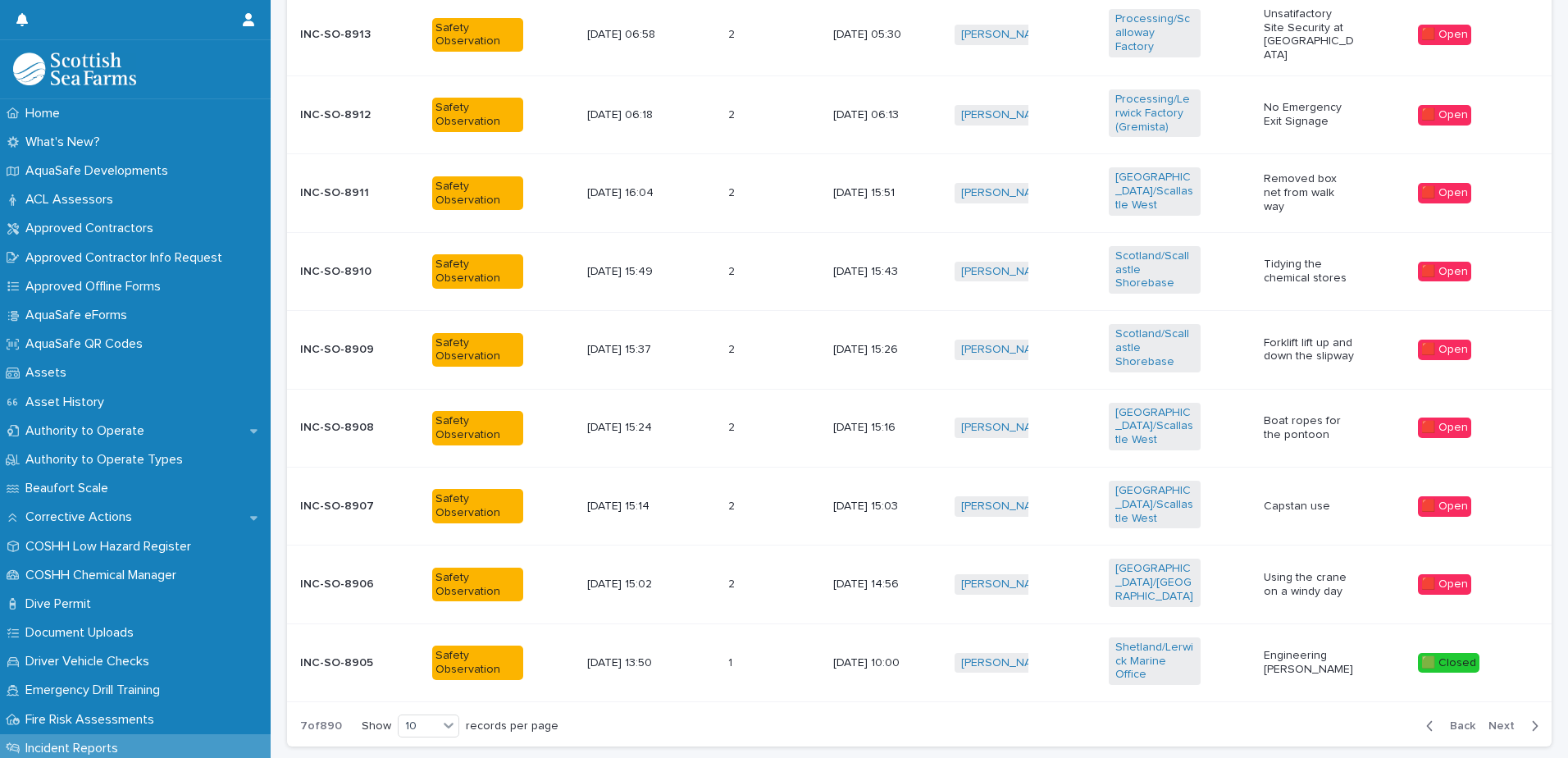
click at [1441, 720] on span "Back" at bounding box center [1458, 725] width 36 height 11
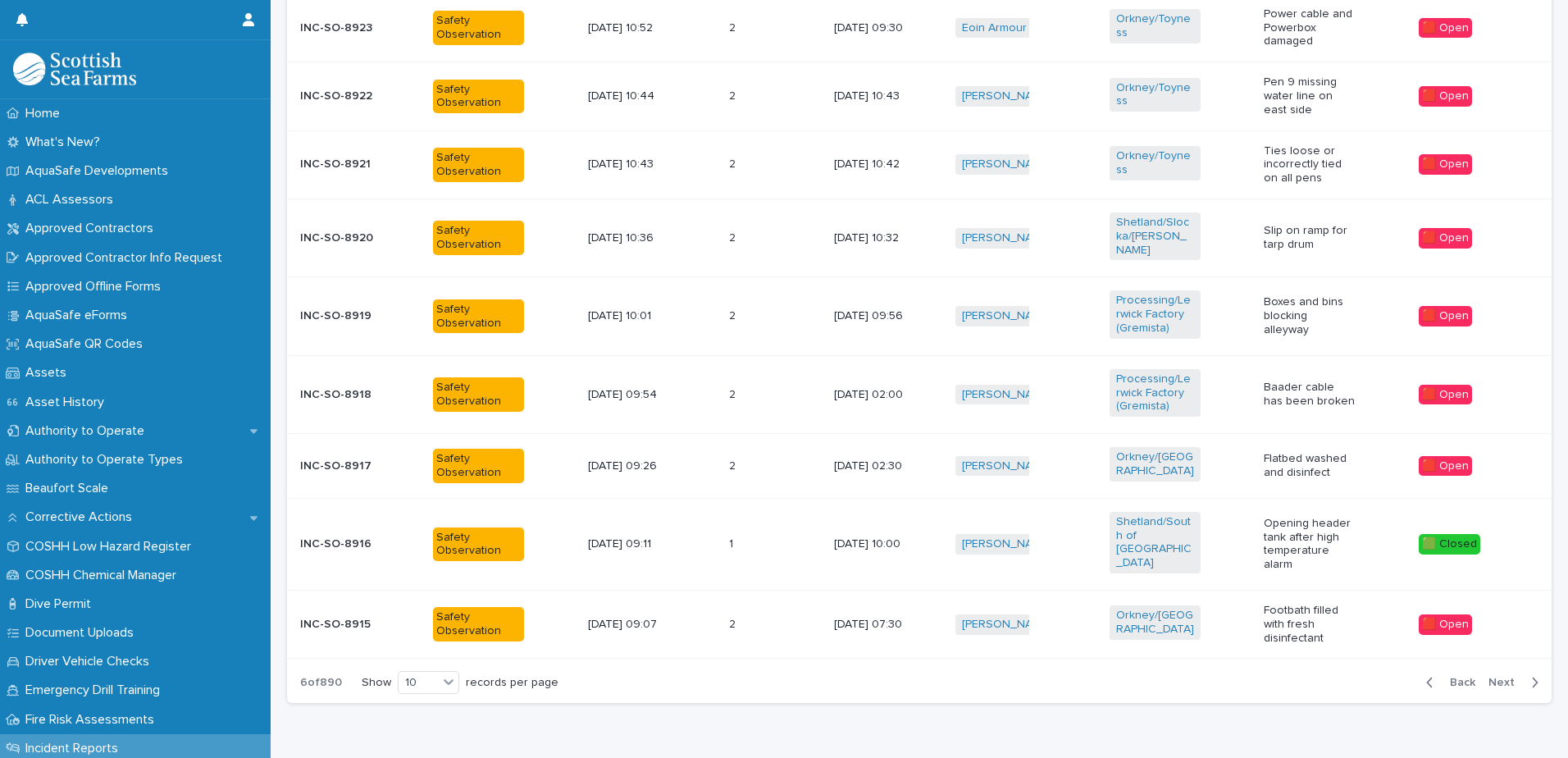
scroll to position [769, 0]
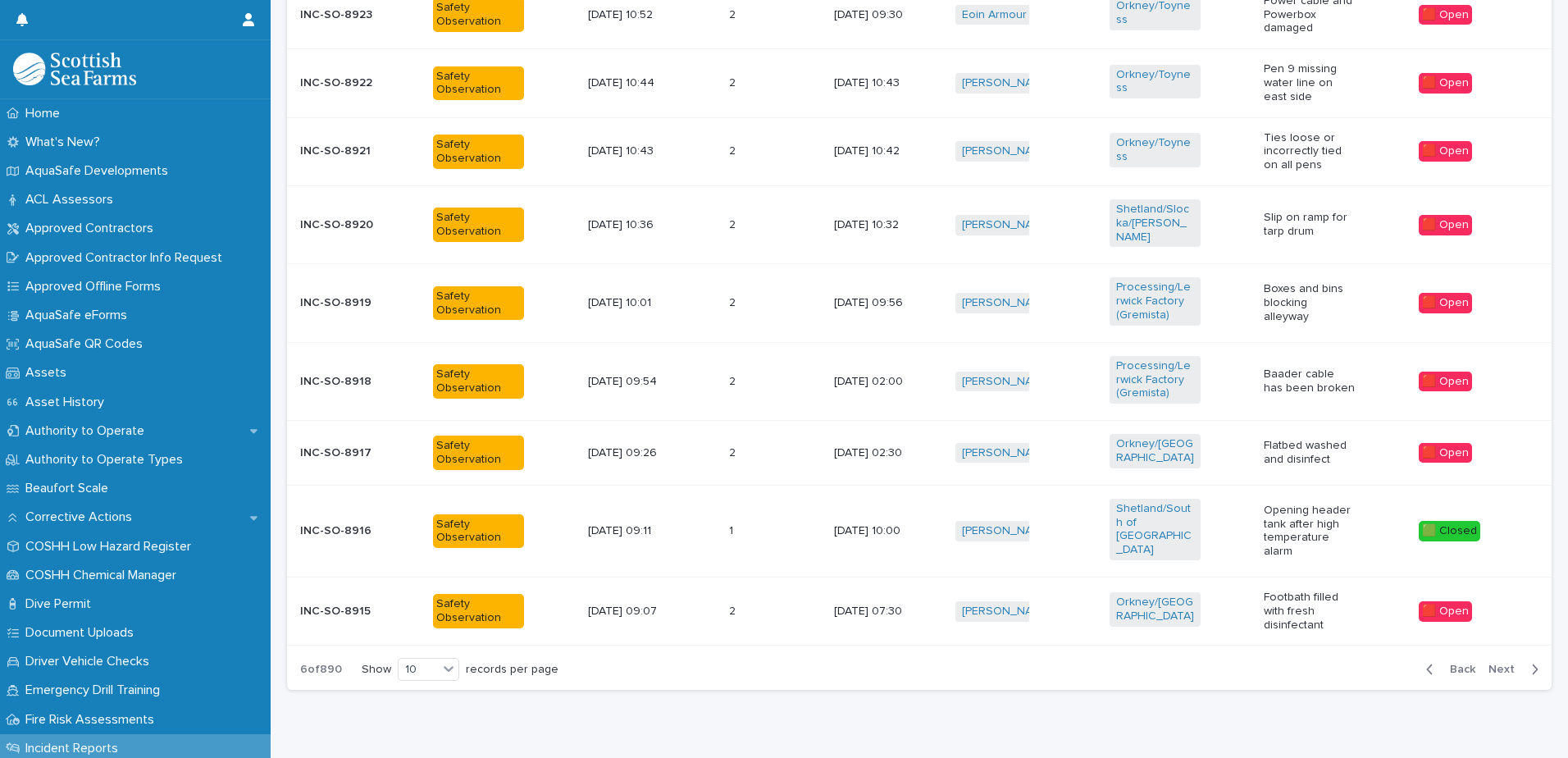
click at [1441, 663] on span "Back" at bounding box center [1458, 668] width 36 height 11
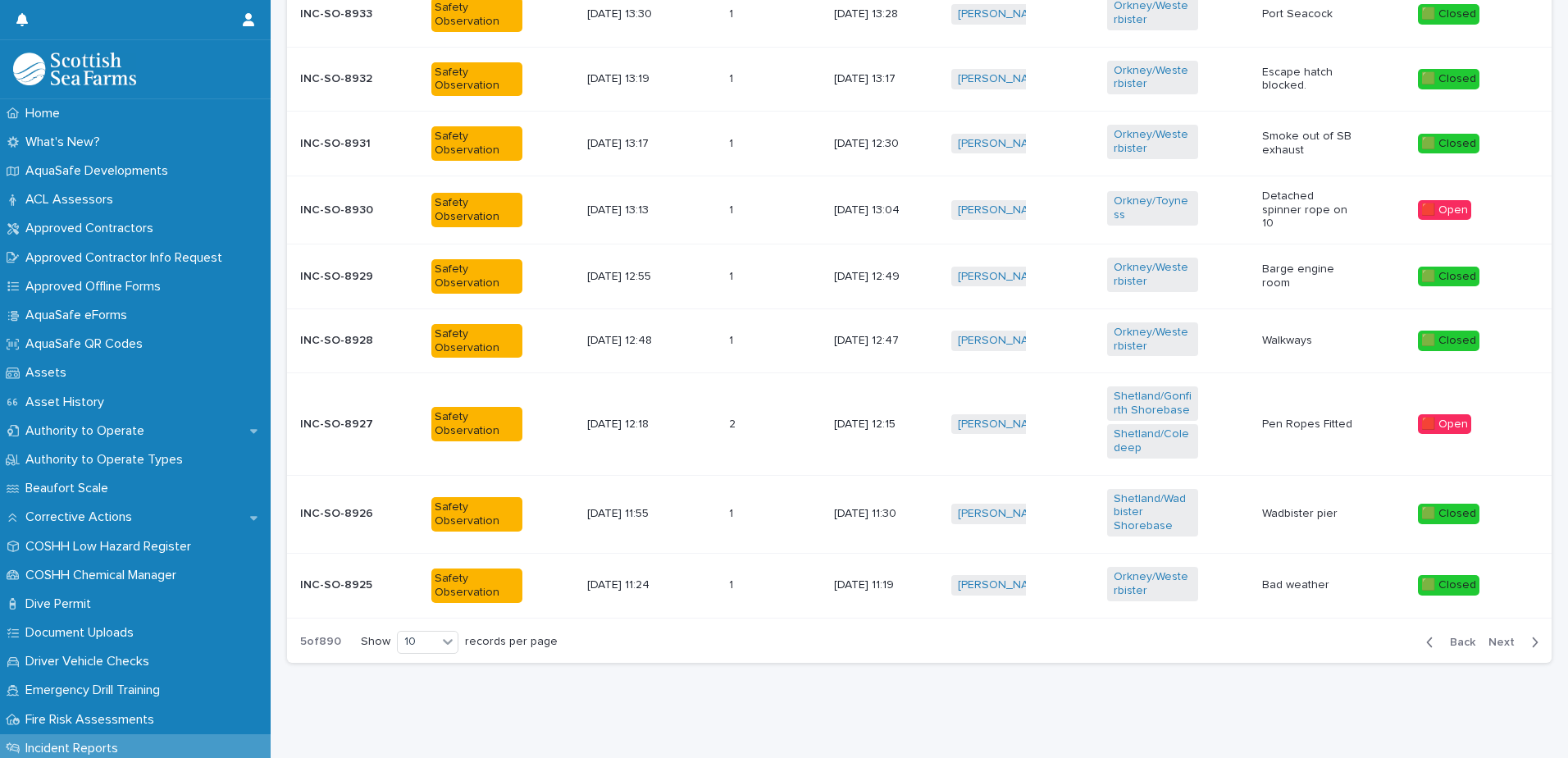
scroll to position [759, 0]
click at [1441, 636] on span "Back" at bounding box center [1458, 641] width 36 height 11
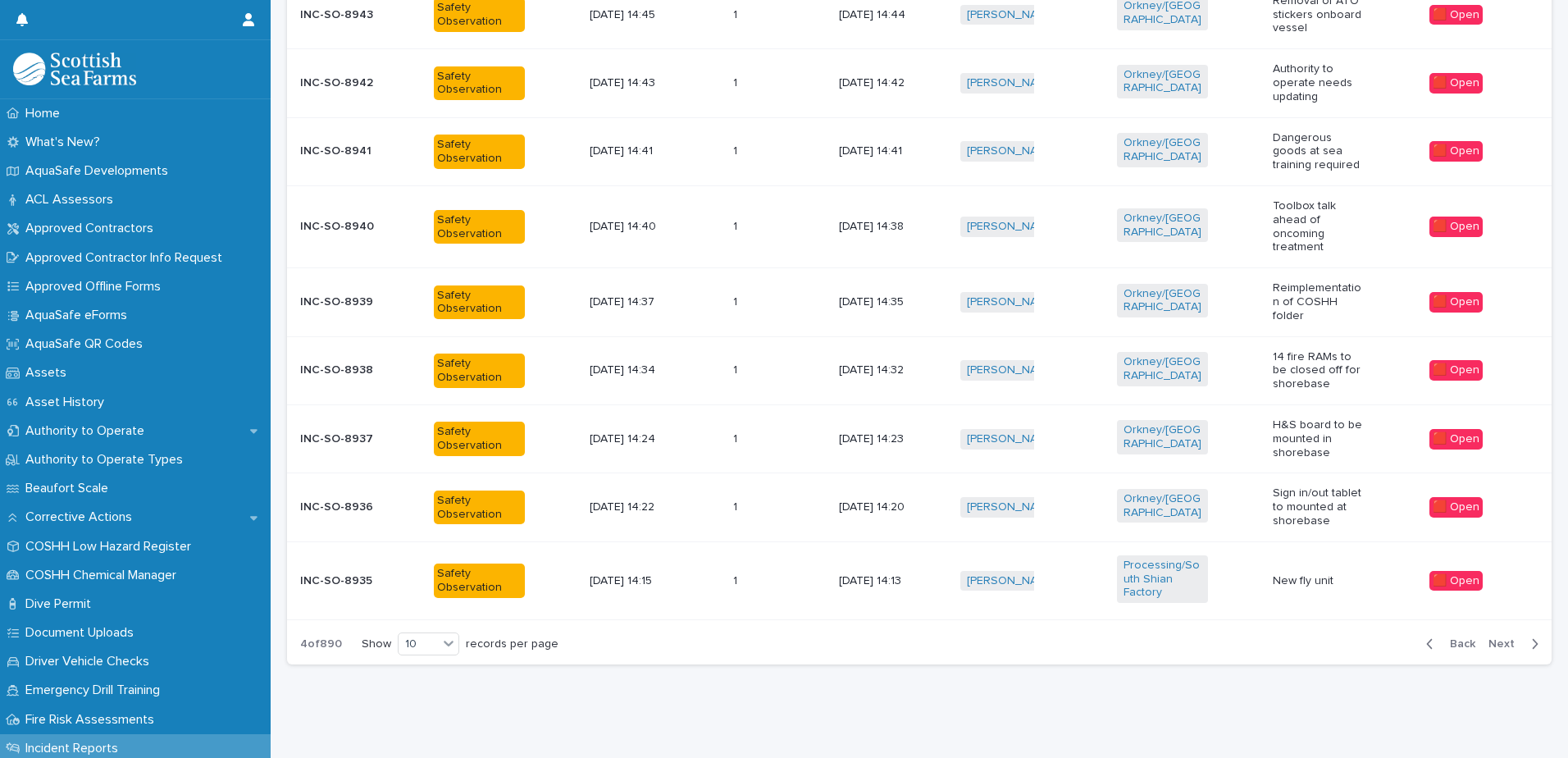
click at [1441, 638] on span "Back" at bounding box center [1458, 643] width 36 height 11
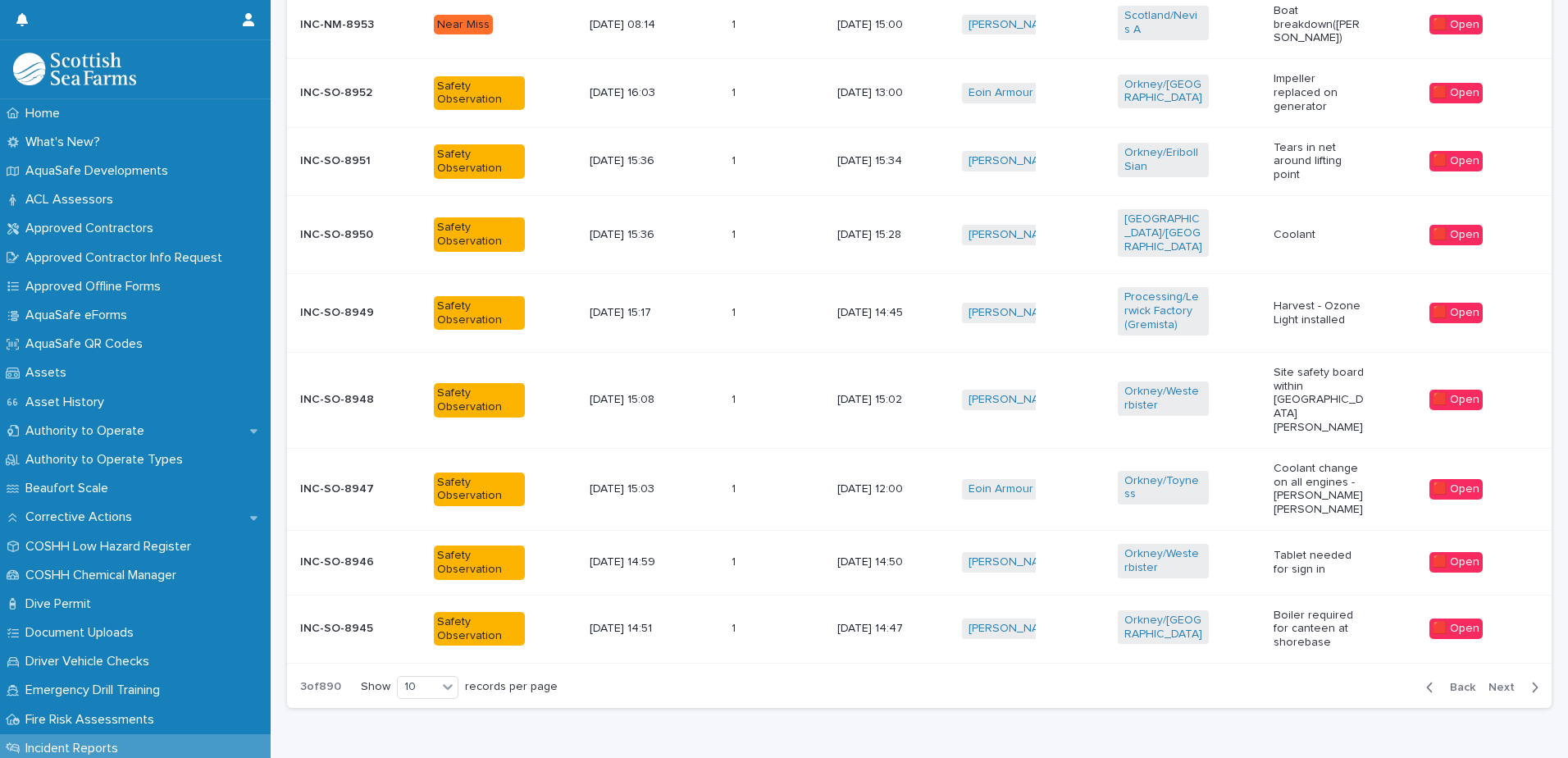
scroll to position [763, 0]
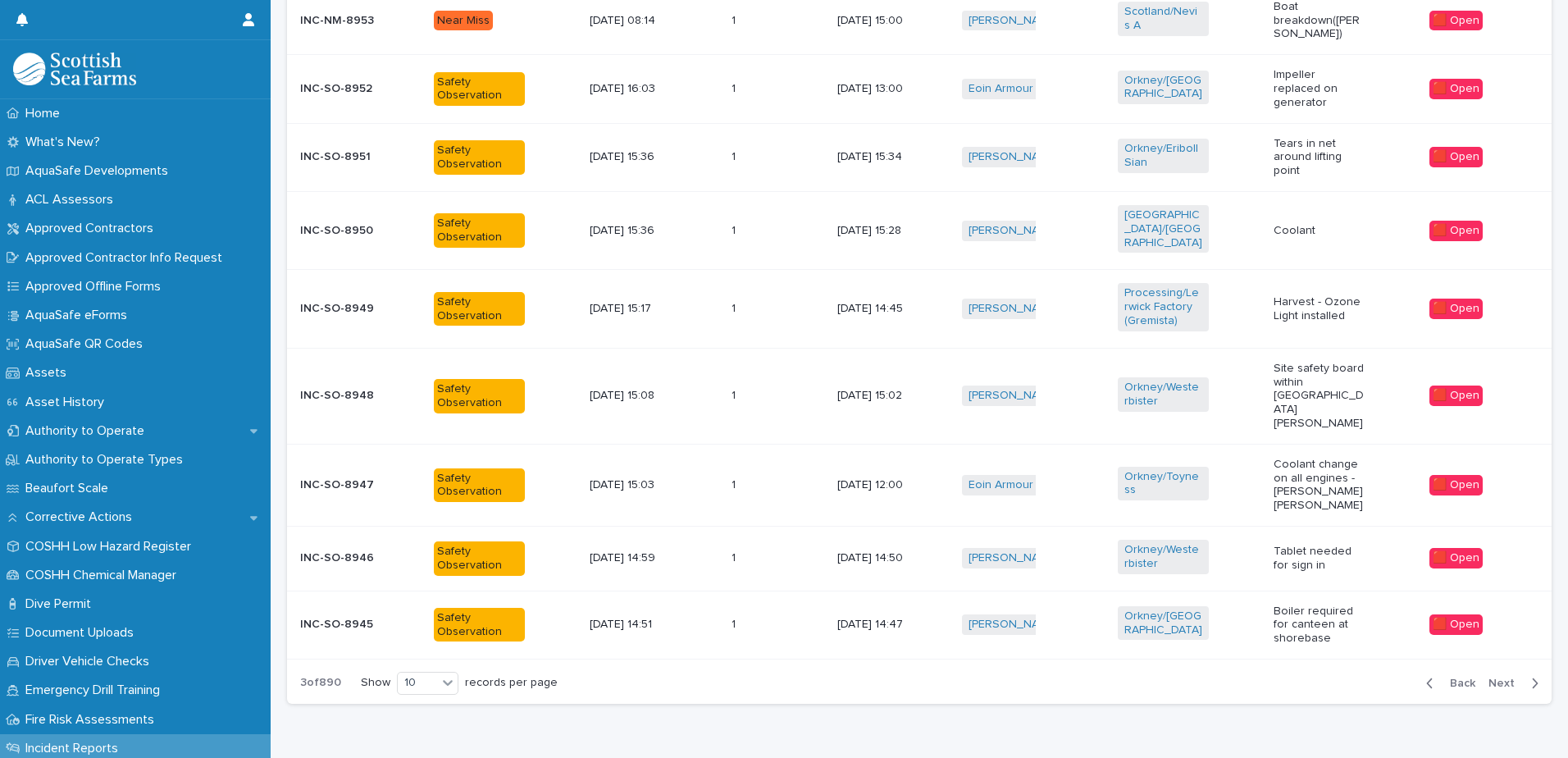
click at [1441, 677] on span "Back" at bounding box center [1458, 682] width 36 height 11
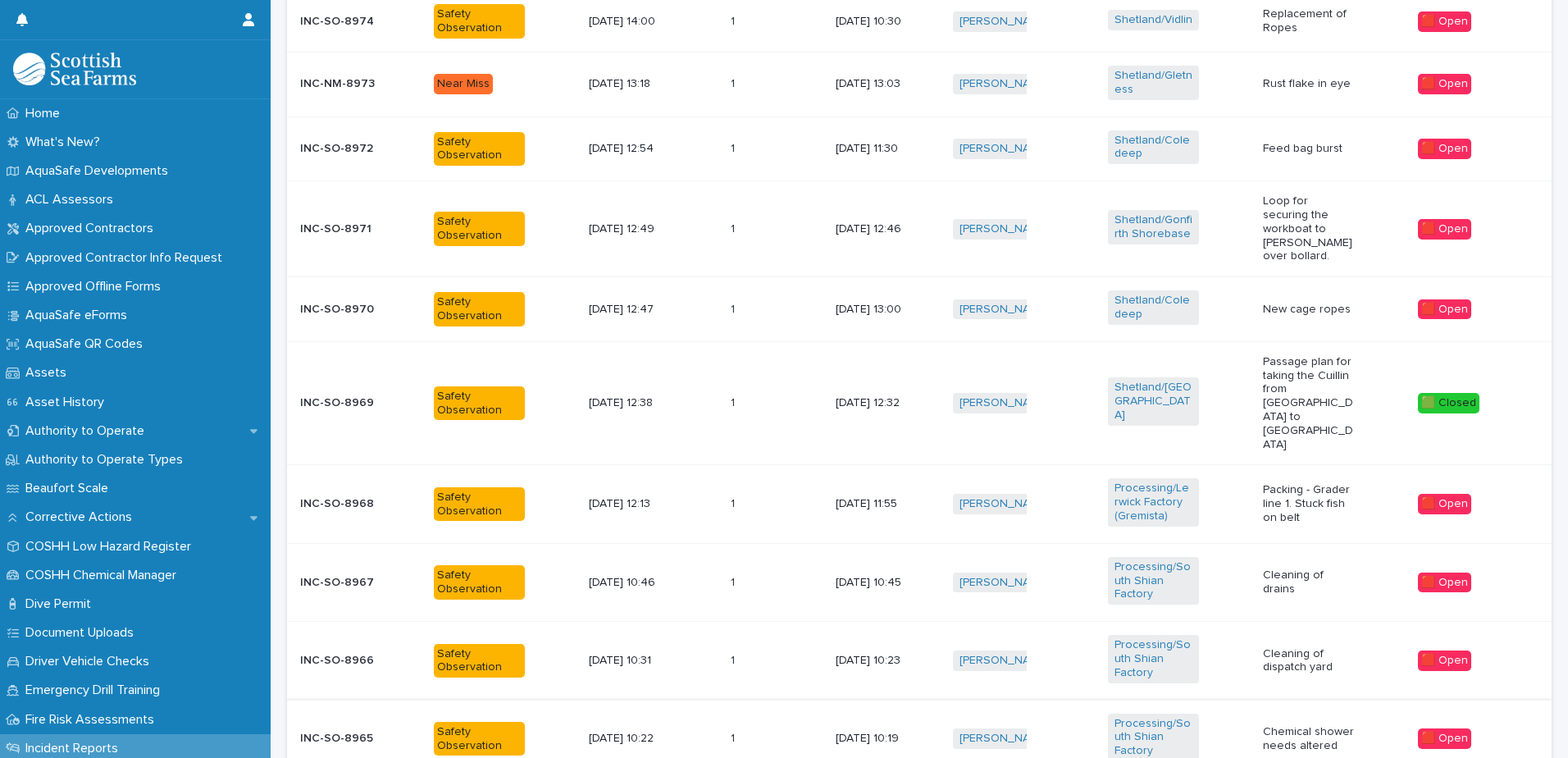
scroll to position [812, 0]
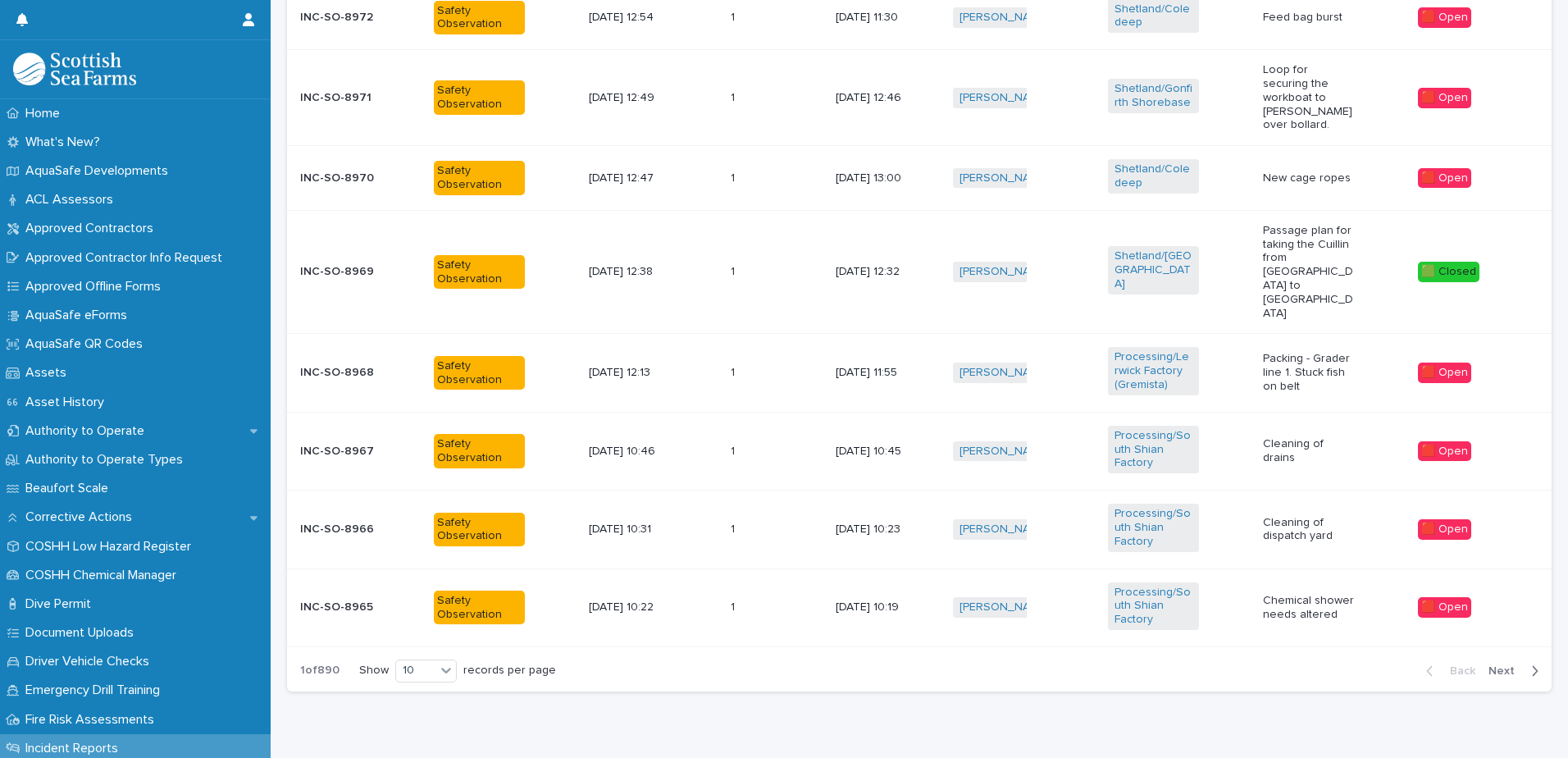
click at [1489, 665] on span "Next" at bounding box center [1506, 670] width 36 height 11
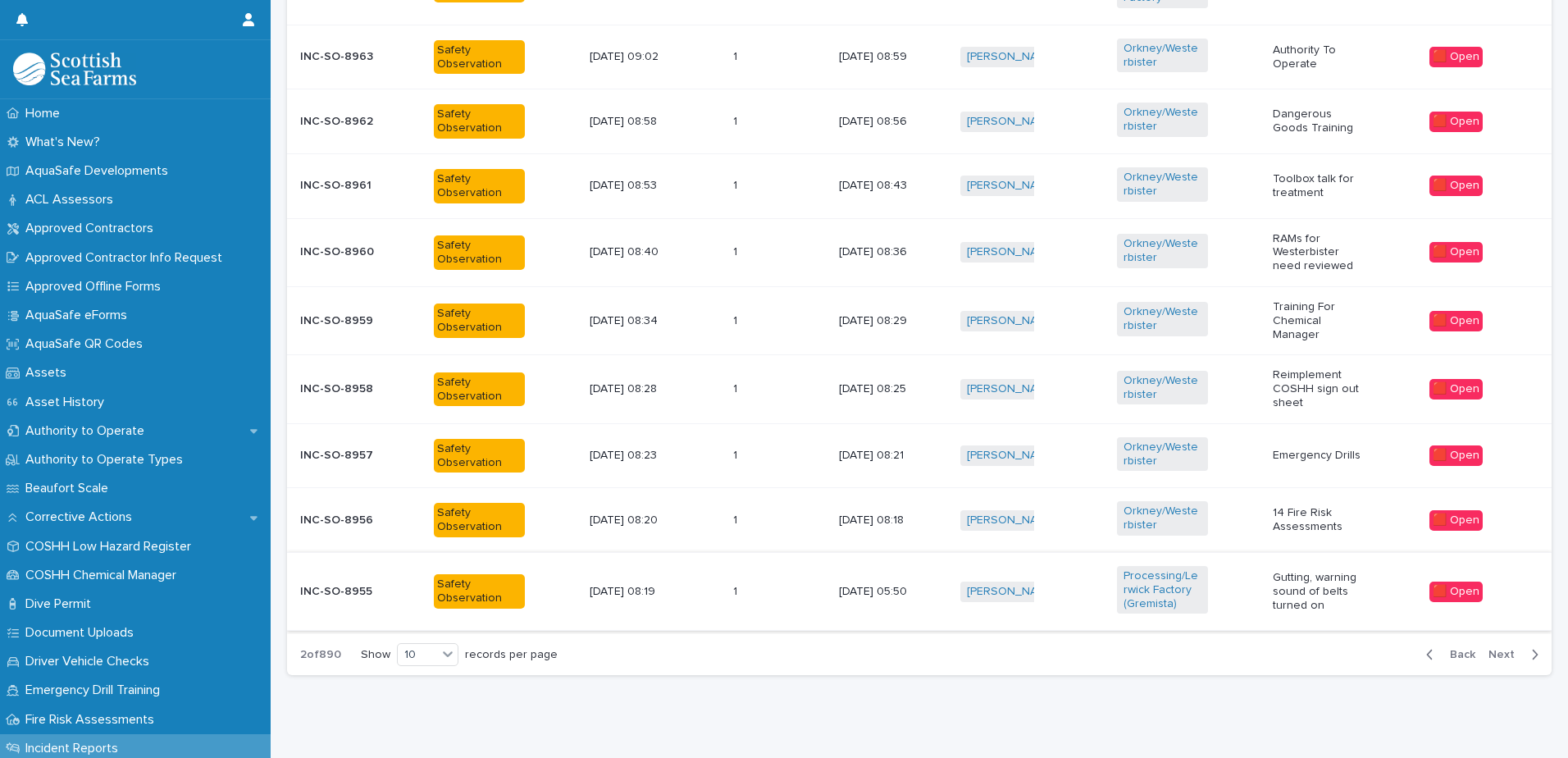
scroll to position [749, 0]
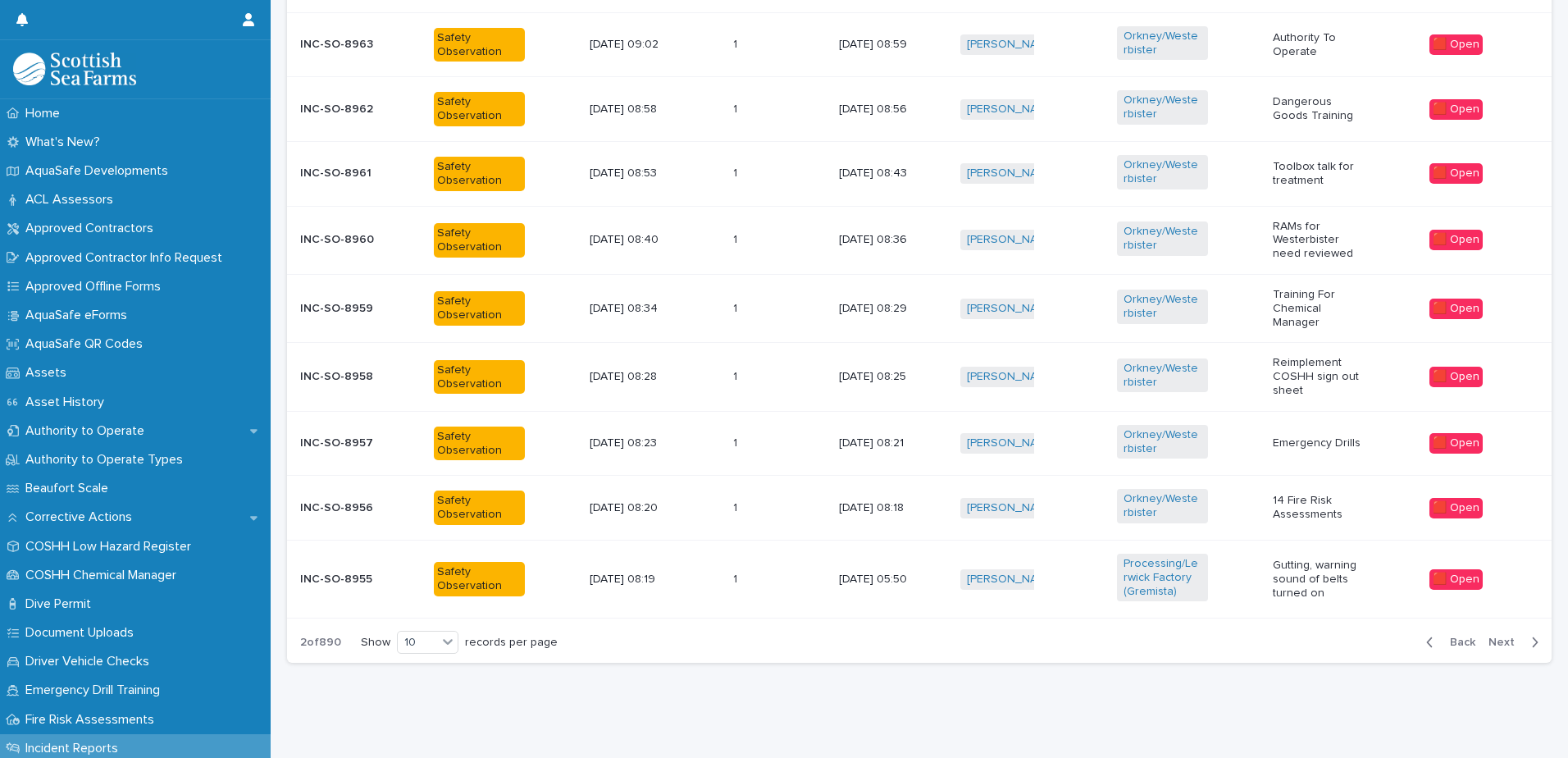
click at [1489, 636] on span "Next" at bounding box center [1506, 641] width 36 height 11
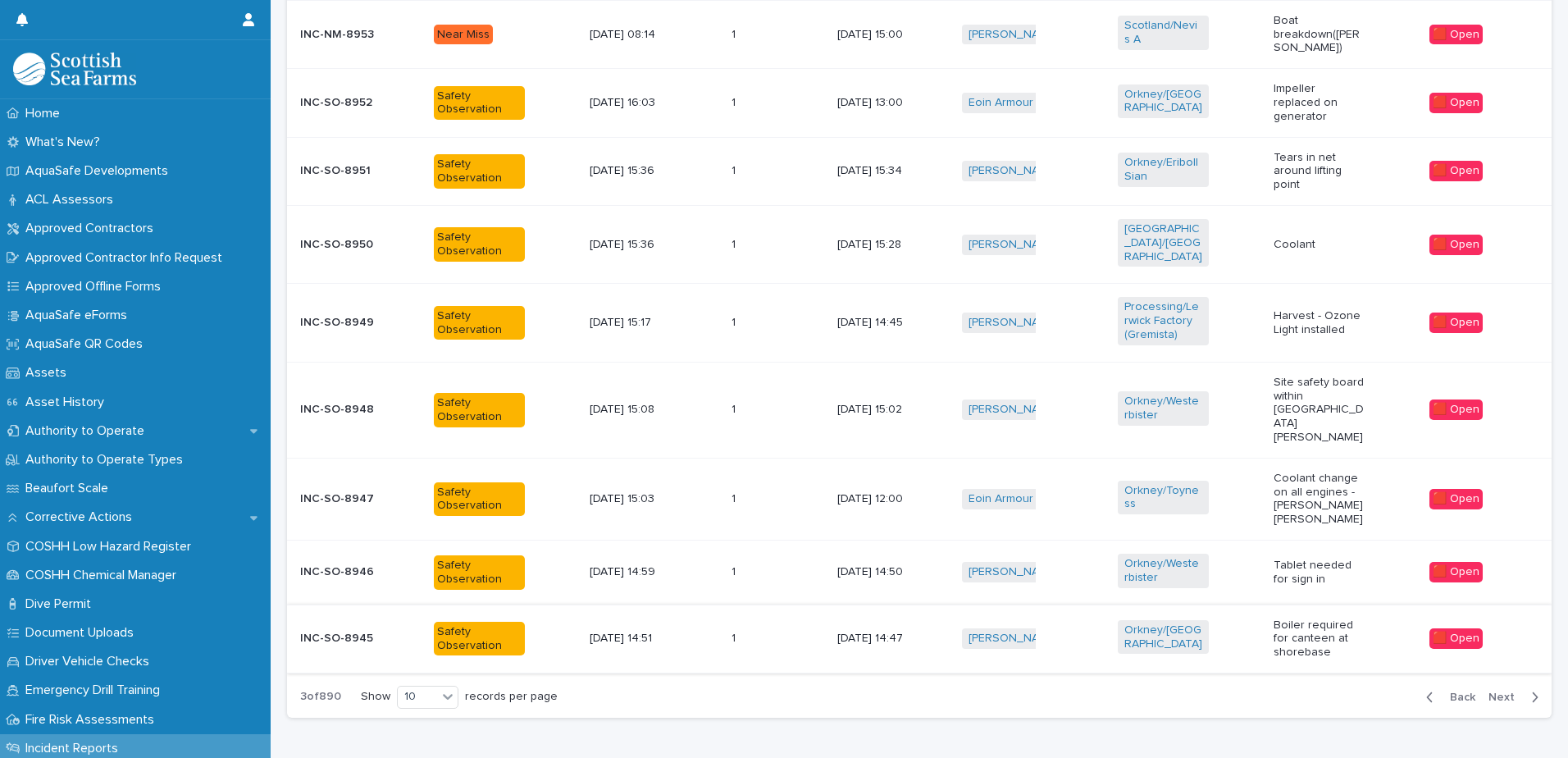
scroll to position [760, 0]
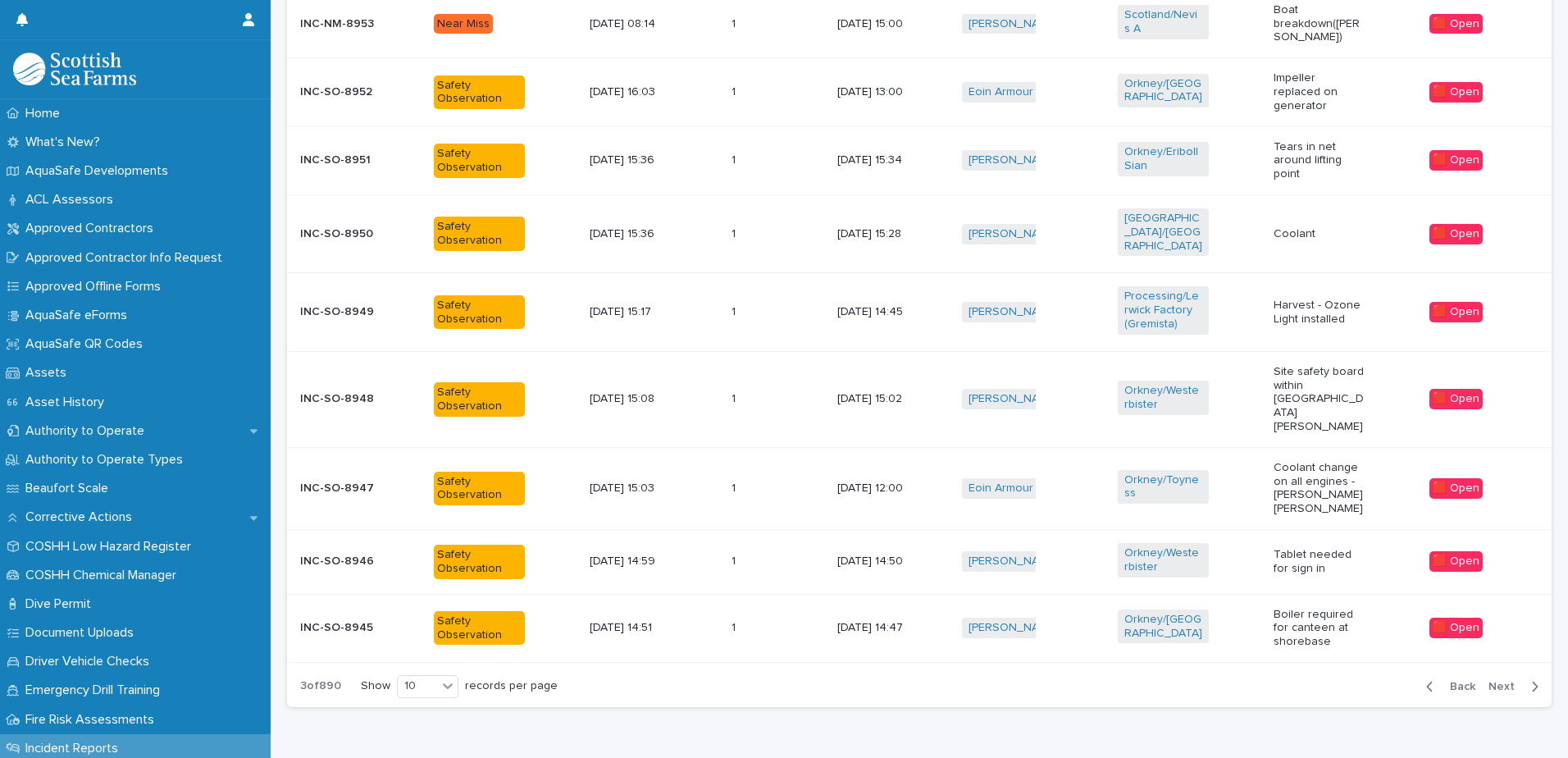
click at [1274, 607] on p "Boiler required for canteen at shorebase" at bounding box center [1319, 627] width 91 height 41
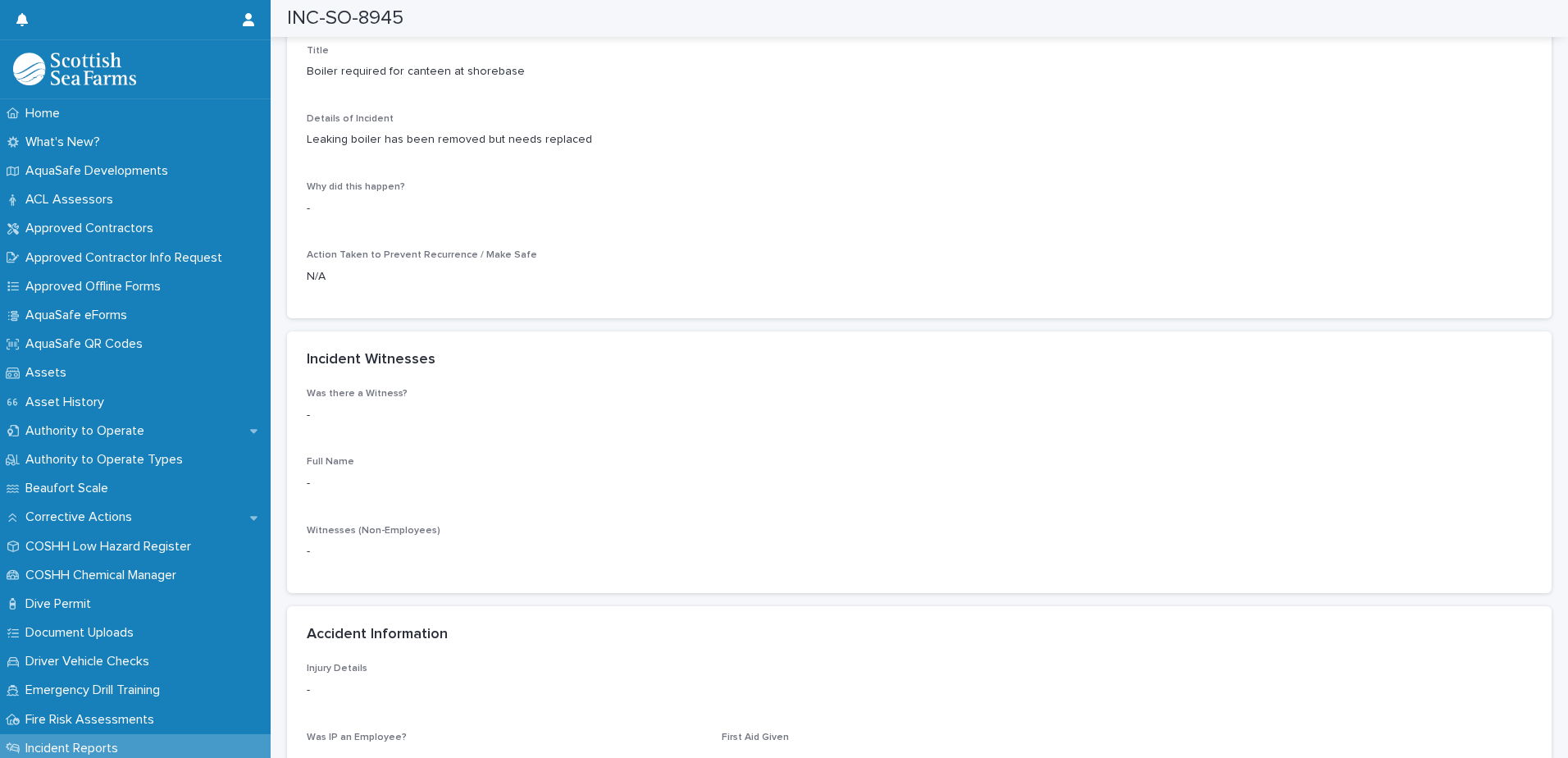
scroll to position [1804, 0]
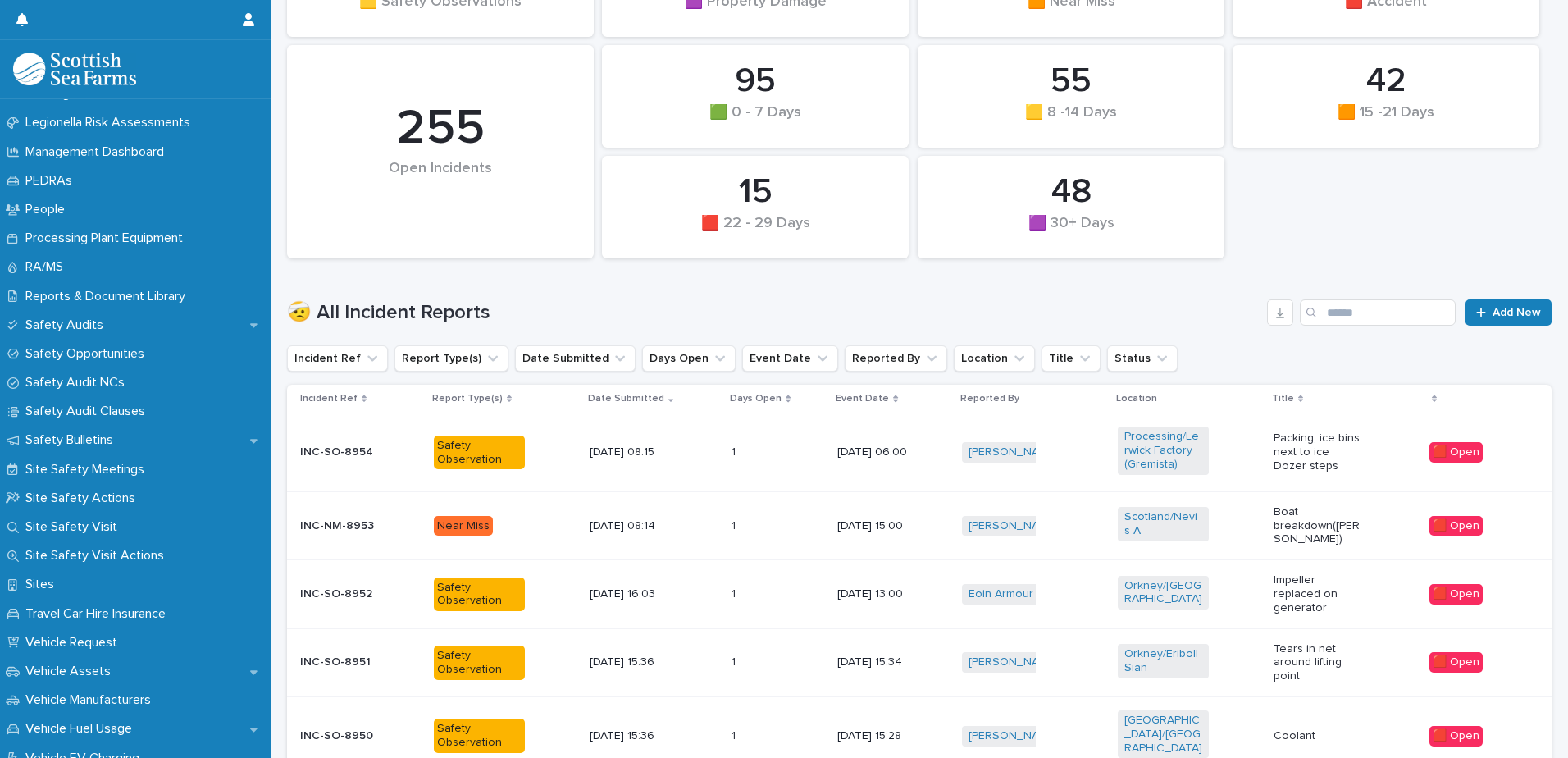
scroll to position [820, 0]
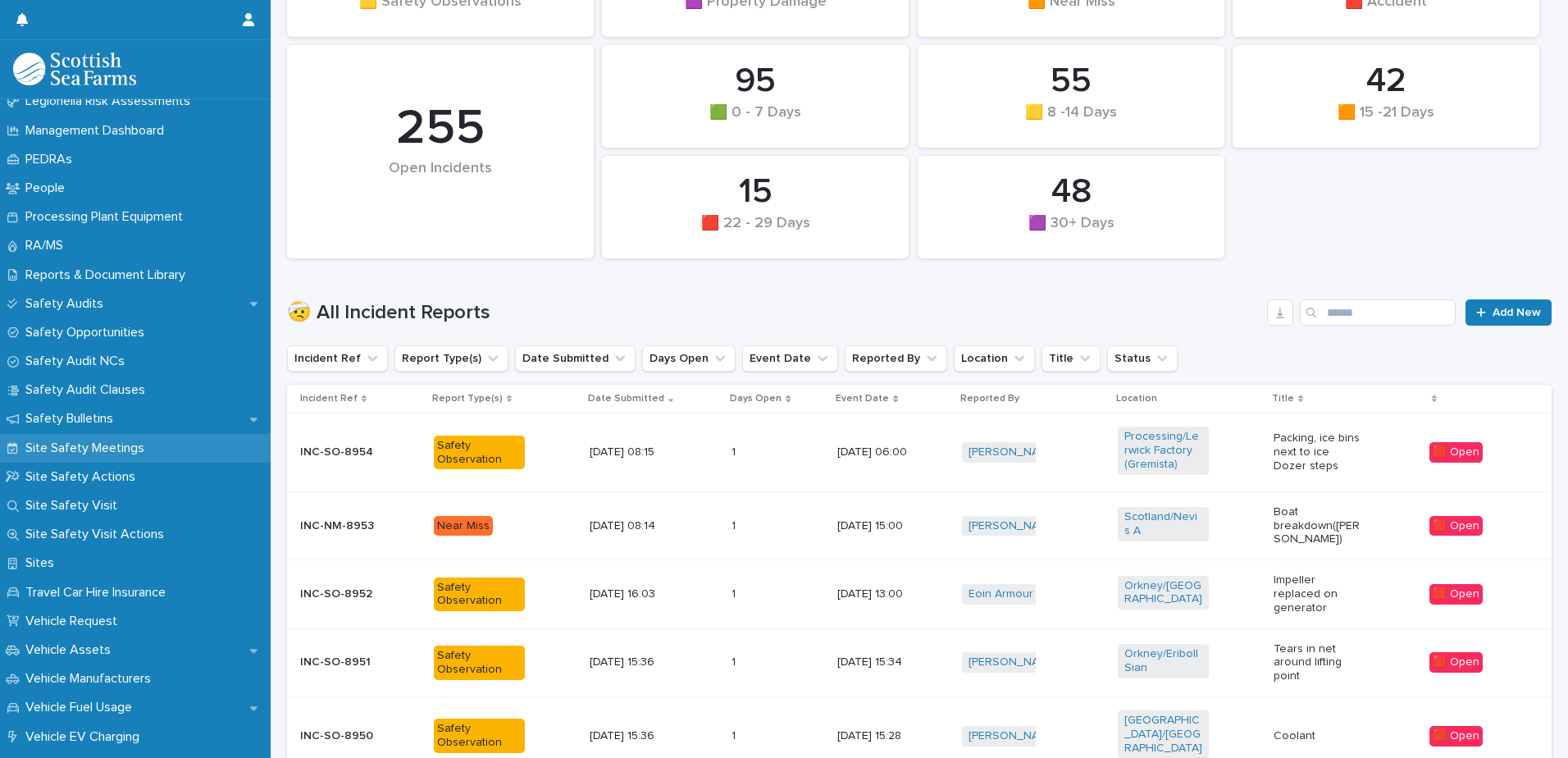
click at [150, 446] on p "Site Safety Meetings" at bounding box center [88, 448] width 138 height 16
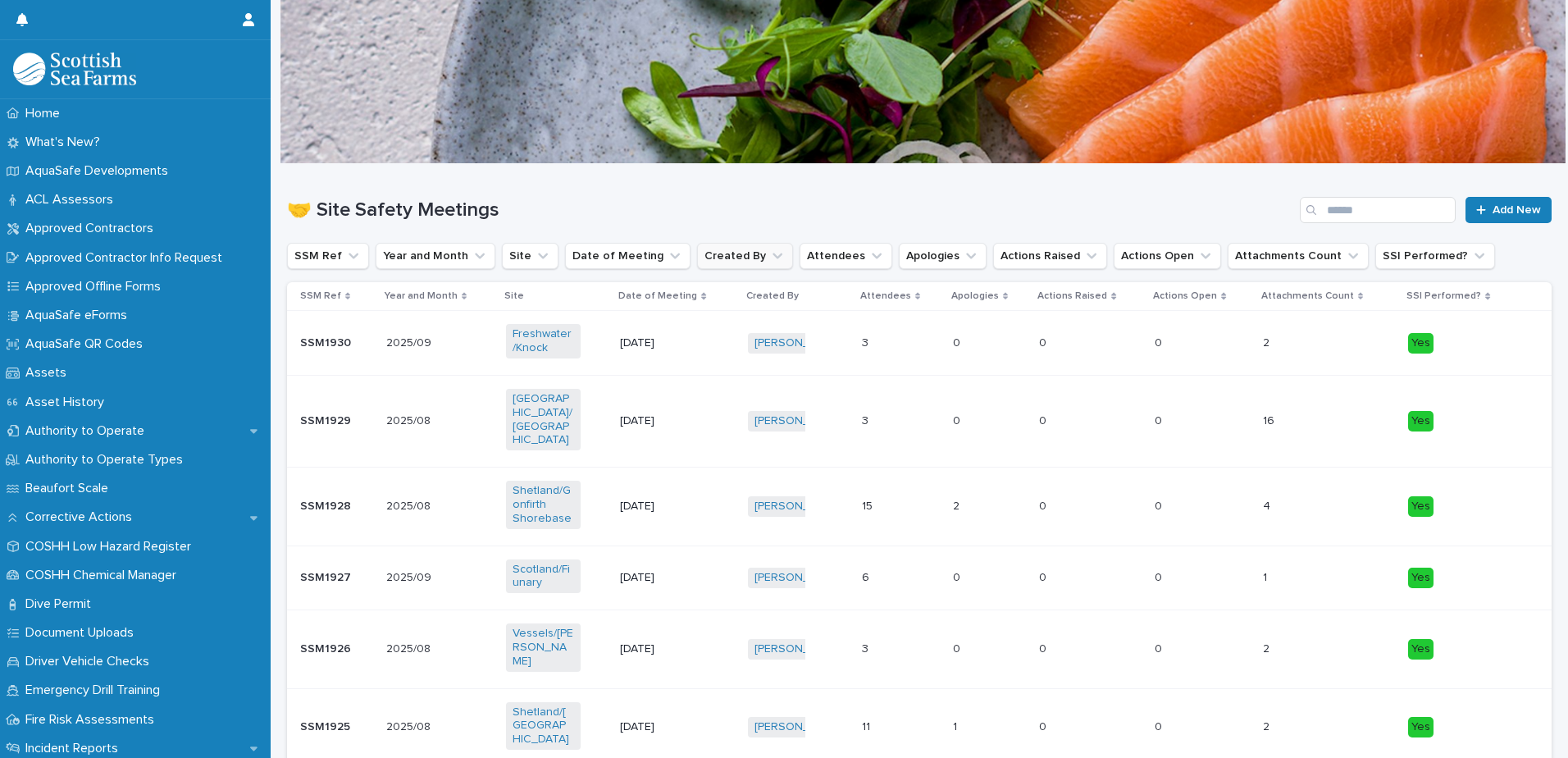
click at [720, 257] on button "Created By" at bounding box center [745, 256] width 96 height 26
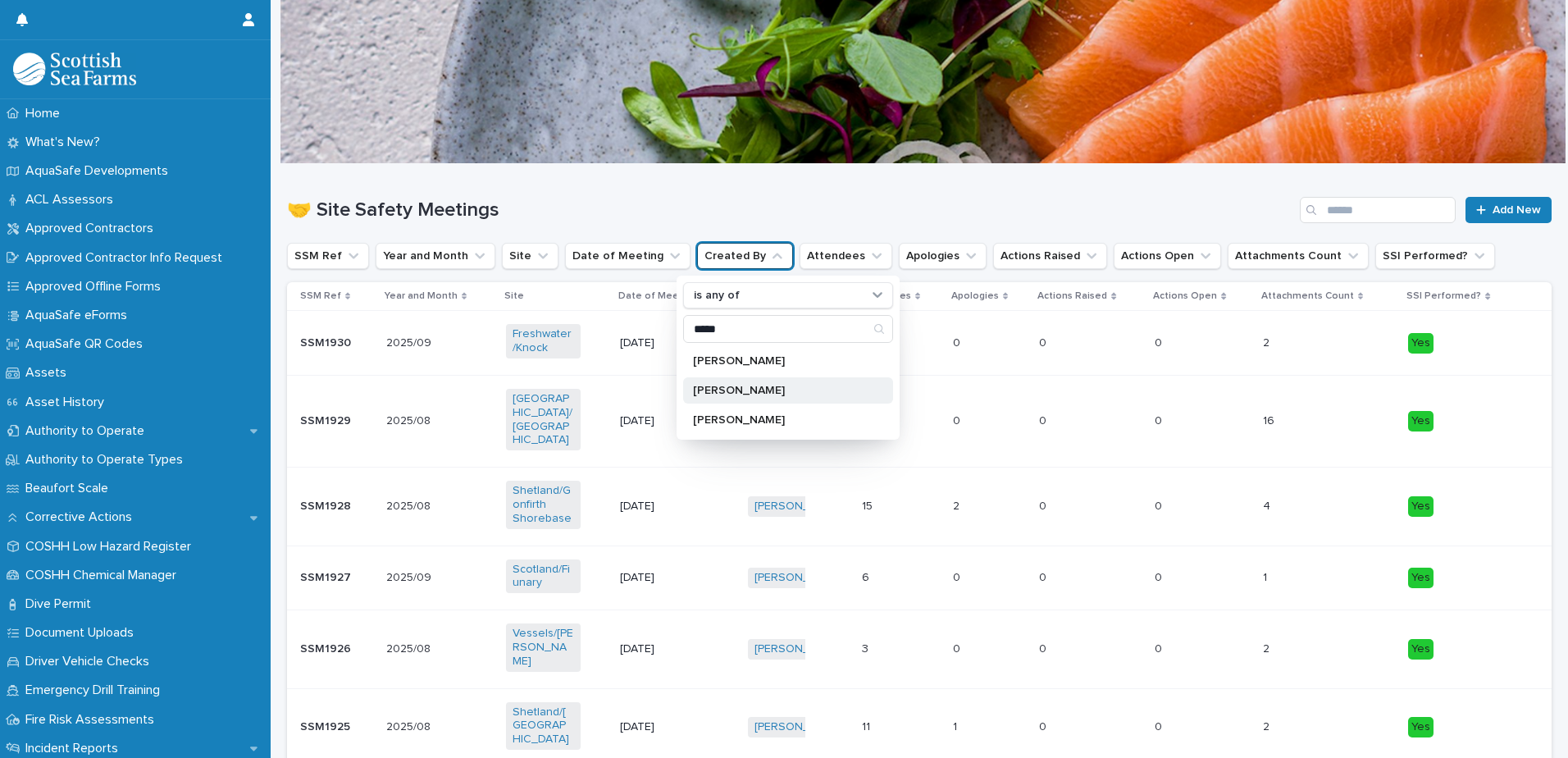
type input "*****"
click at [726, 401] on div "[PERSON_NAME]" at bounding box center [788, 390] width 210 height 26
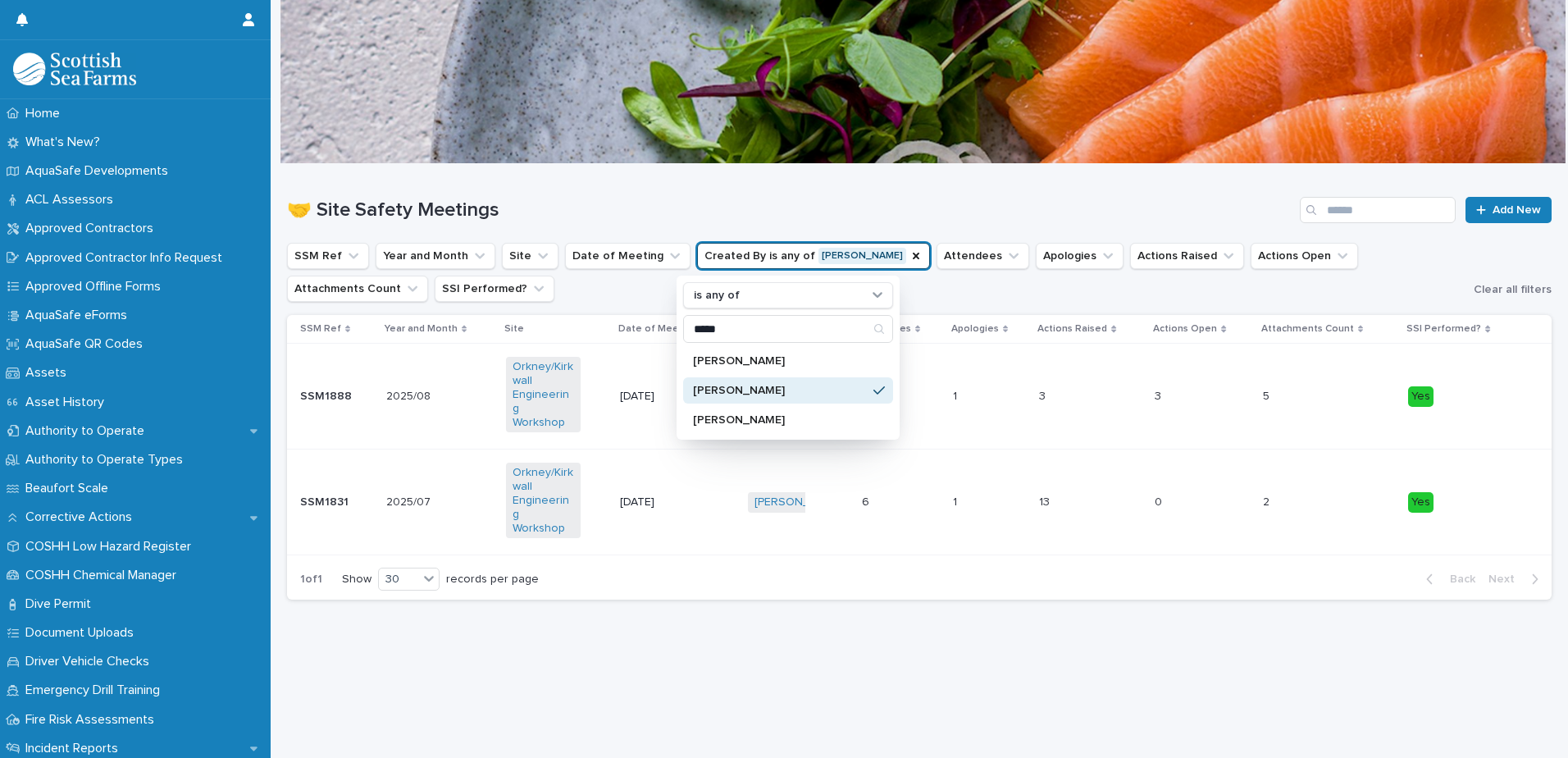
click at [581, 191] on div "🤝 Site Safety Meetings Add New" at bounding box center [919, 203] width 1265 height 78
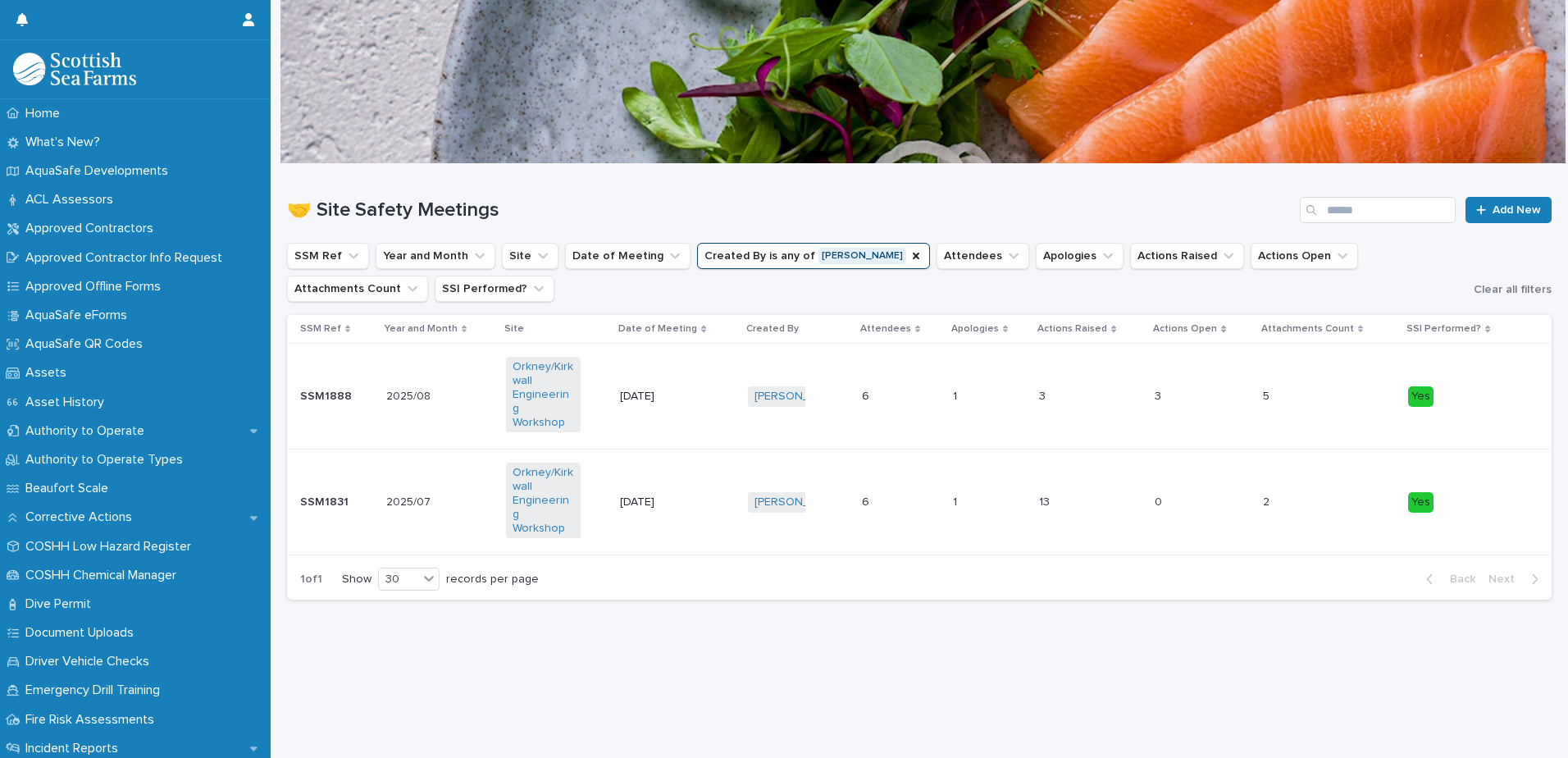
click at [668, 391] on p "[DATE]" at bounding box center [657, 397] width 75 height 14
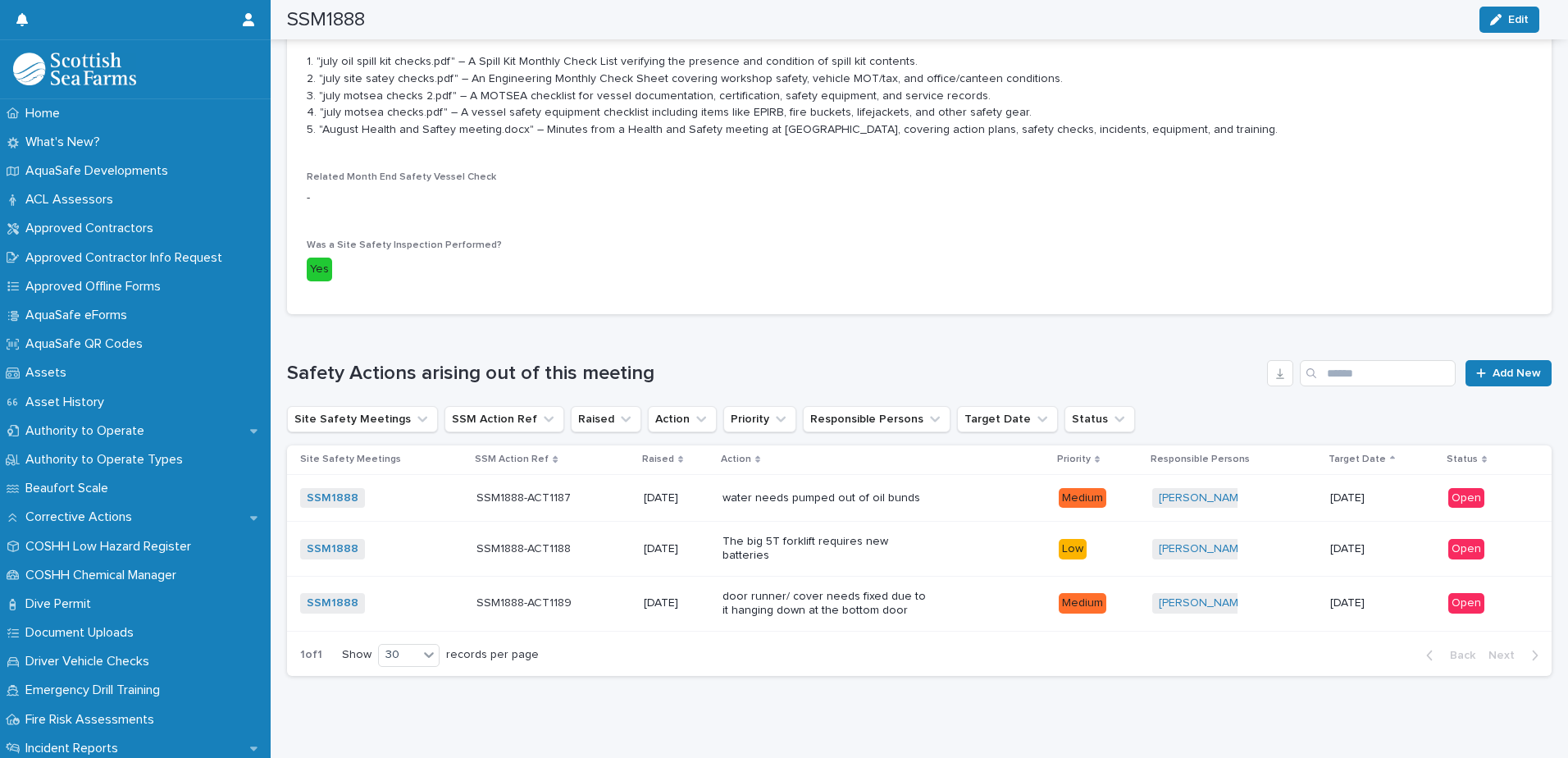
scroll to position [710, 0]
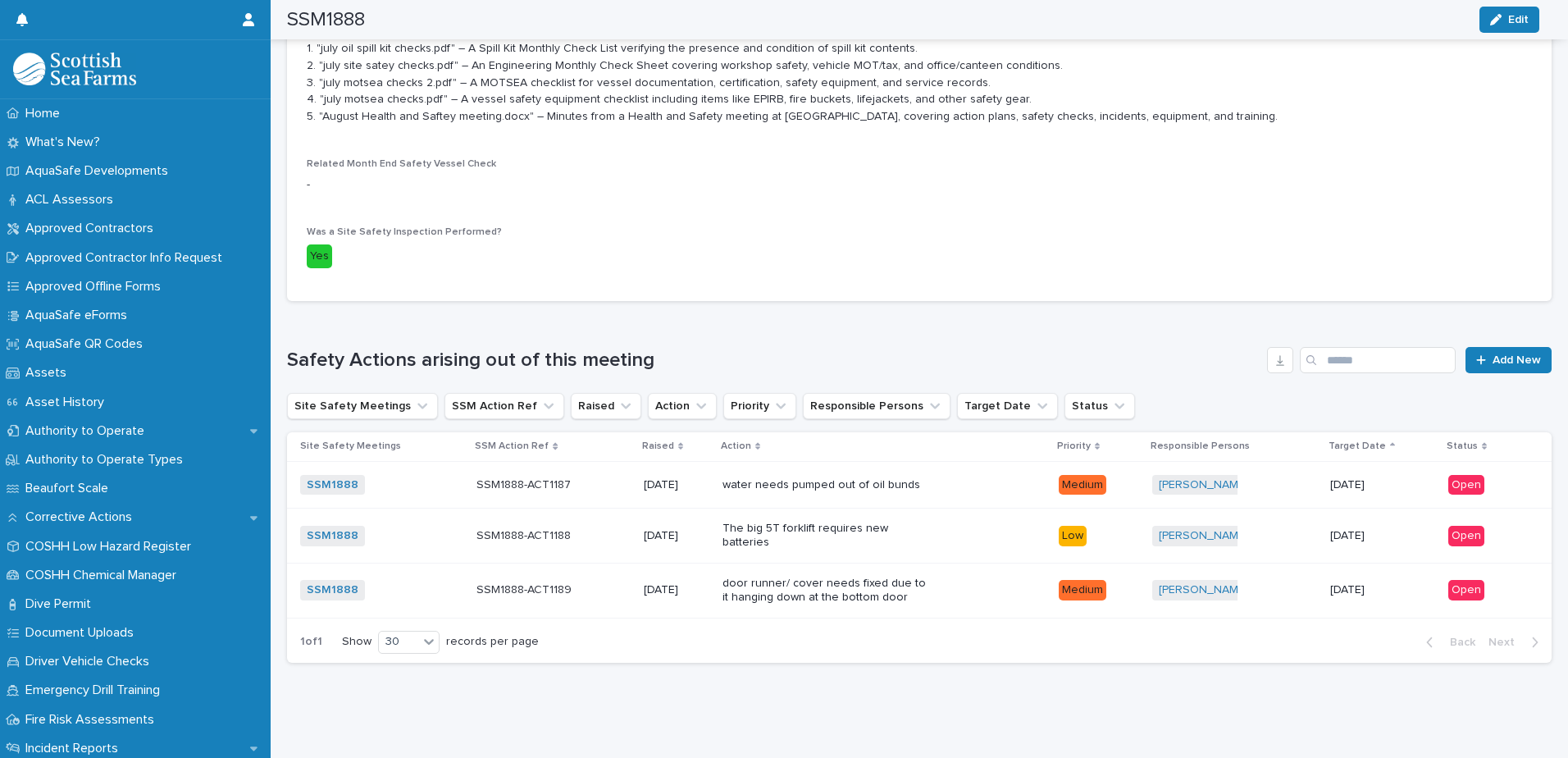
click at [935, 524] on div "The big 5T forklift requires new batteries" at bounding box center [884, 535] width 323 height 41
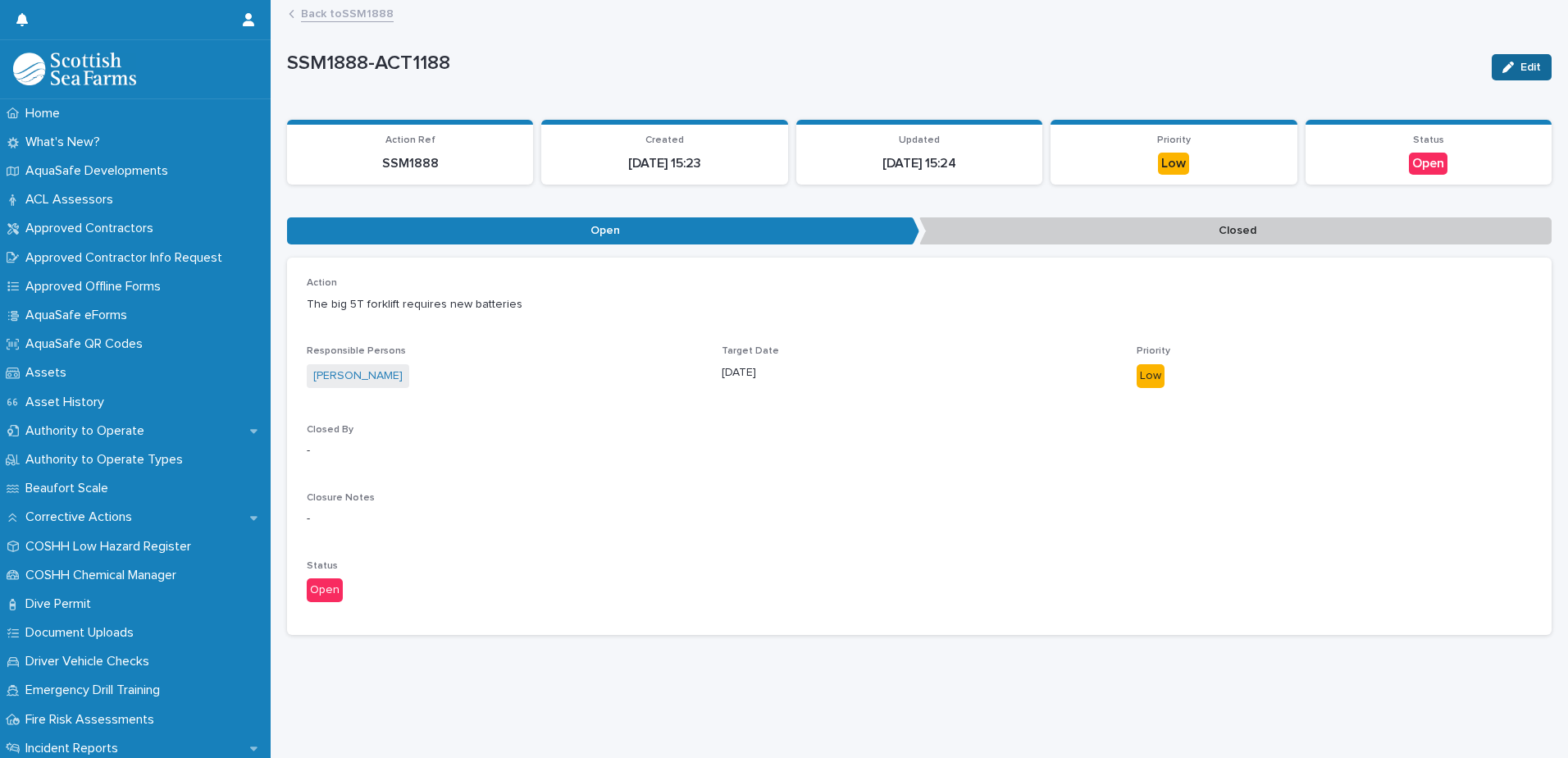
click at [1504, 59] on button "Edit" at bounding box center [1522, 67] width 60 height 26
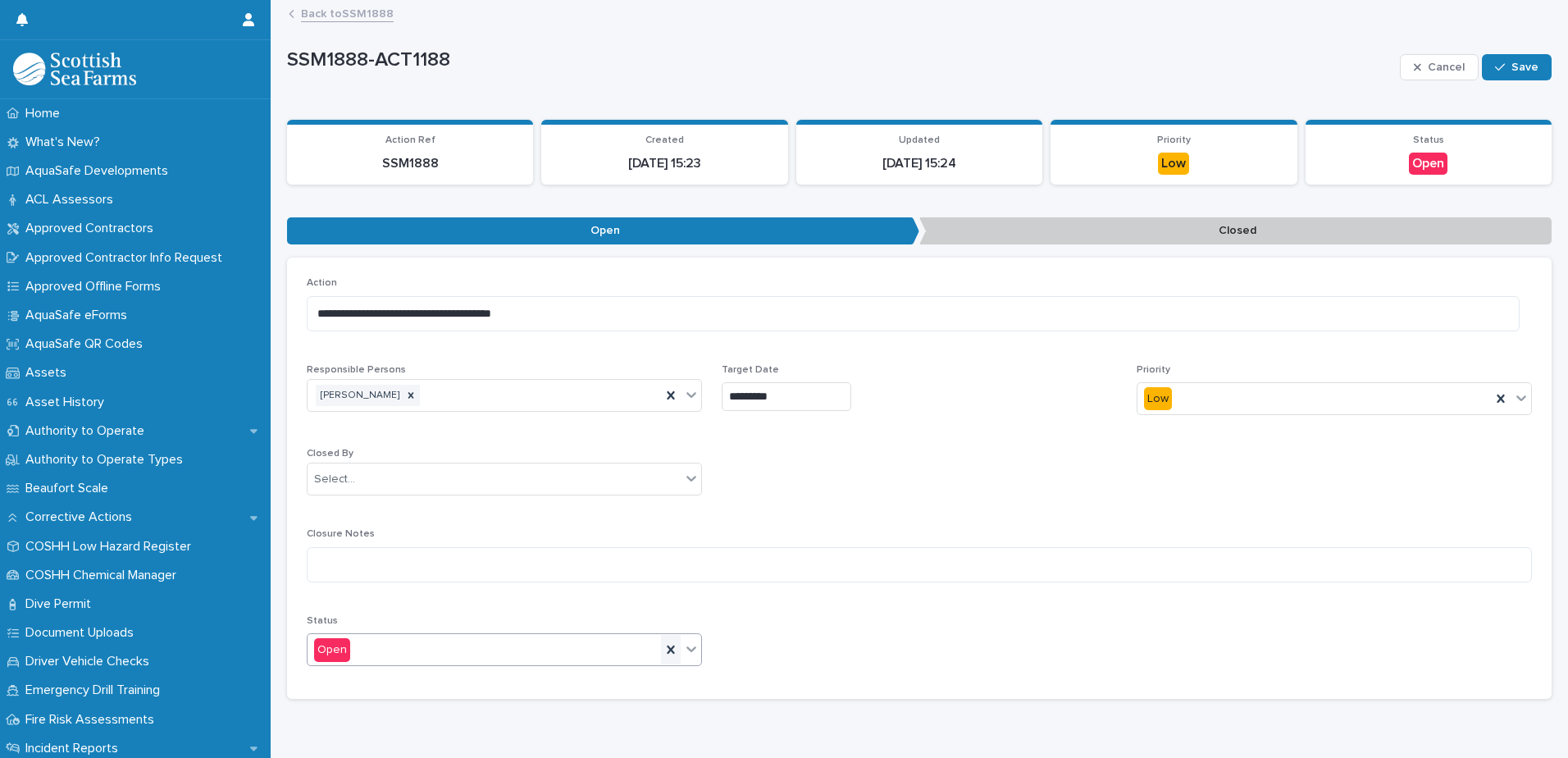
click at [663, 643] on icon at bounding box center [670, 649] width 17 height 17
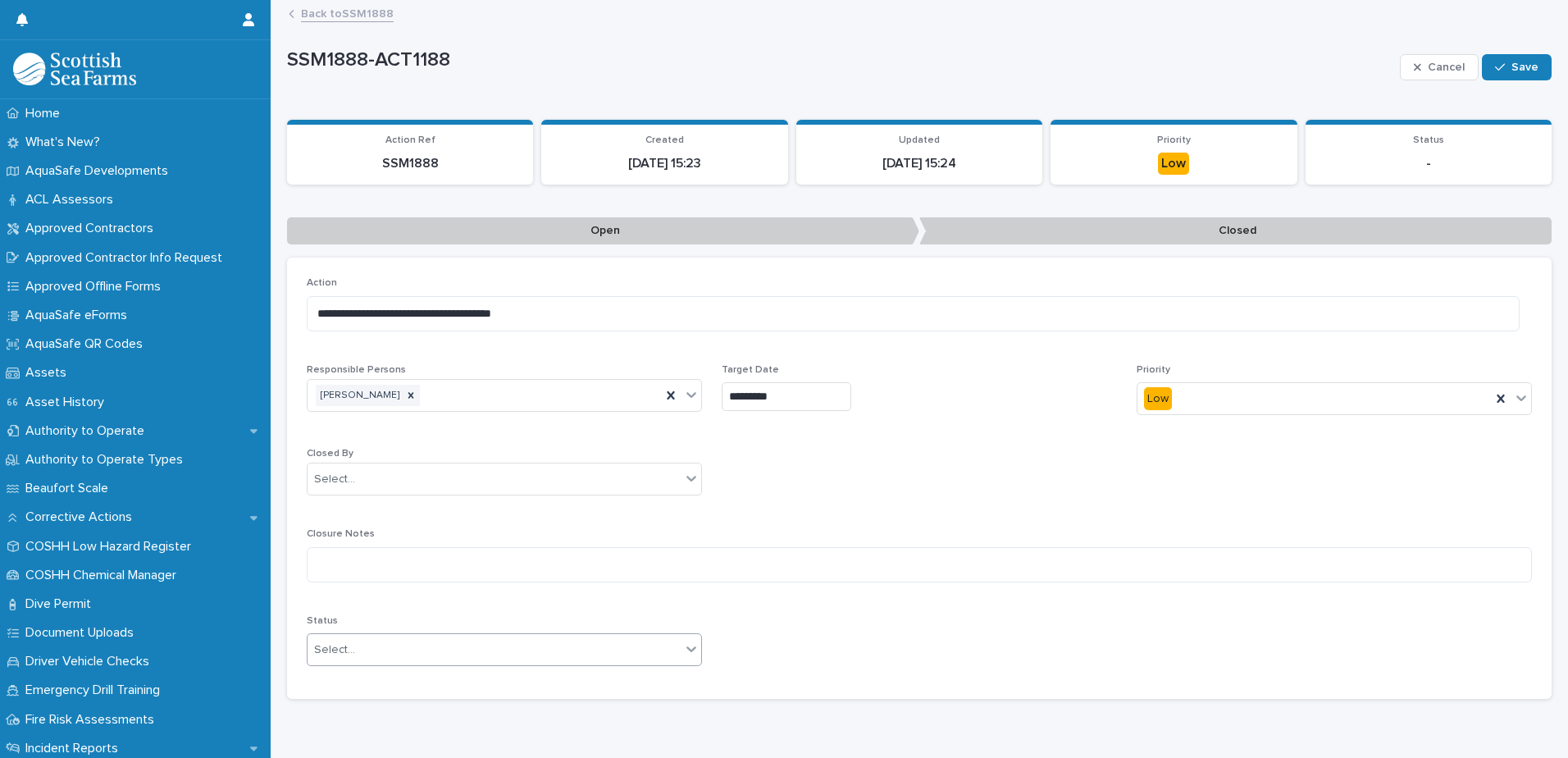
click at [685, 642] on icon at bounding box center [691, 648] width 17 height 17
click at [553, 717] on div "Closed" at bounding box center [502, 709] width 390 height 29
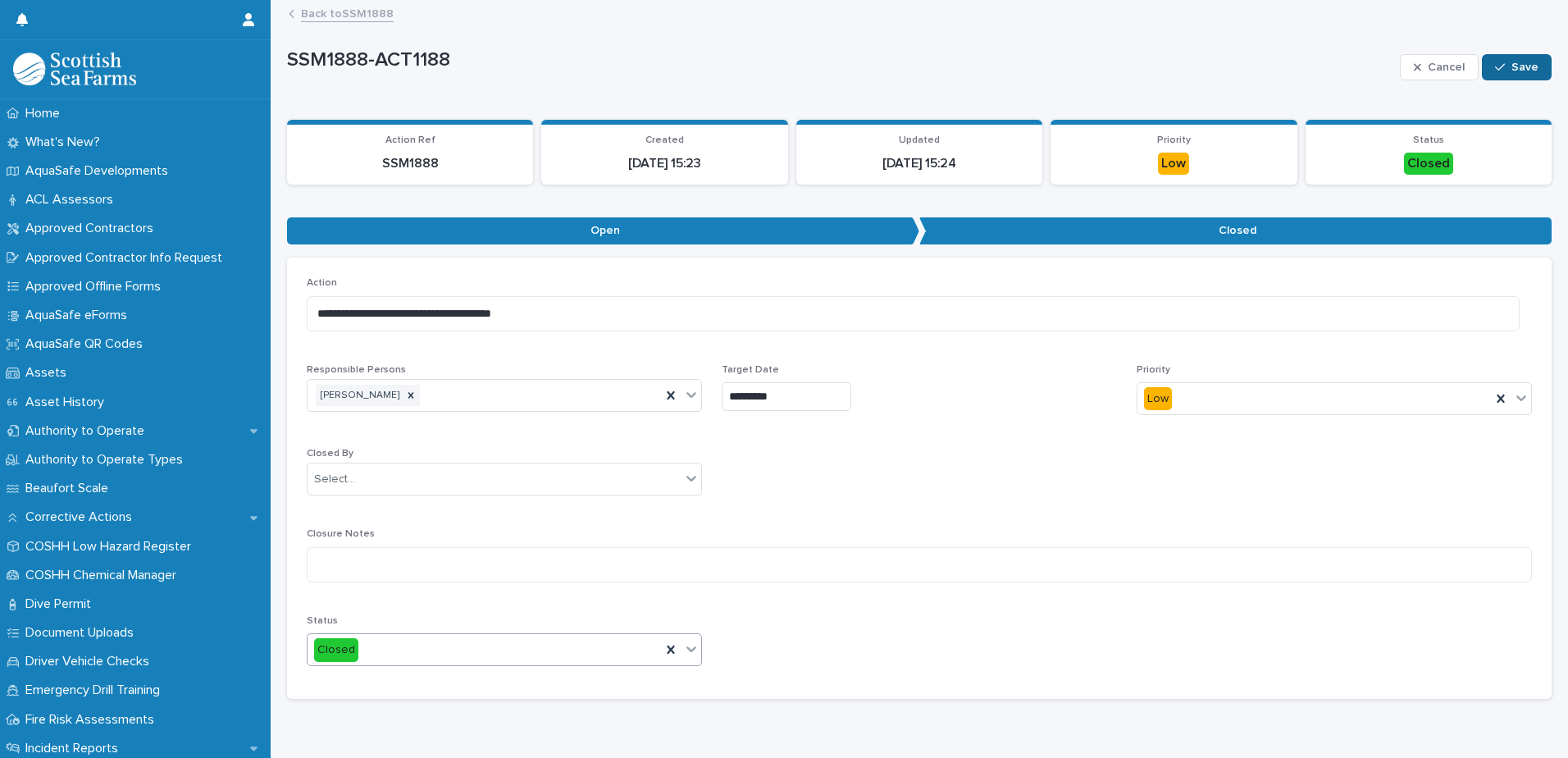
click at [1527, 65] on button "Save" at bounding box center [1518, 67] width 70 height 26
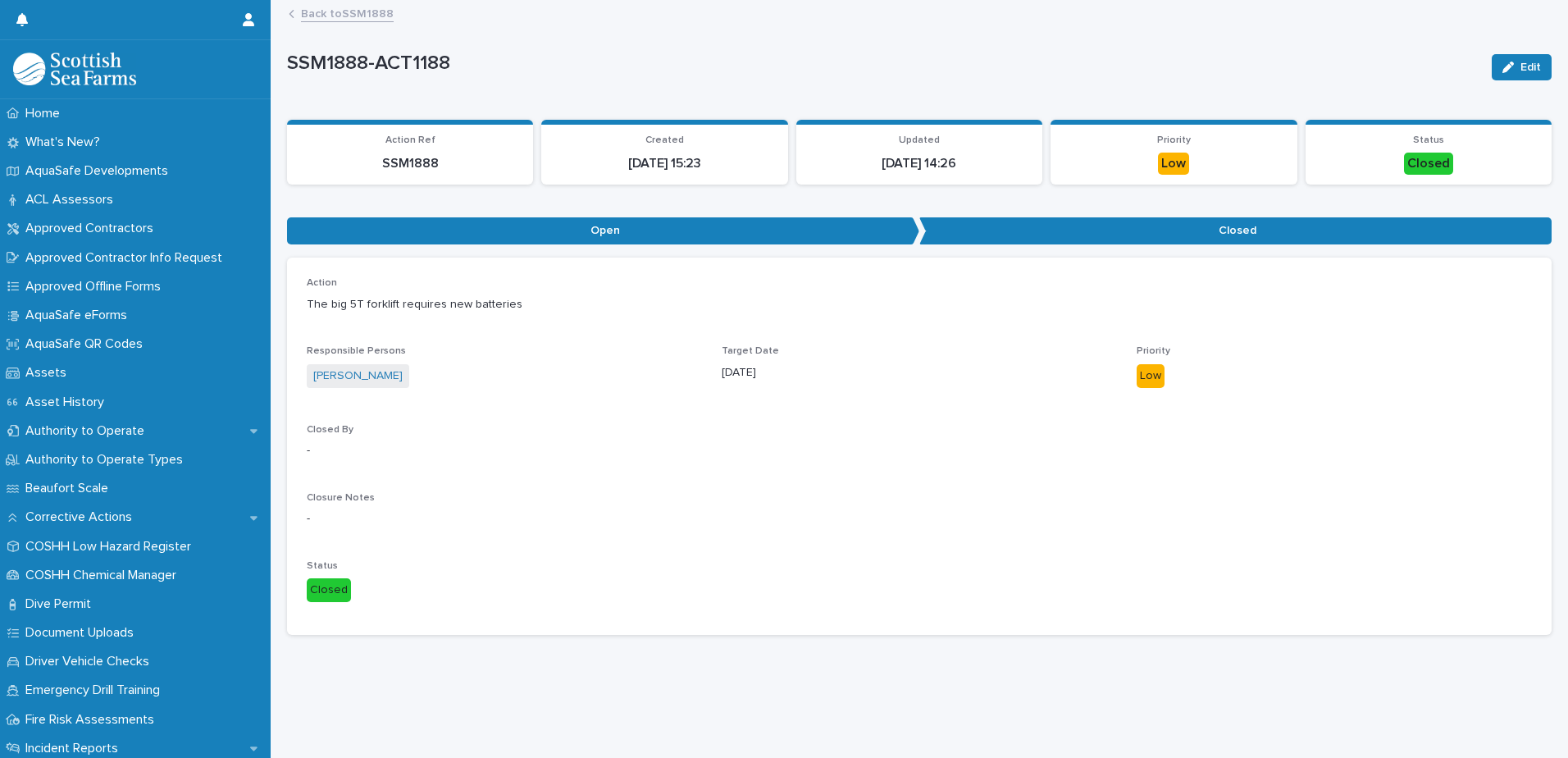
click at [308, 9] on link "Back to SSM1888" at bounding box center [347, 13] width 92 height 19
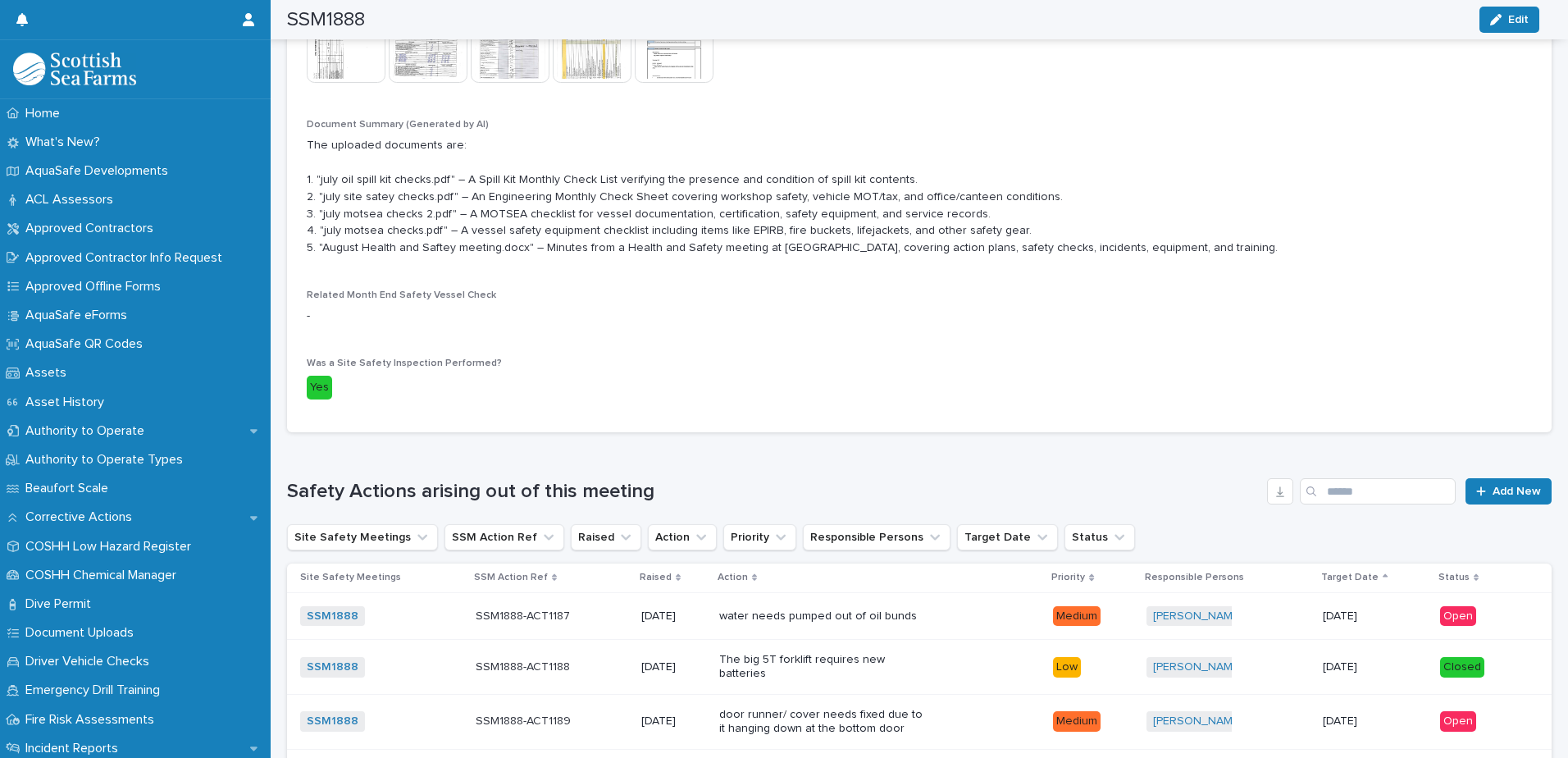
scroll to position [710, 0]
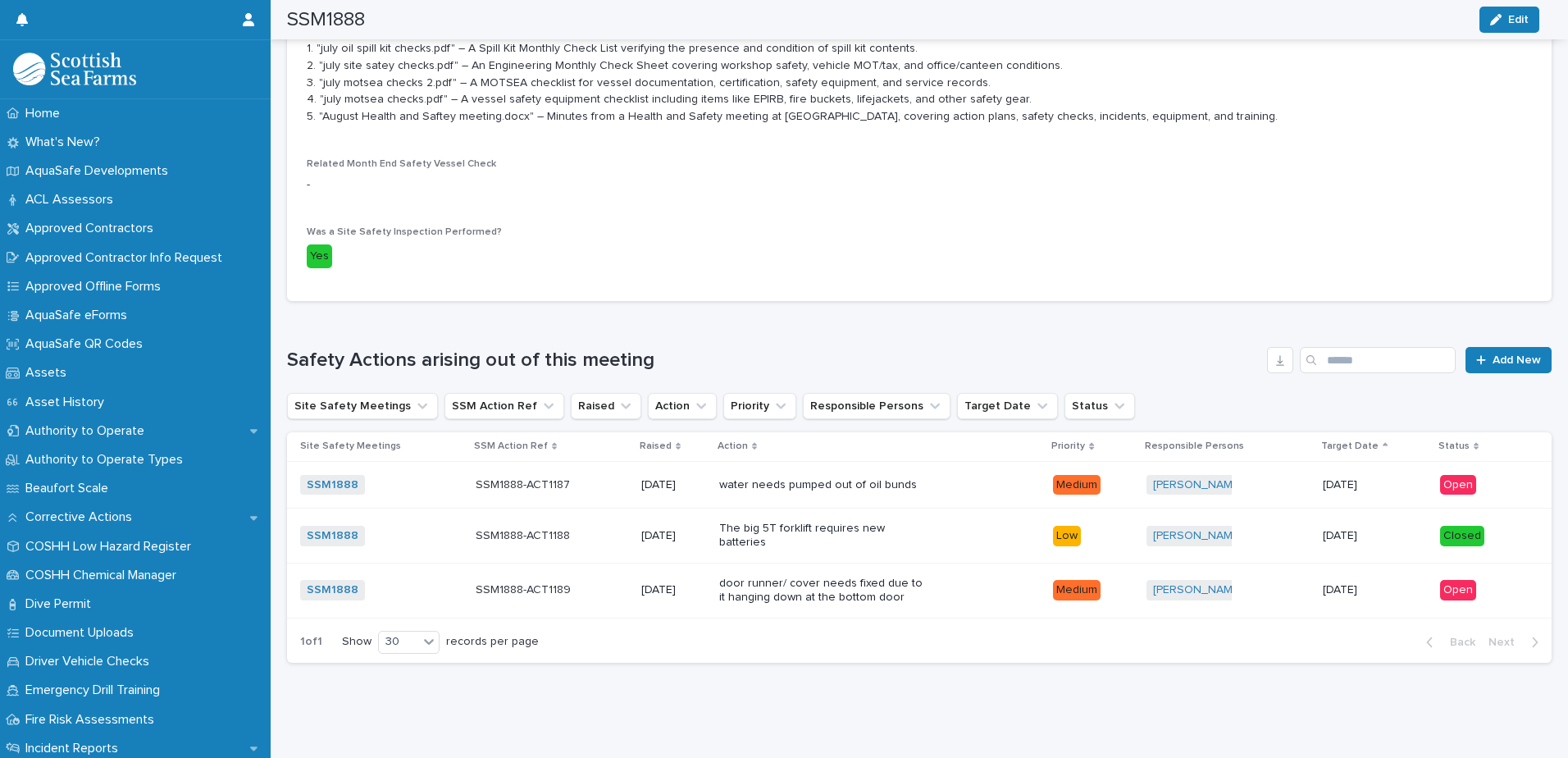
click at [807, 478] on p "water needs pumped out of oil bunds" at bounding box center [822, 485] width 205 height 14
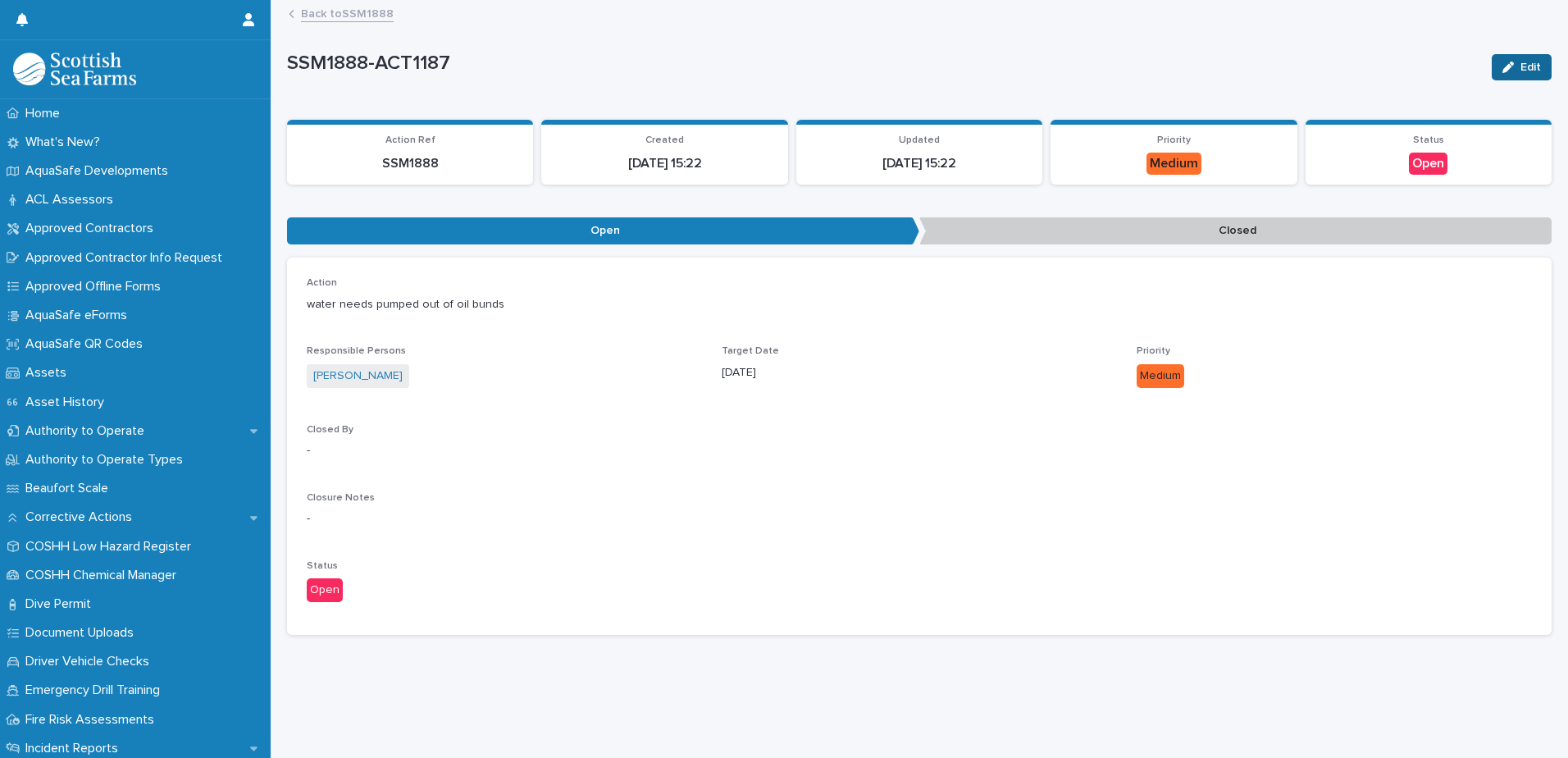
click at [1503, 62] on div "button" at bounding box center [1511, 67] width 18 height 11
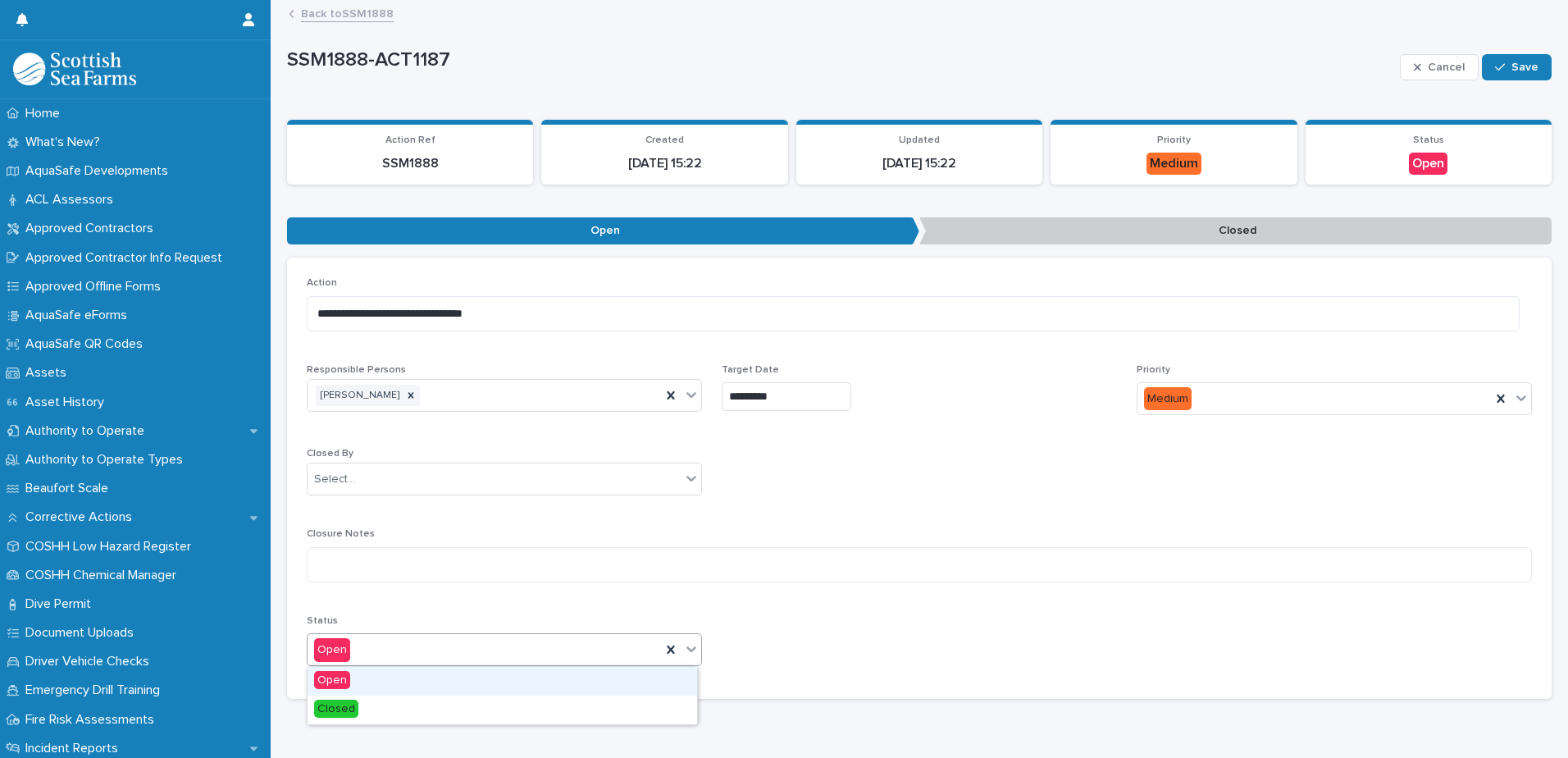
click at [697, 646] on div at bounding box center [691, 648] width 20 height 30
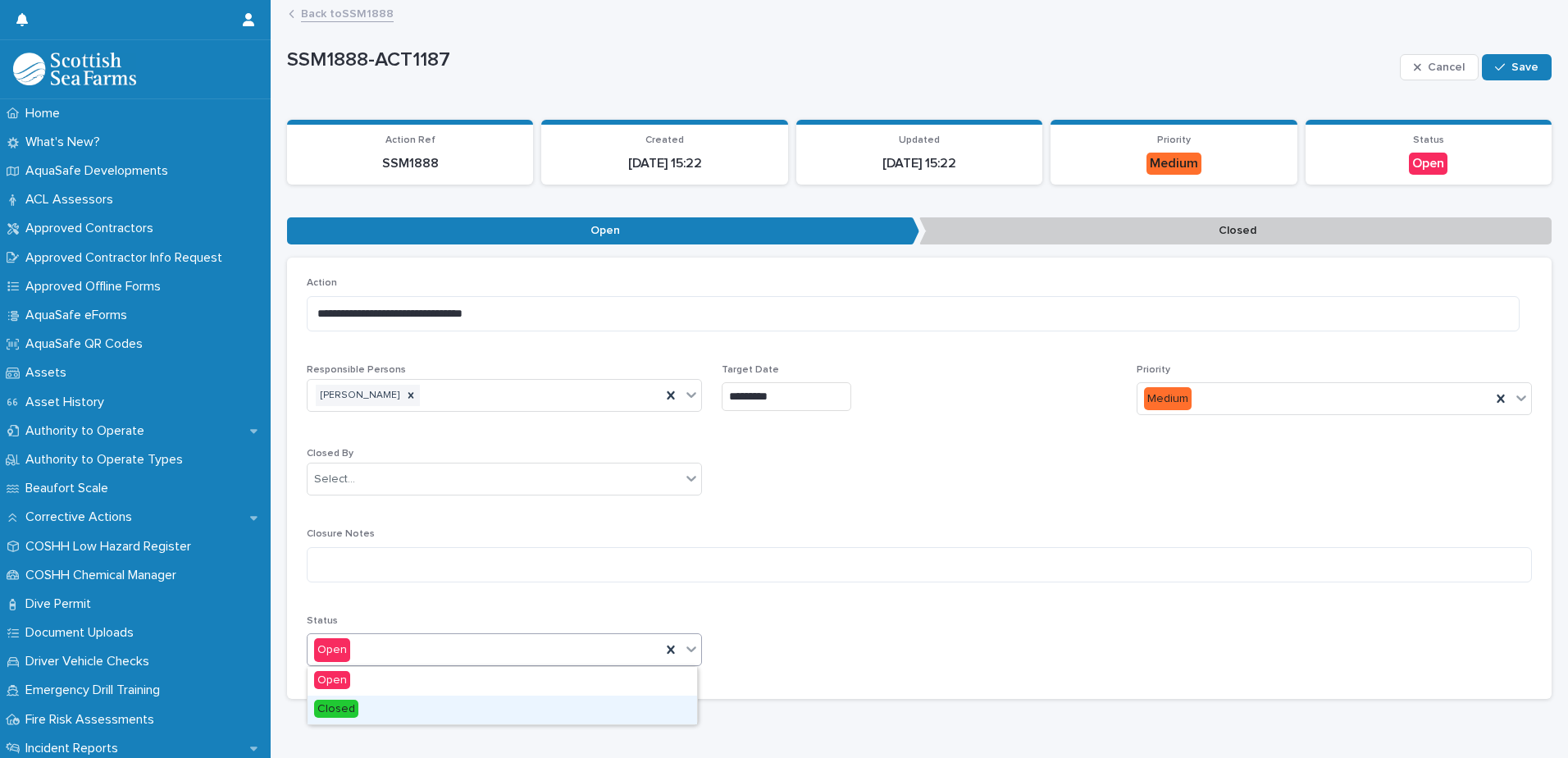
click at [577, 700] on div "Closed" at bounding box center [502, 709] width 390 height 29
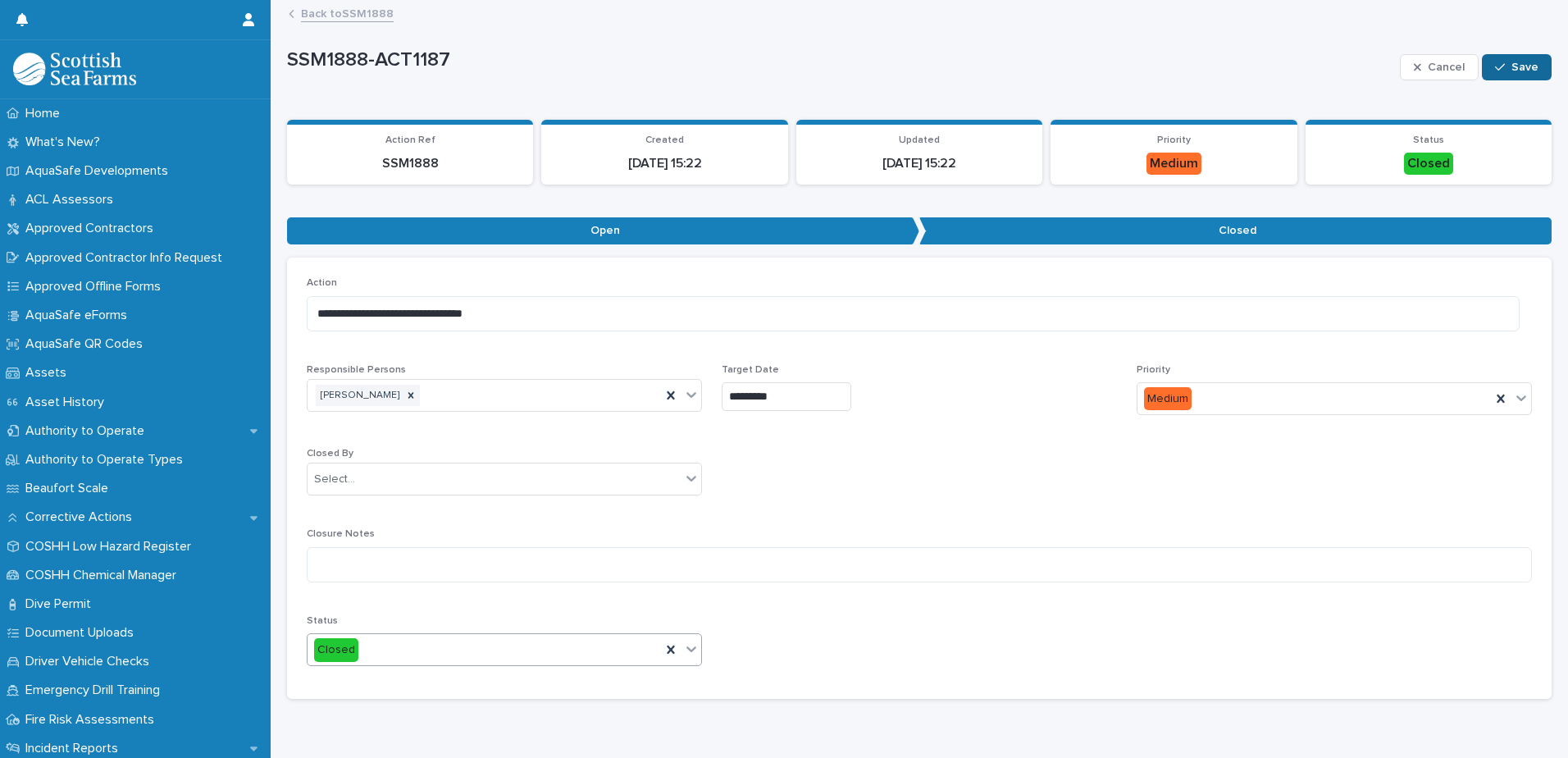
click at [1511, 64] on span "Save" at bounding box center [1524, 67] width 27 height 11
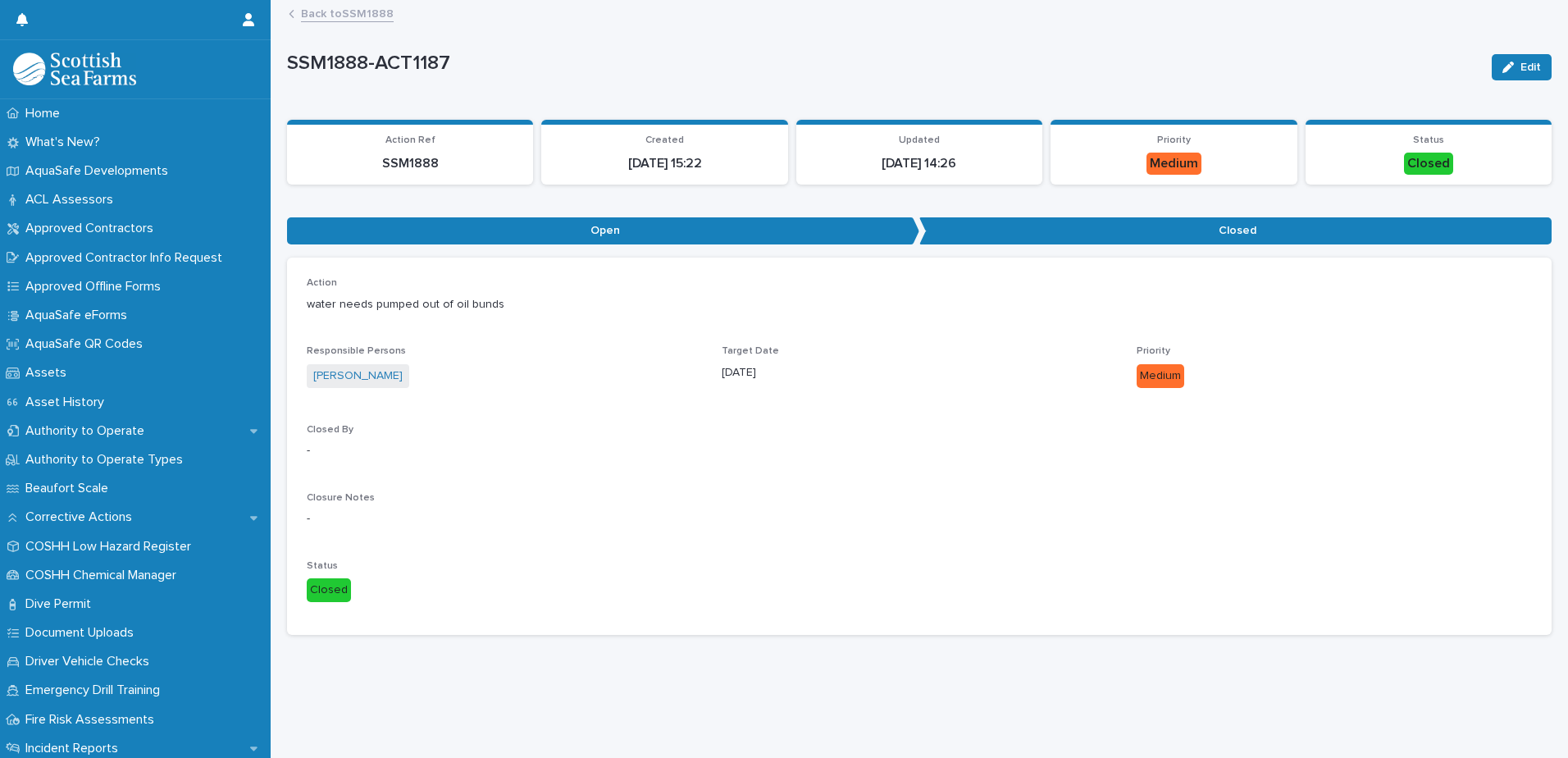
click at [299, 12] on div "Back to SSM1888" at bounding box center [926, 15] width 1293 height 23
click at [300, 13] on div "Back to SSM1888" at bounding box center [926, 15] width 1293 height 23
drag, startPoint x: 300, startPoint y: 13, endPoint x: 705, endPoint y: 71, distance: 409.1
click at [711, 70] on p "SSM1888-ACT1187" at bounding box center [883, 63] width 1192 height 23
click at [299, 8] on div "Back to SSM1888" at bounding box center [926, 15] width 1293 height 23
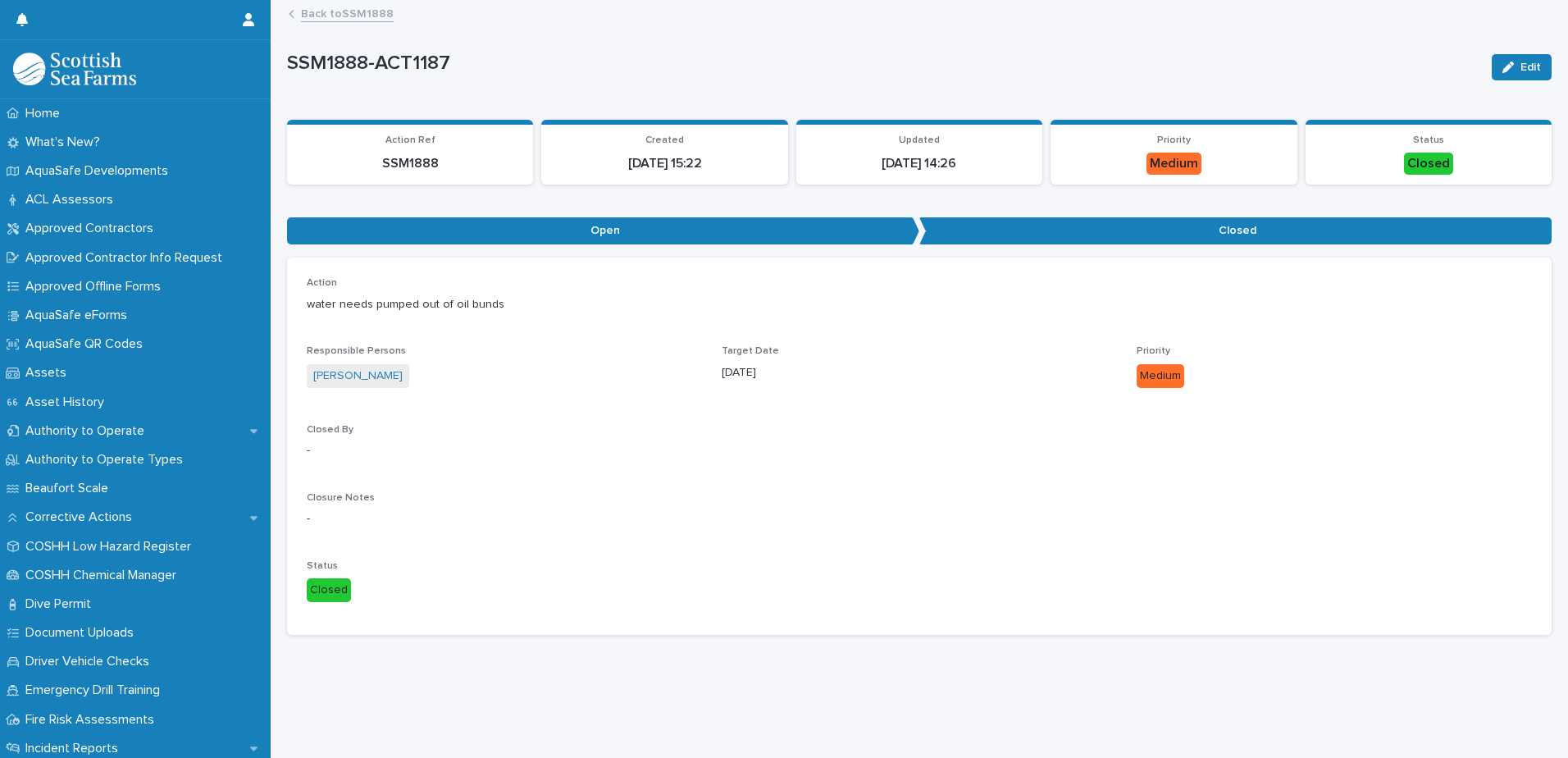
click at [292, 10] on icon at bounding box center [292, 13] width 6 height 8
click at [349, 12] on link "Back to SSM1888" at bounding box center [347, 13] width 92 height 19
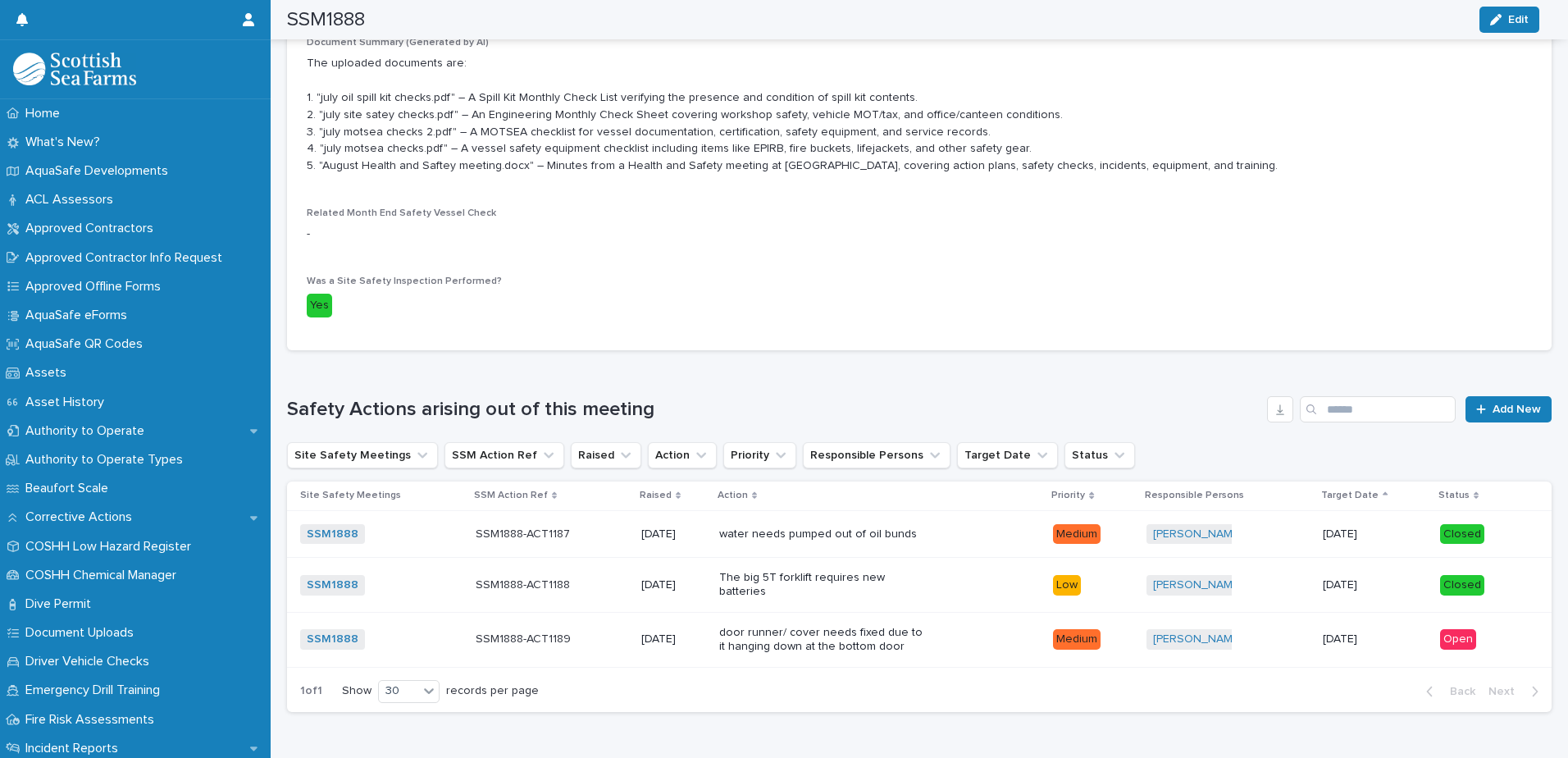
scroll to position [710, 0]
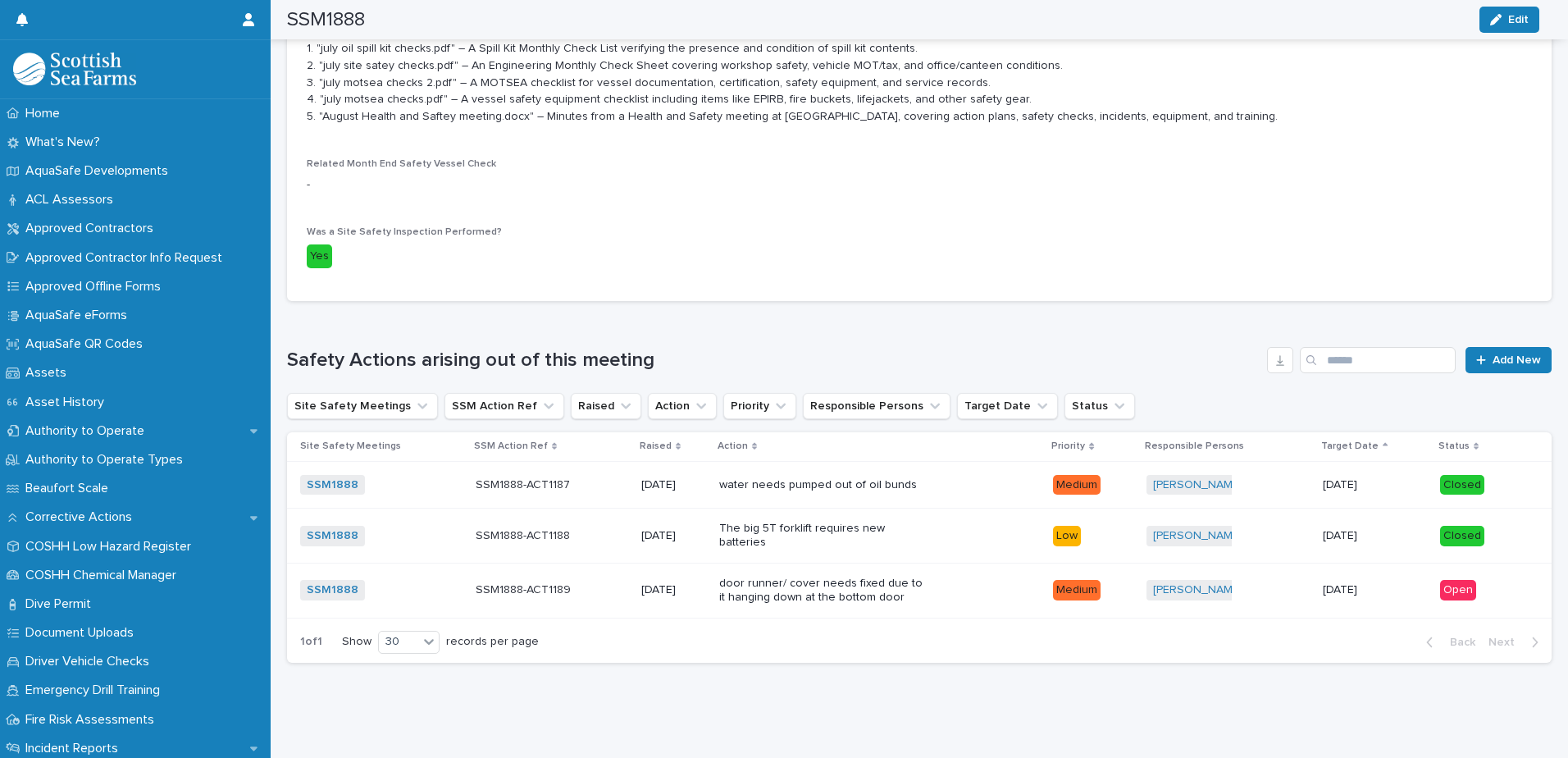
click at [785, 597] on div "door runner/ cover needs fixed due to it hanging down at the bottom door" at bounding box center [879, 590] width 320 height 41
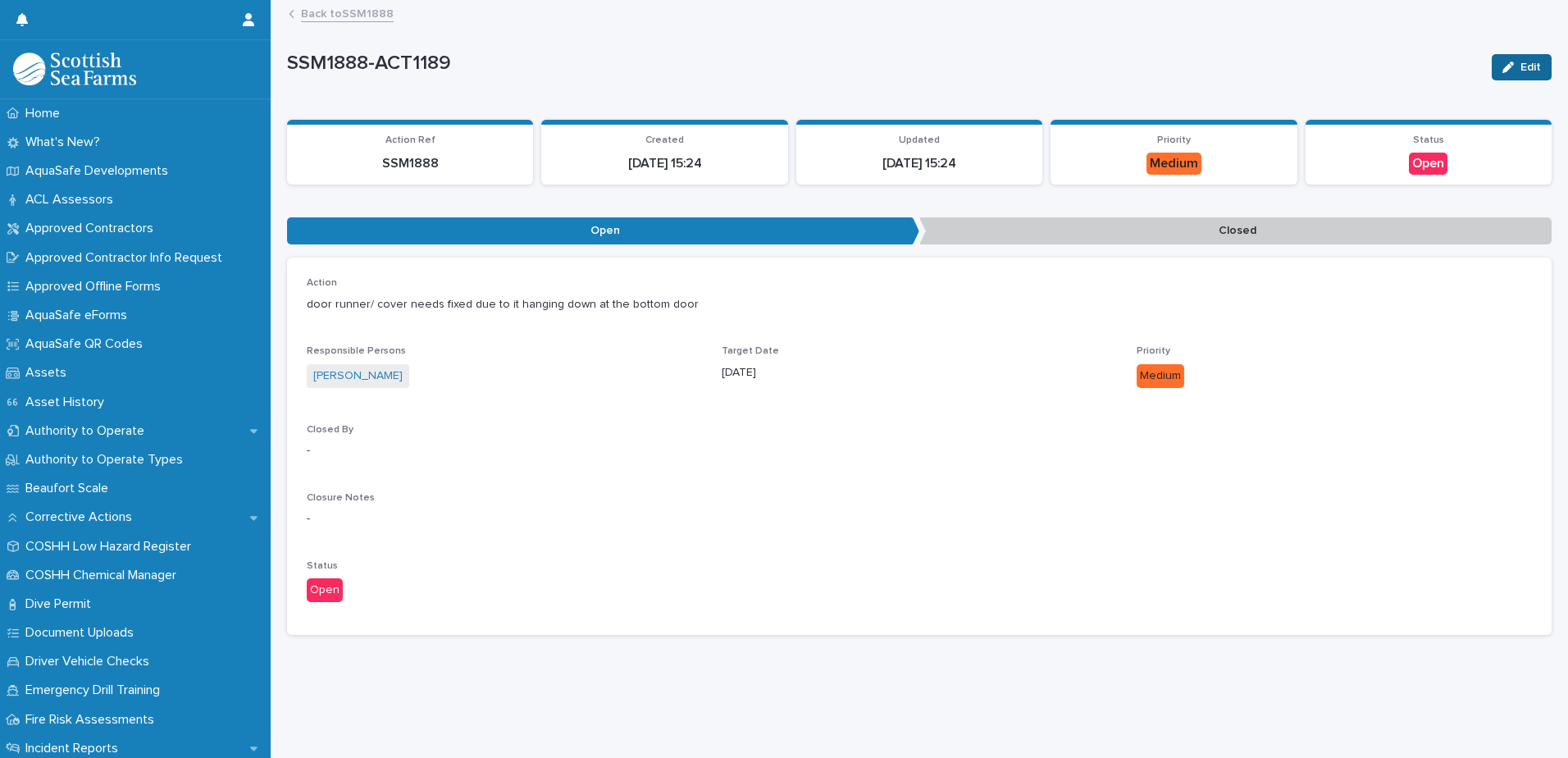
click at [1503, 63] on icon "button" at bounding box center [1508, 67] width 11 height 11
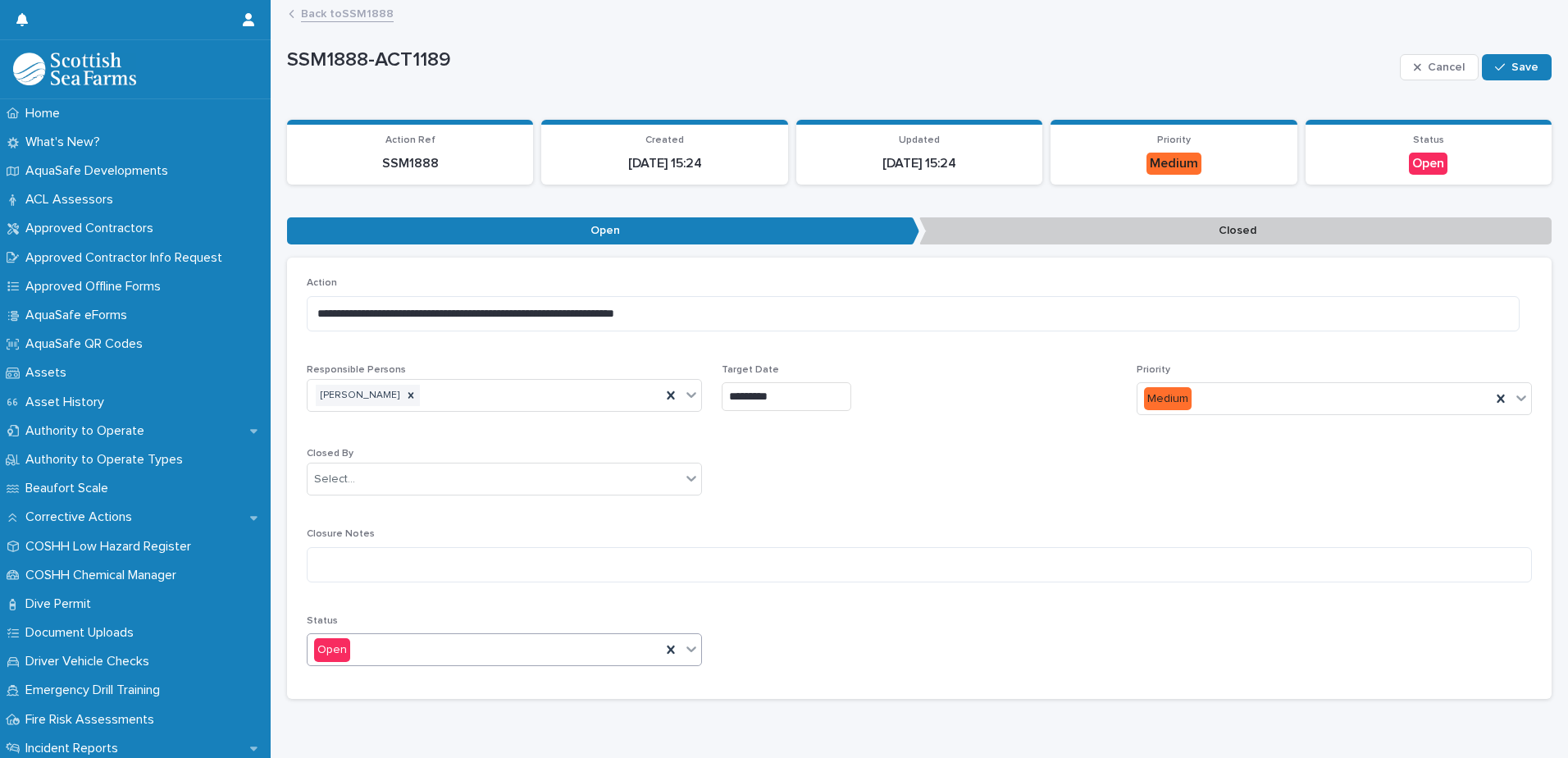
click at [695, 648] on icon at bounding box center [691, 648] width 17 height 17
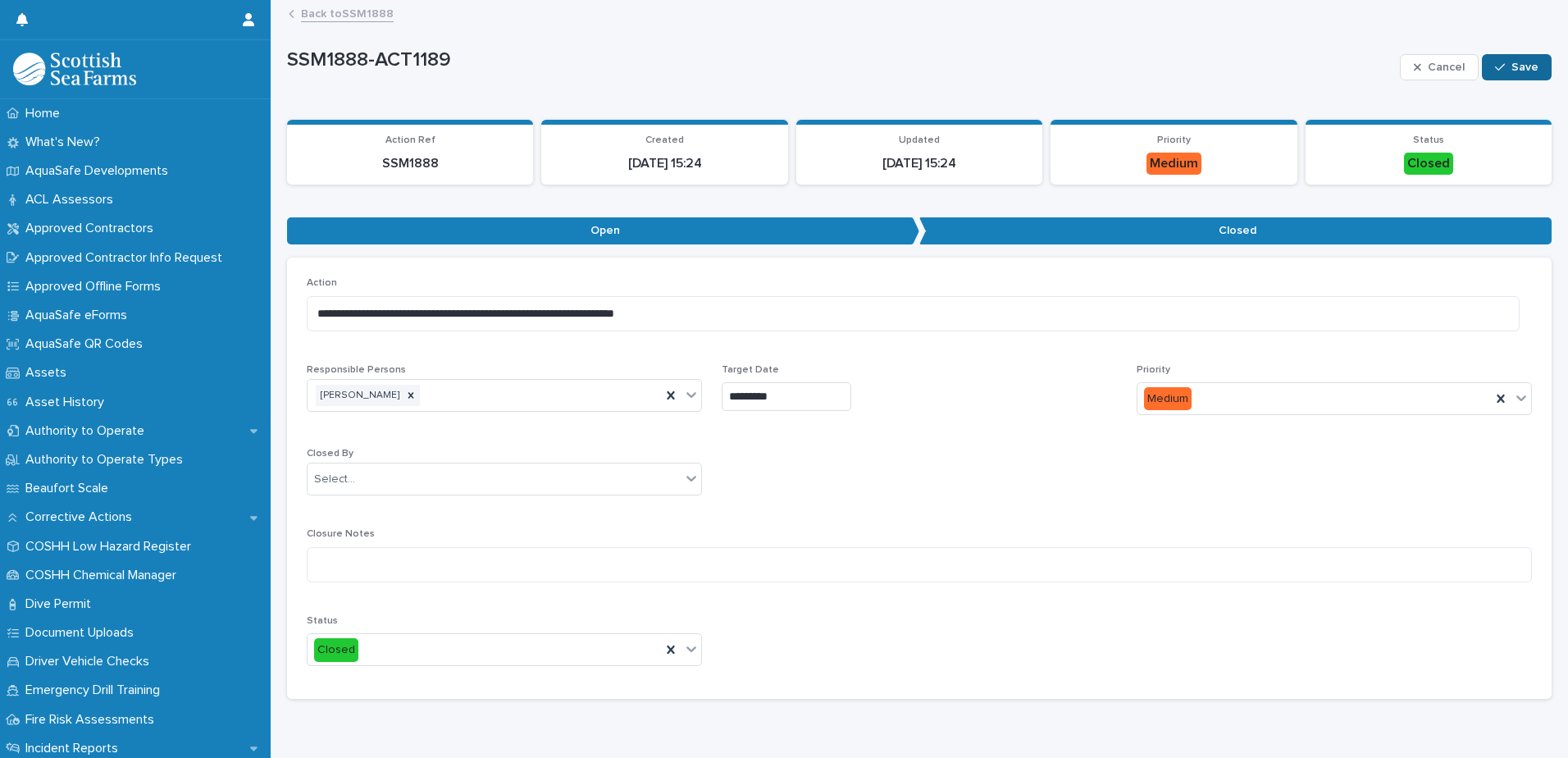
click at [1511, 62] on span "Save" at bounding box center [1524, 67] width 27 height 11
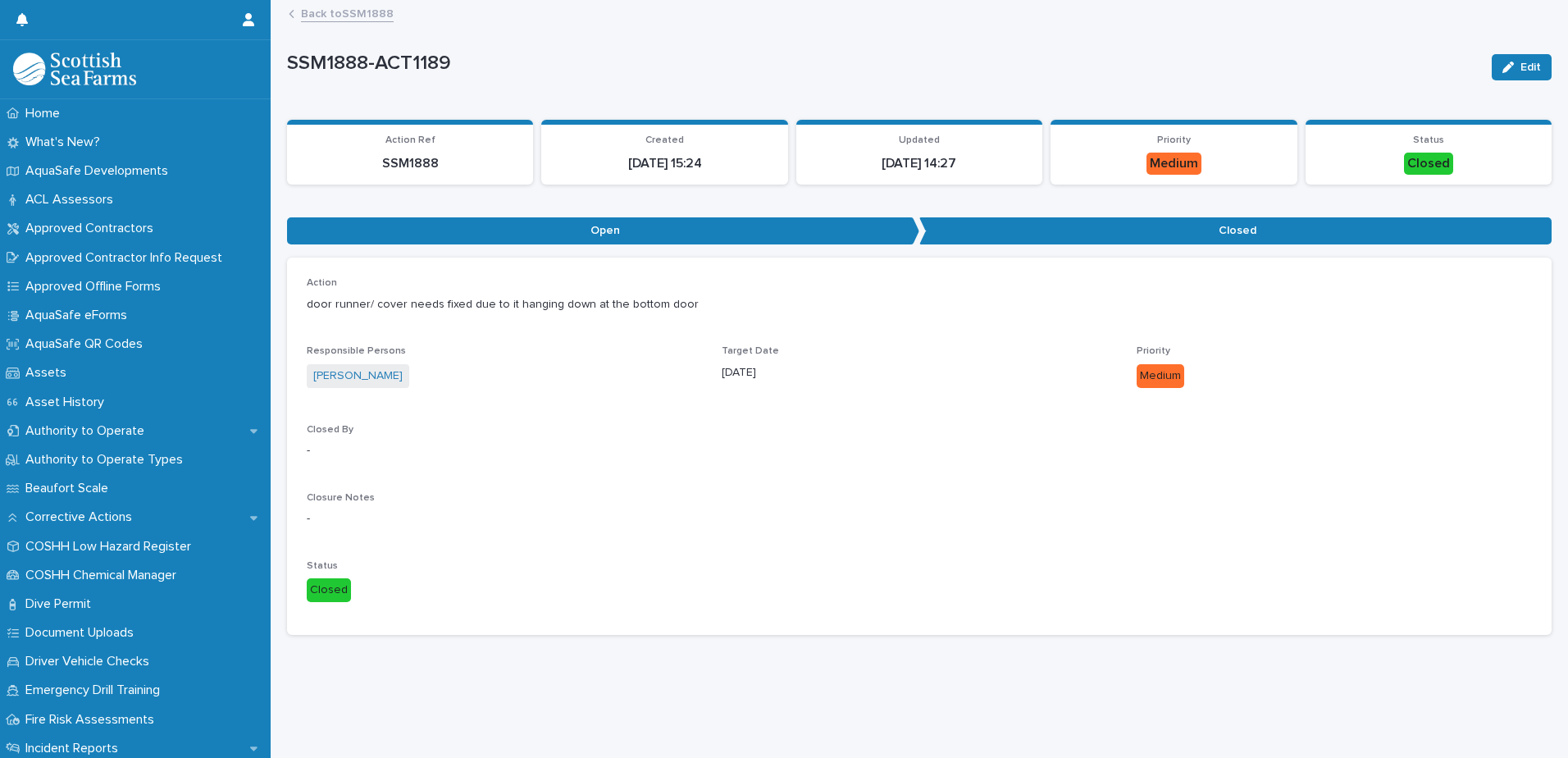
click at [297, 19] on div "Back to SSM1888" at bounding box center [926, 15] width 1293 height 23
click at [320, 11] on link "Back to SSM1888" at bounding box center [347, 13] width 92 height 19
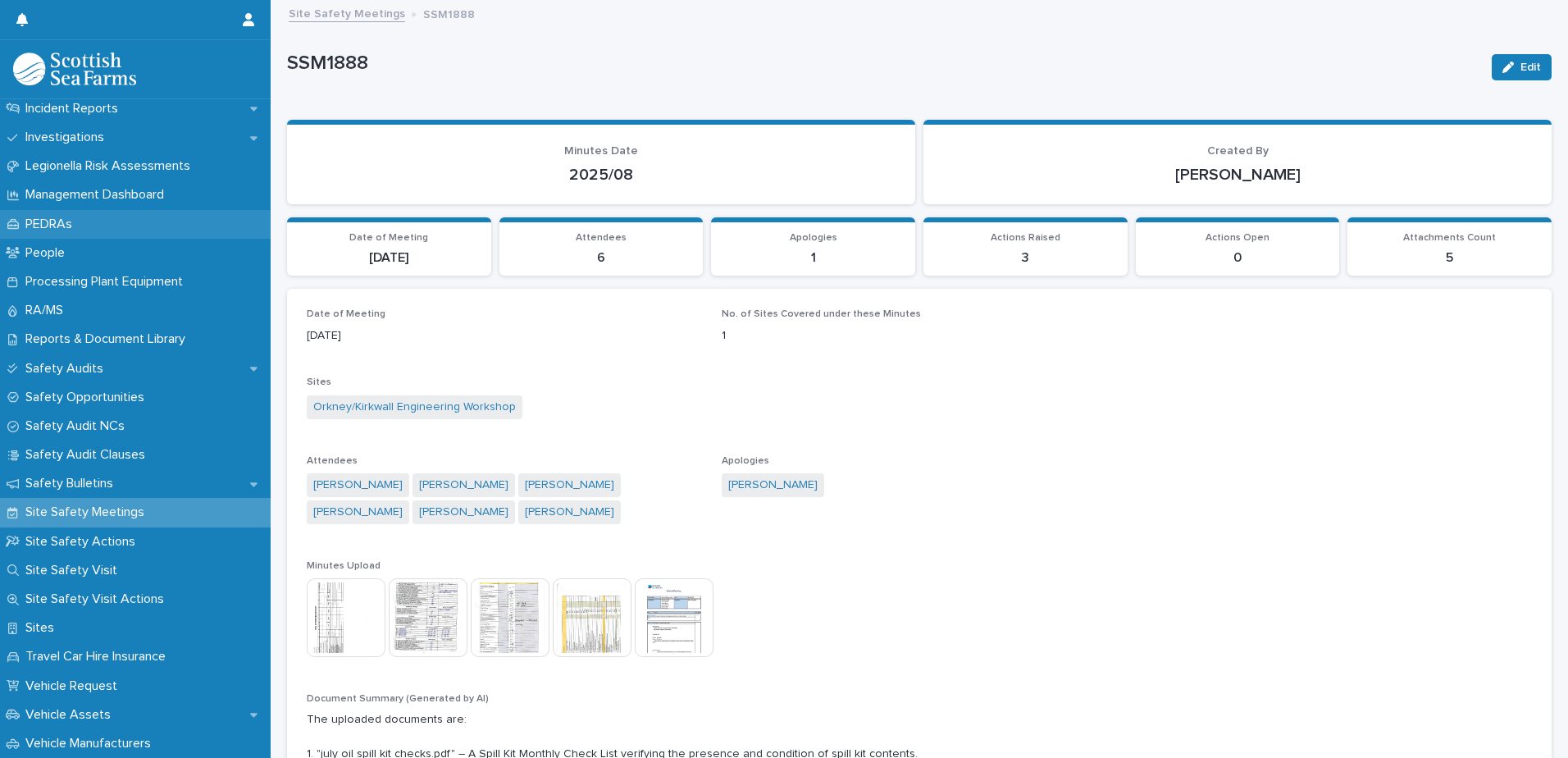
scroll to position [656, 0]
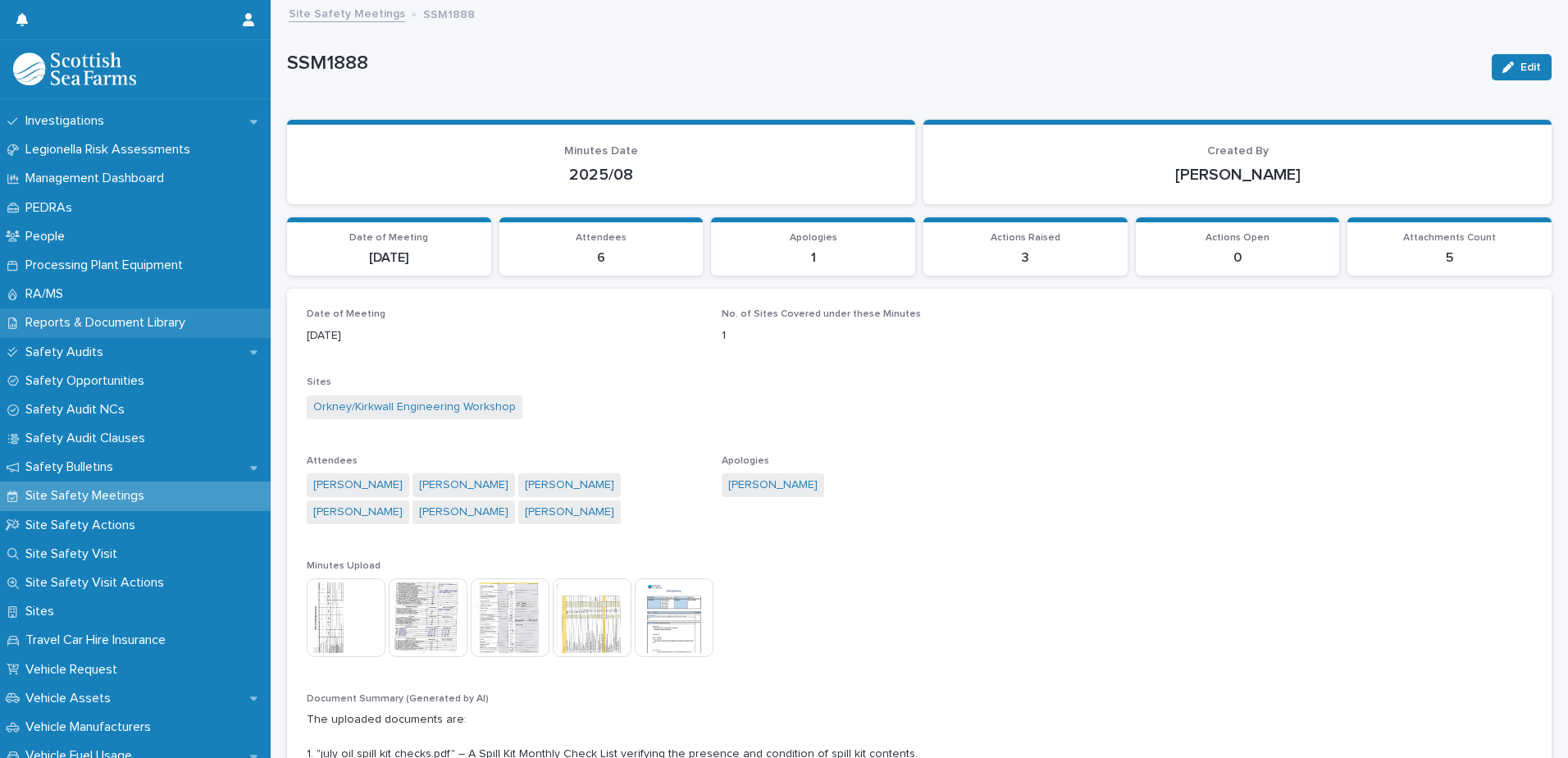
click at [173, 308] on div "Reports & Document Library" at bounding box center [135, 322] width 271 height 29
